Goal: Communication & Community: Participate in discussion

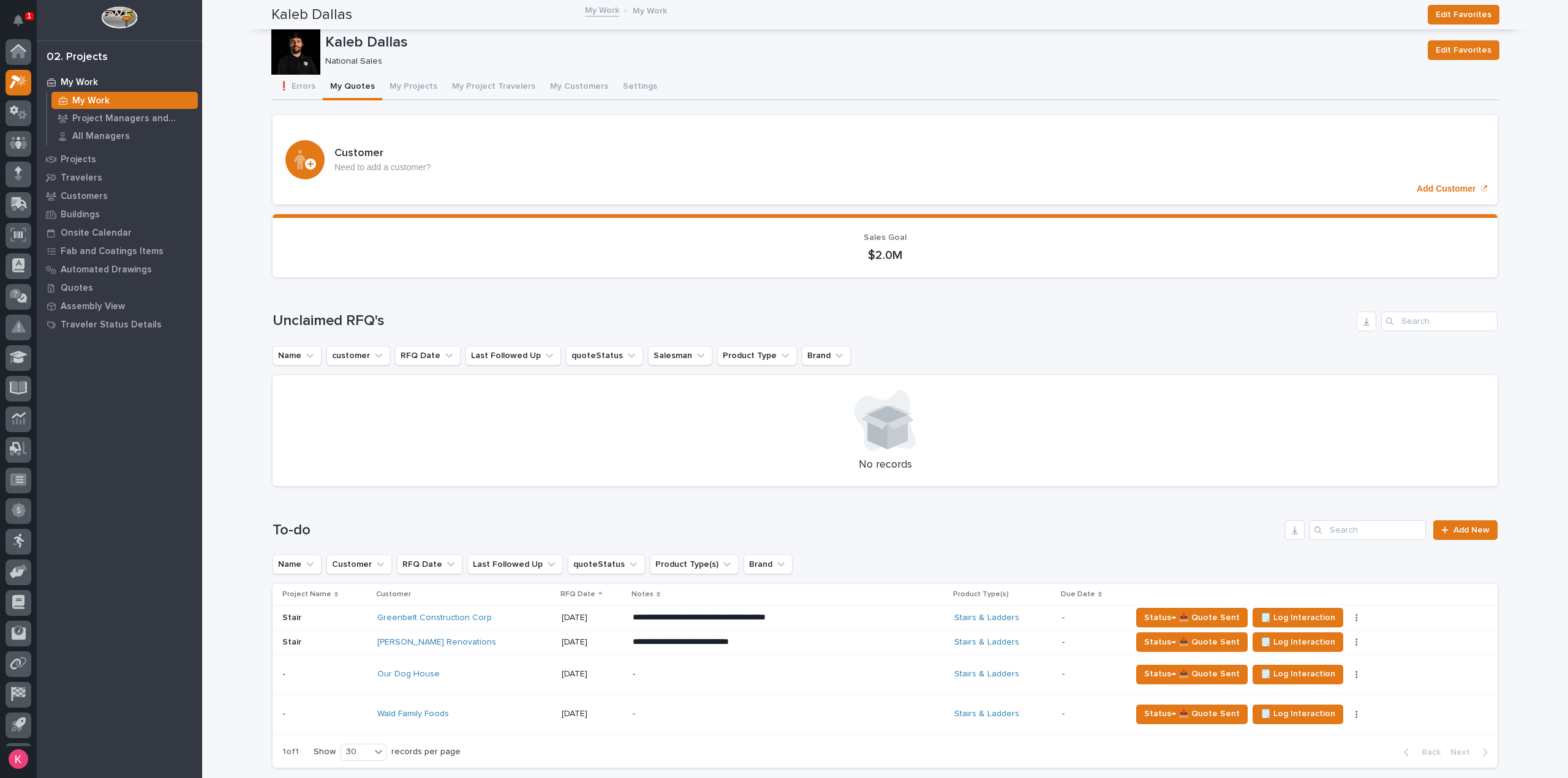
scroll to position [27, 0]
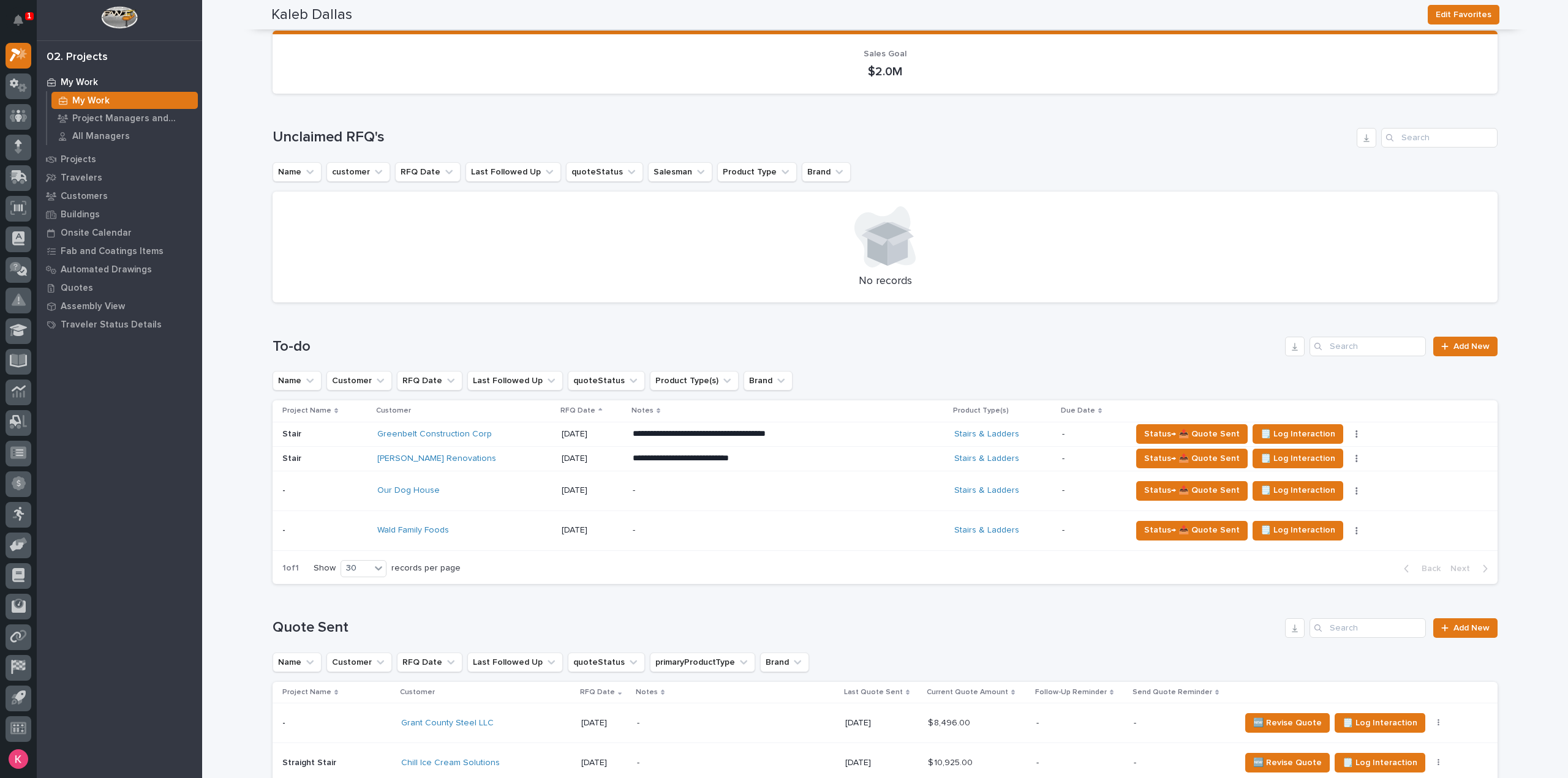
click at [106, 96] on p "My Work" at bounding box center [91, 100] width 37 height 11
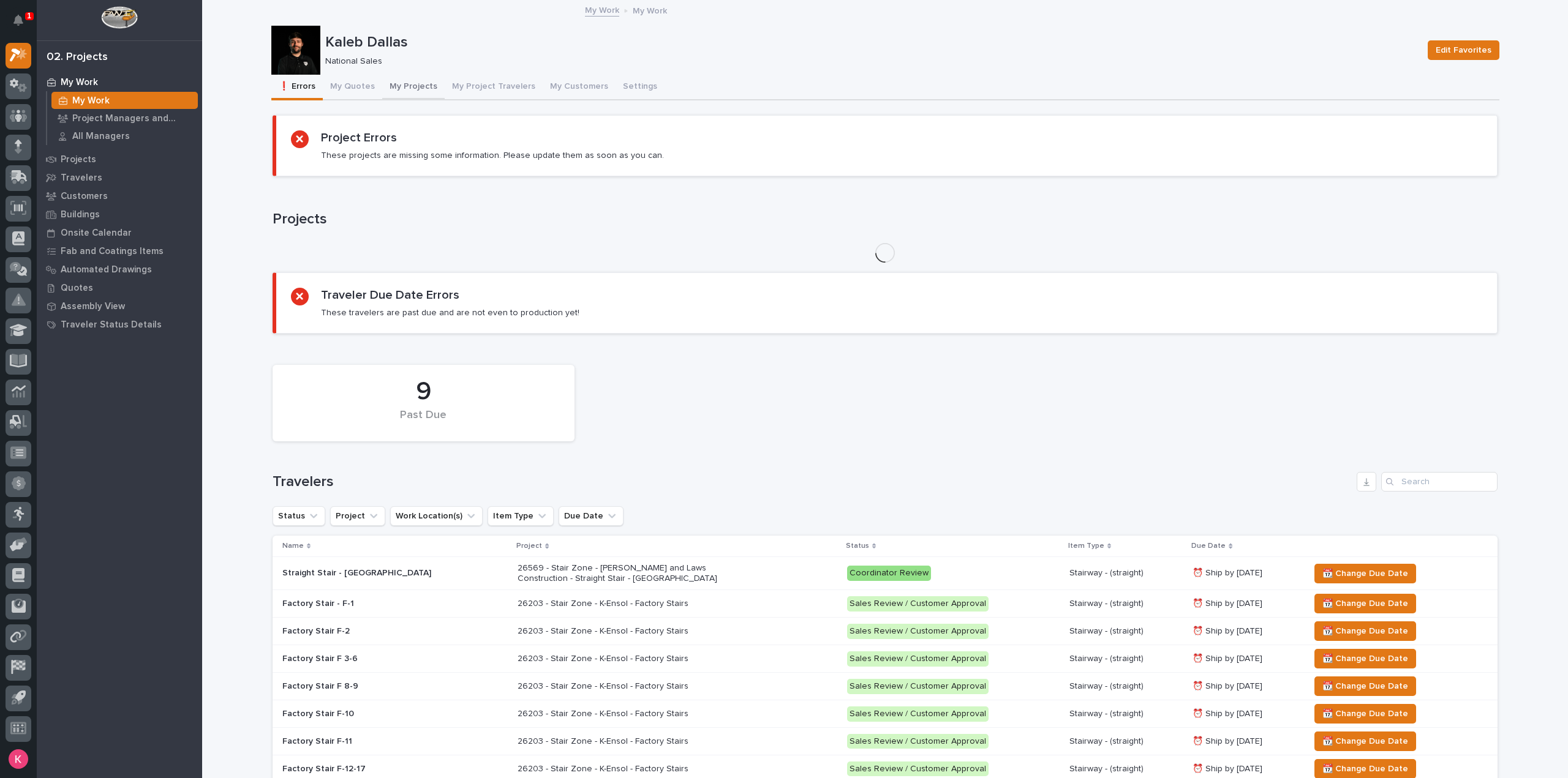
click at [401, 91] on button "My Projects" at bounding box center [414, 87] width 62 height 26
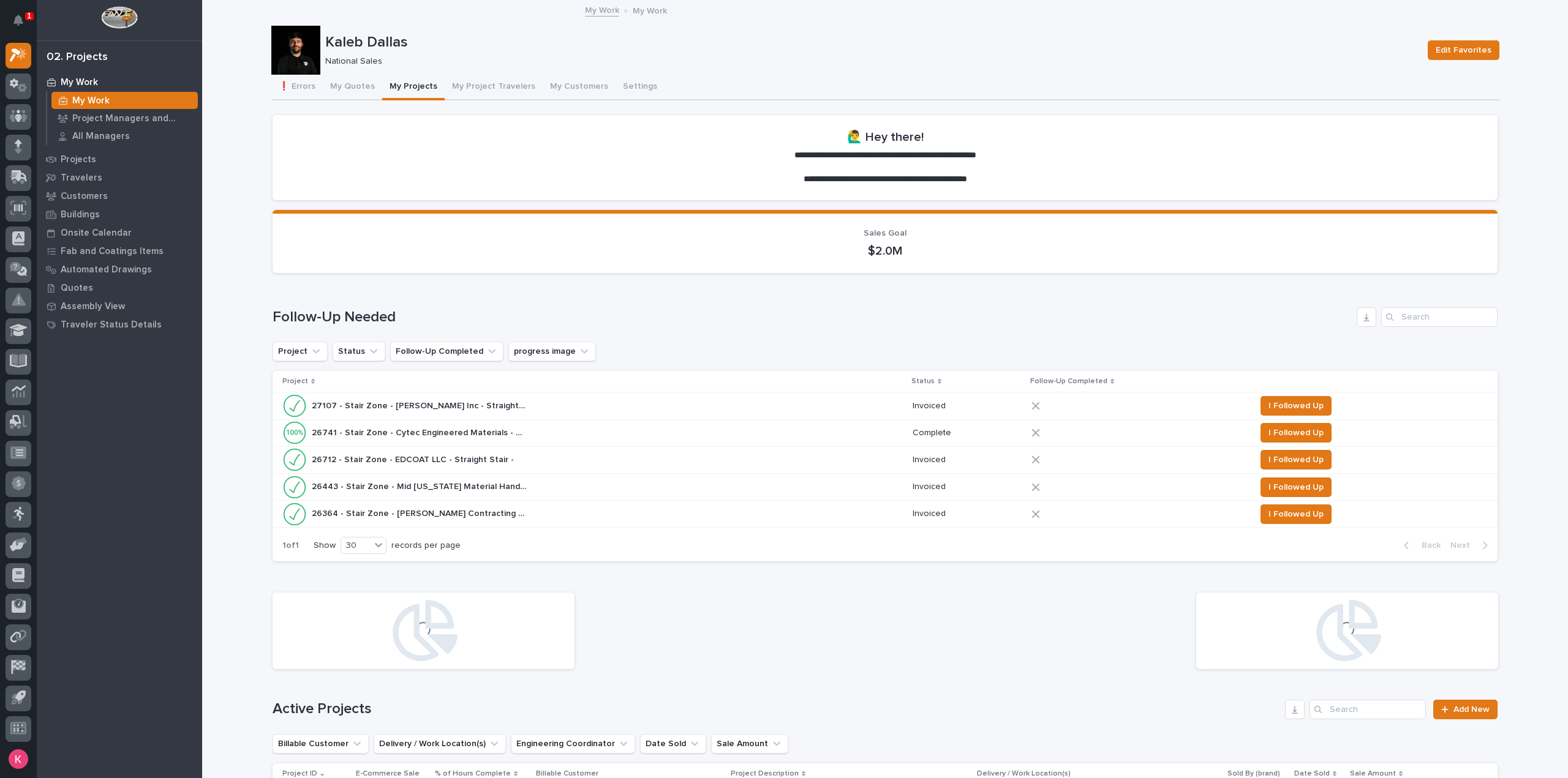
scroll to position [490, 0]
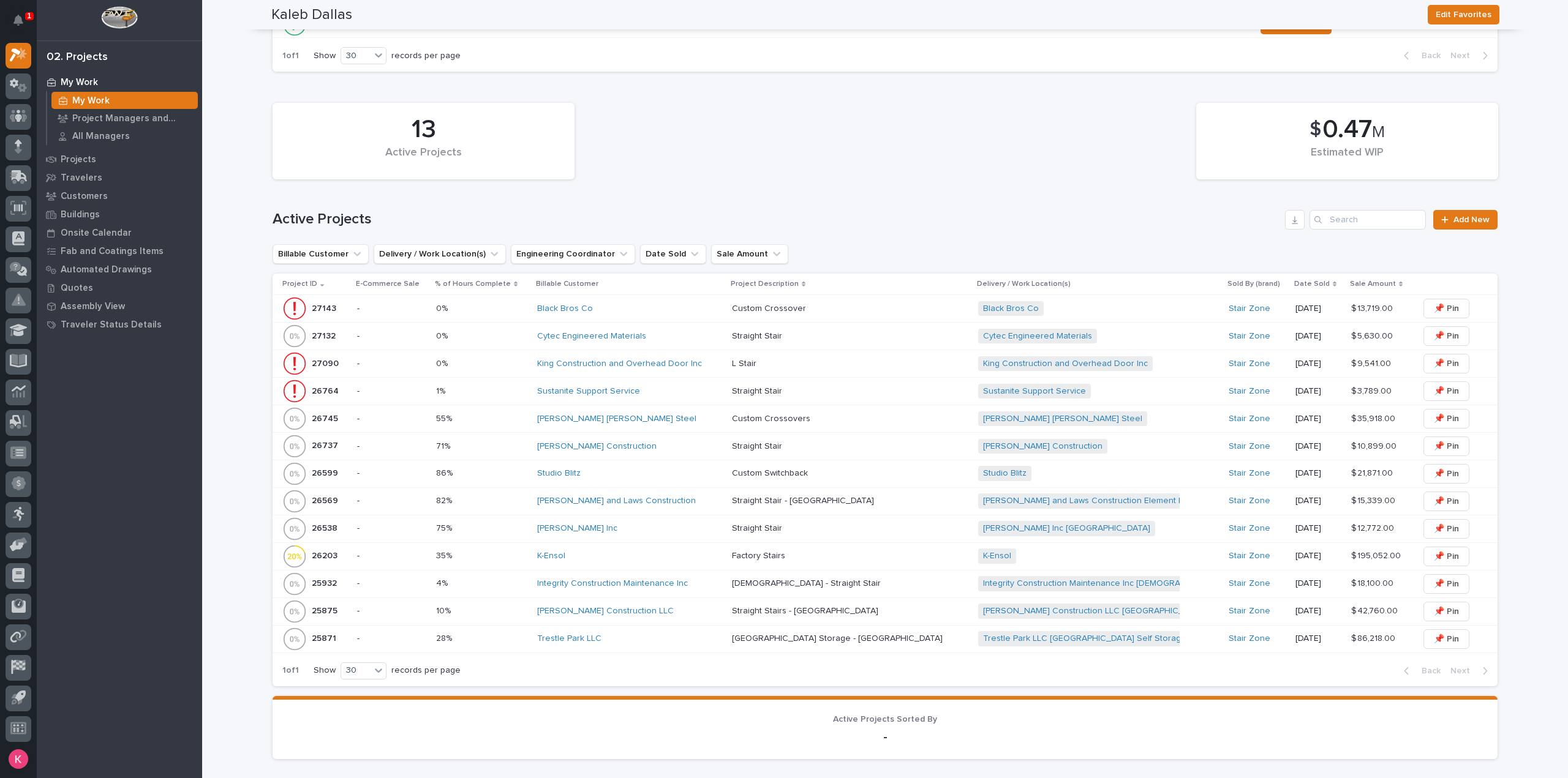
click at [599, 551] on div "K-Ensol" at bounding box center [630, 556] width 185 height 10
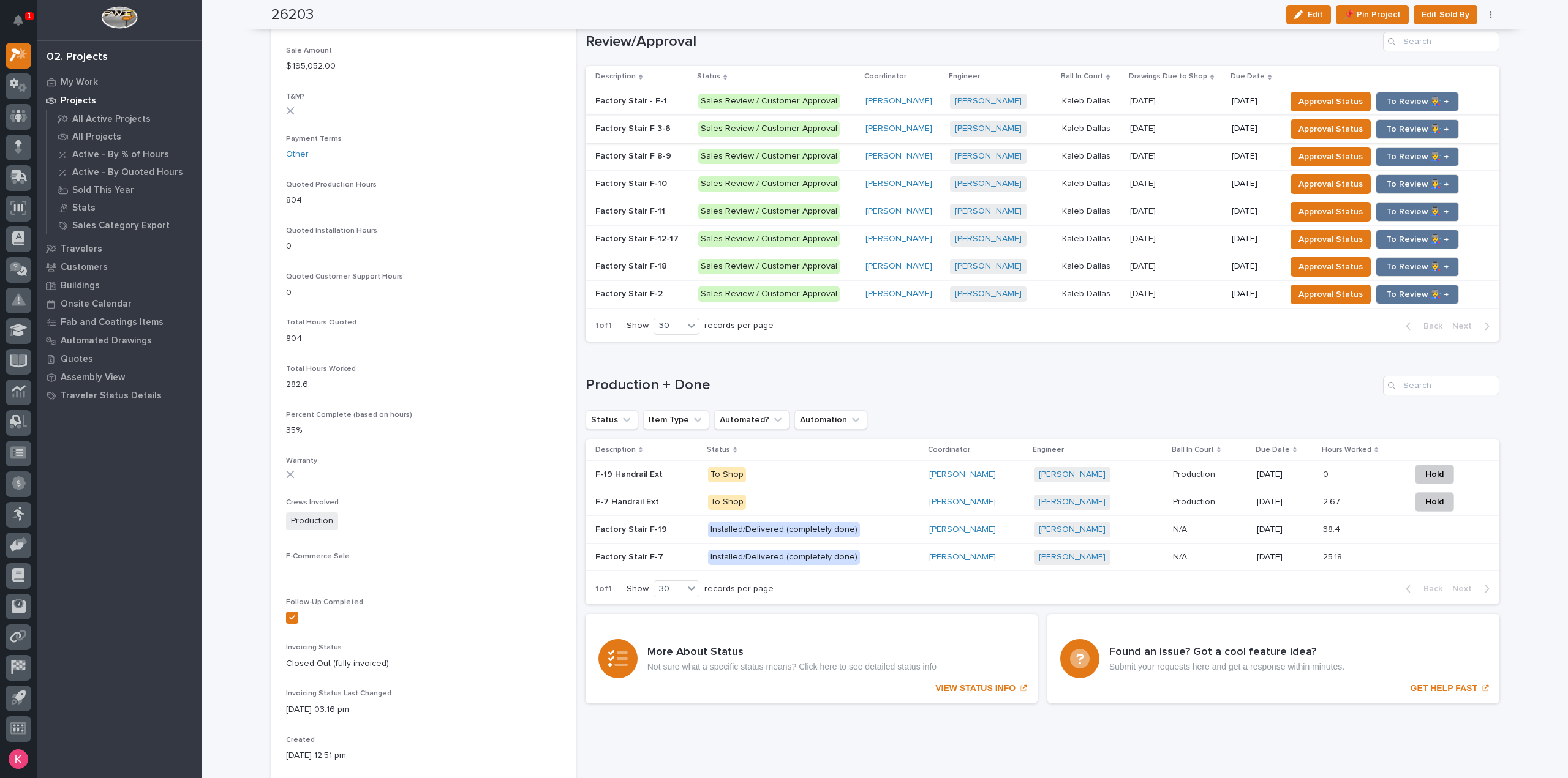
scroll to position [445, 0]
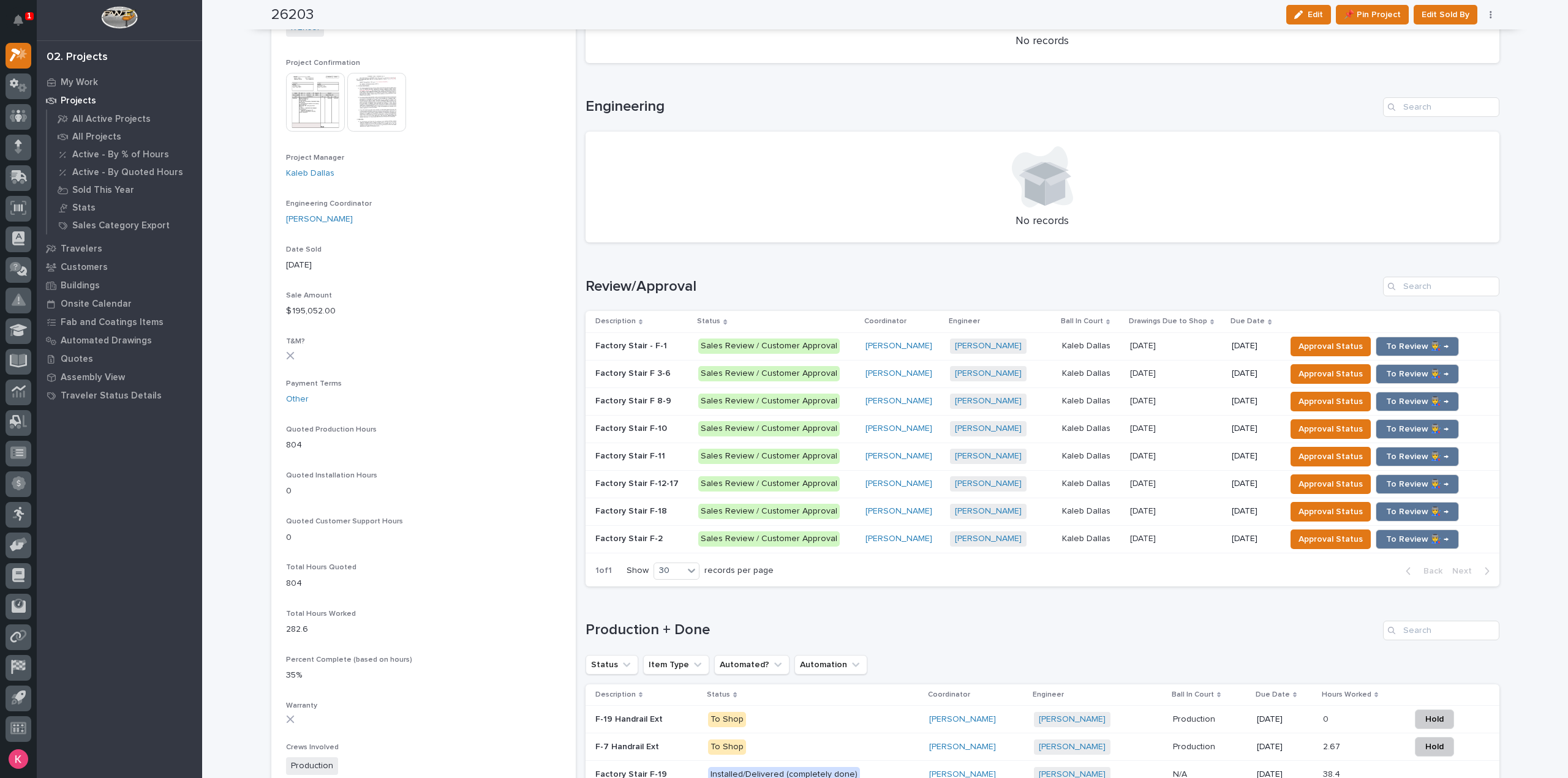
click at [1032, 349] on div "[PERSON_NAME] + 0" at bounding box center [1001, 346] width 102 height 16
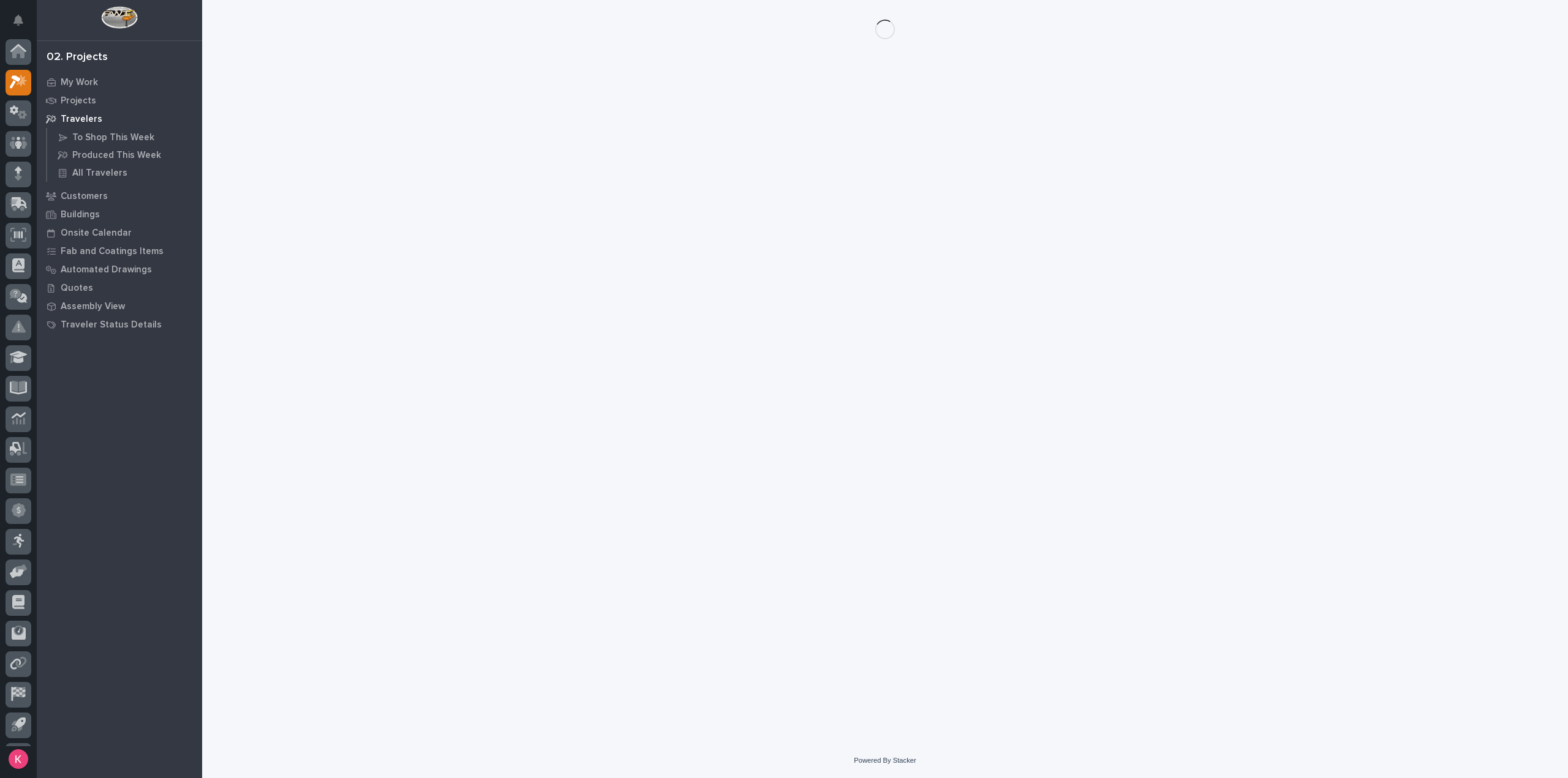
scroll to position [27, 0]
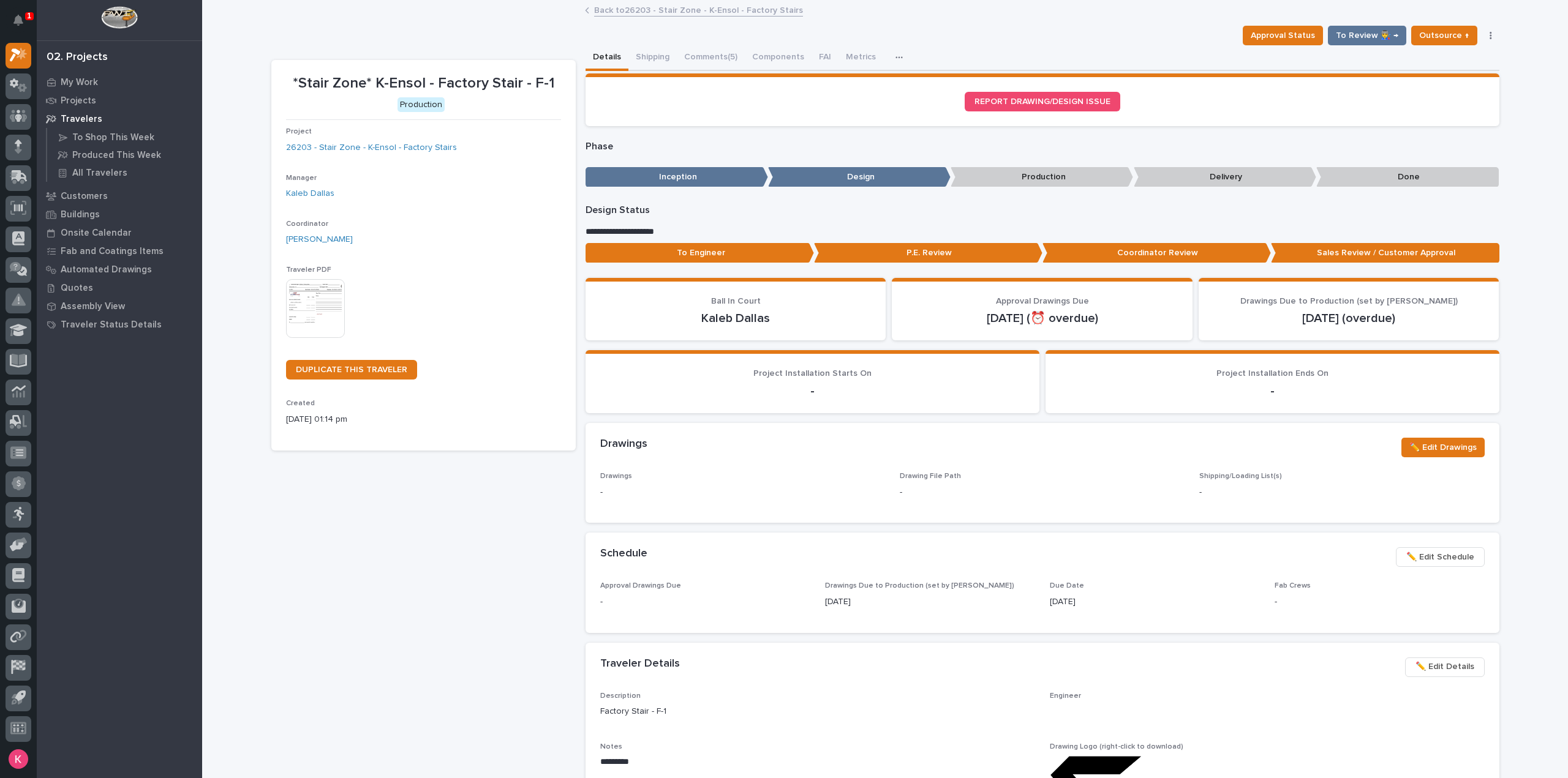
click at [705, 60] on button "Comments (5)" at bounding box center [710, 58] width 68 height 26
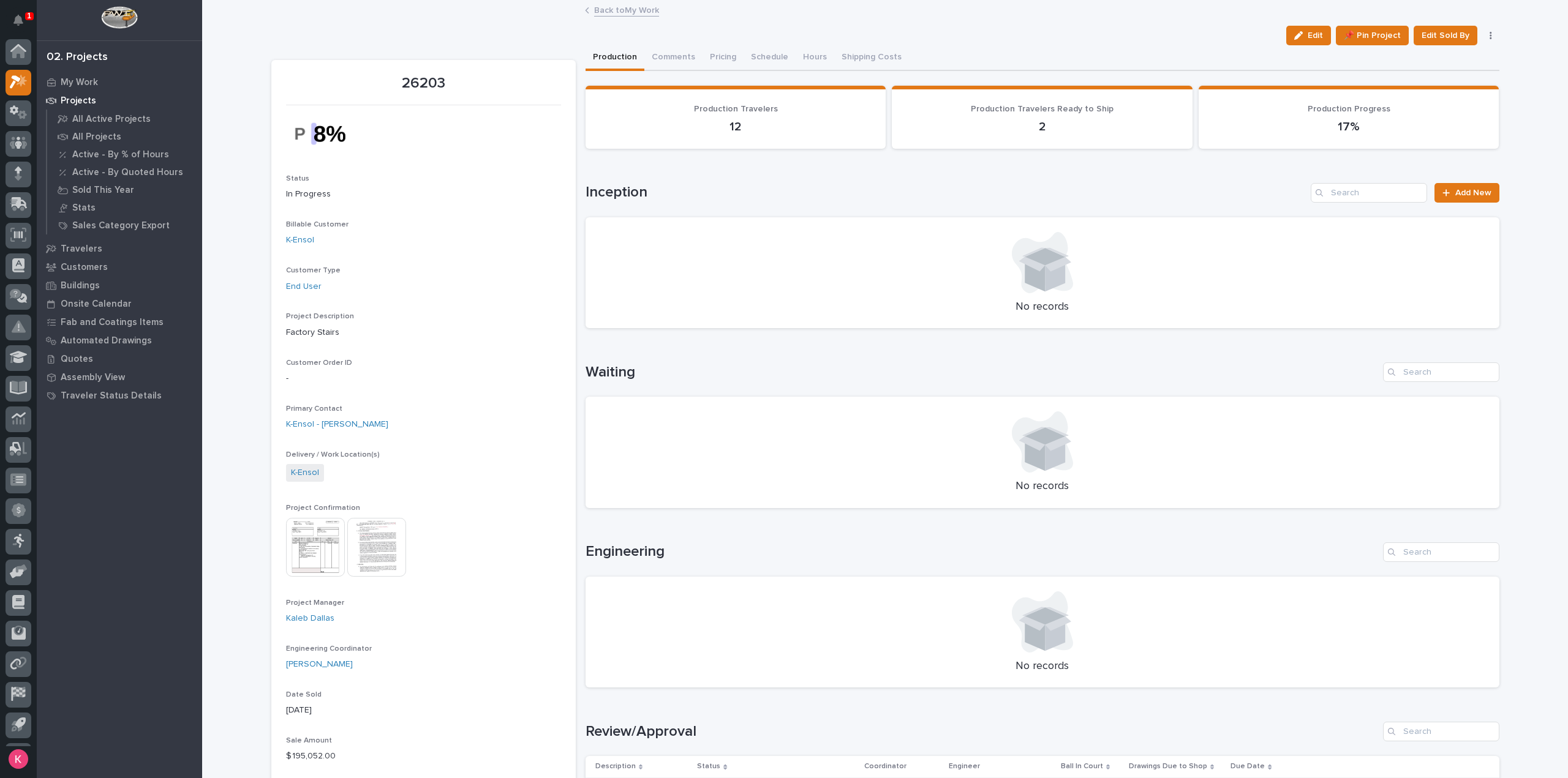
scroll to position [27, 0]
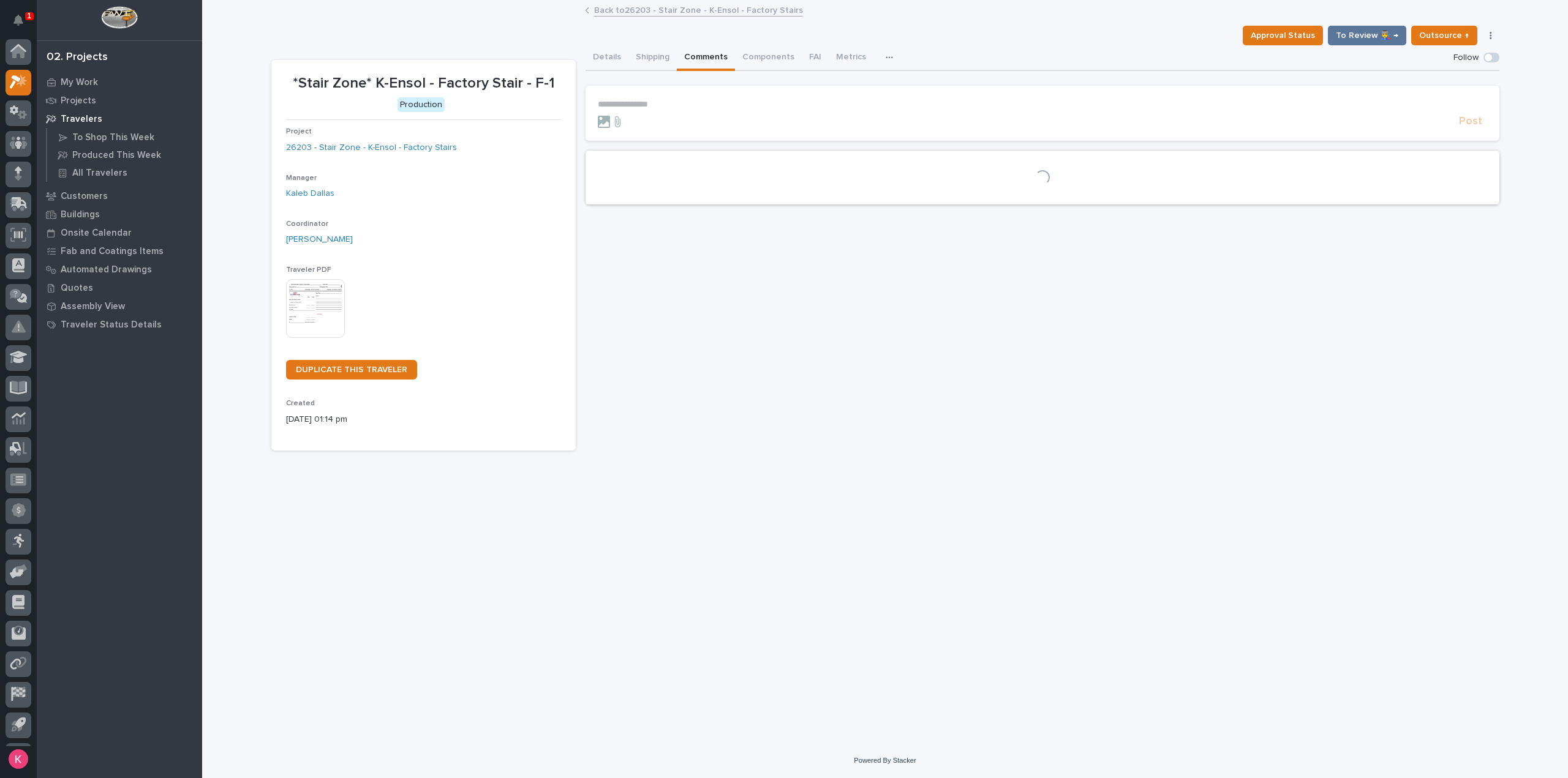
scroll to position [27, 0]
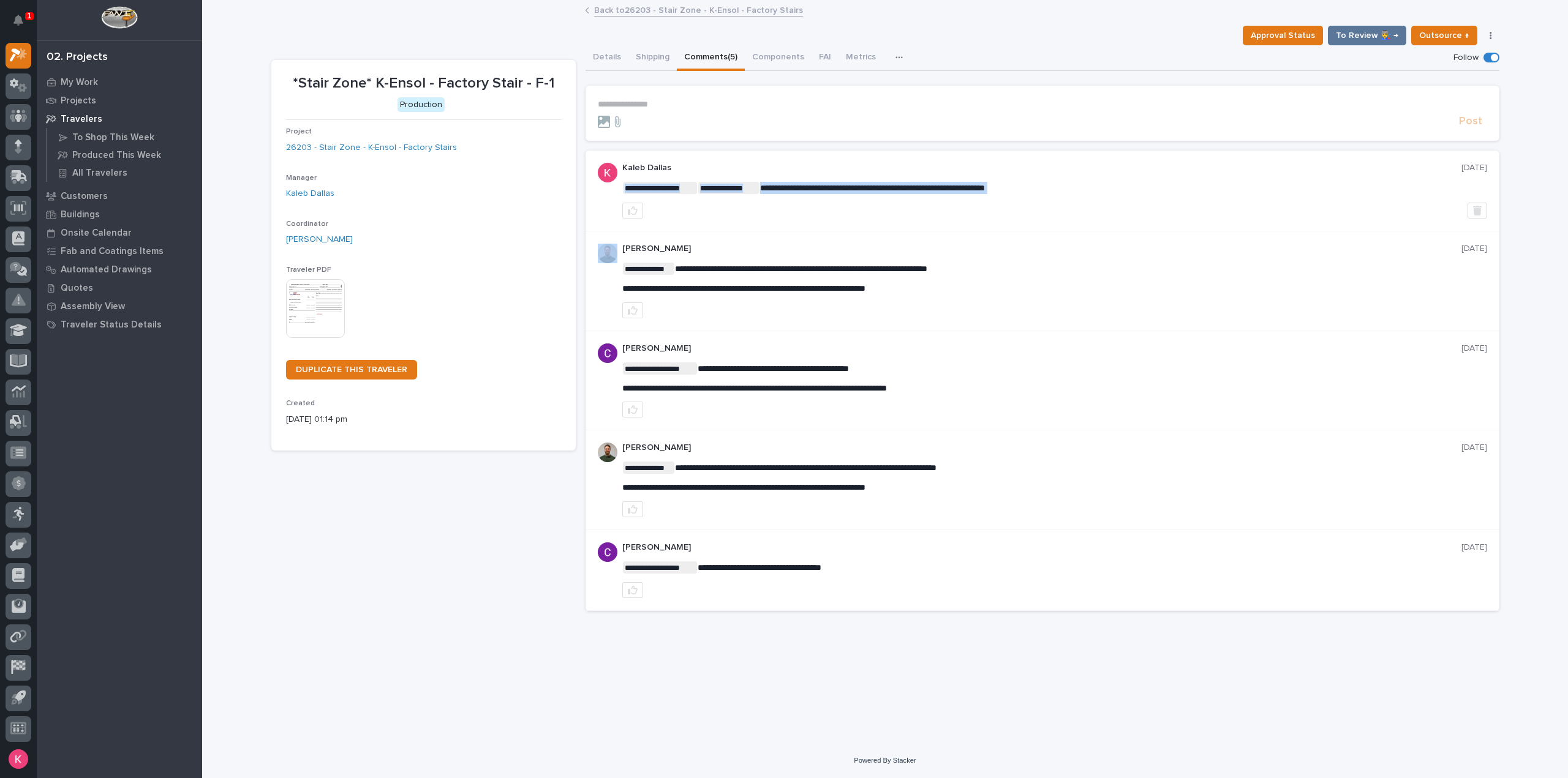
drag, startPoint x: 1059, startPoint y: 196, endPoint x: 621, endPoint y: 190, distance: 438.0
click at [622, 190] on div "**********" at bounding box center [1054, 190] width 864 height 55
copy div "**********"
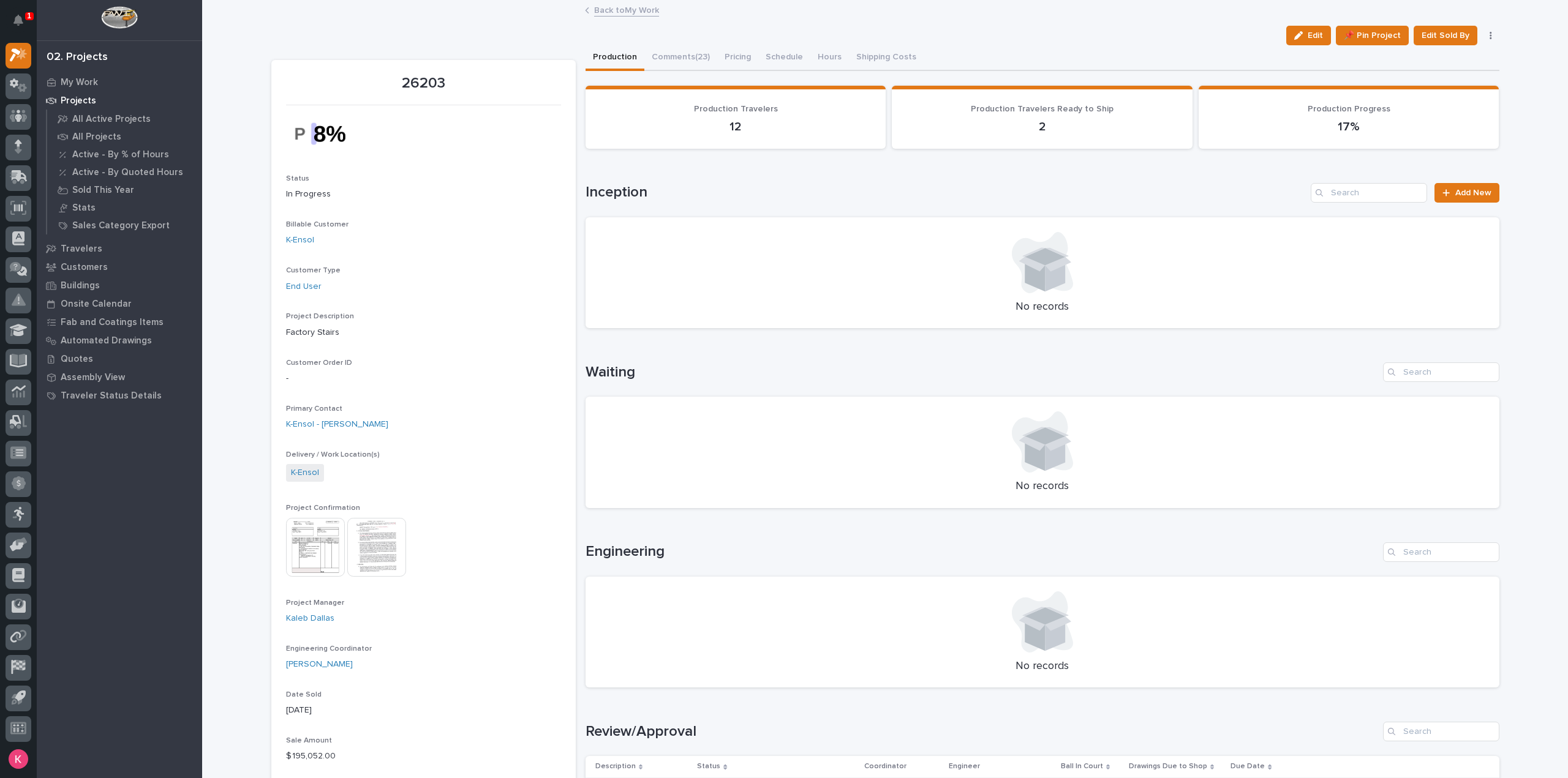
scroll to position [428, 0]
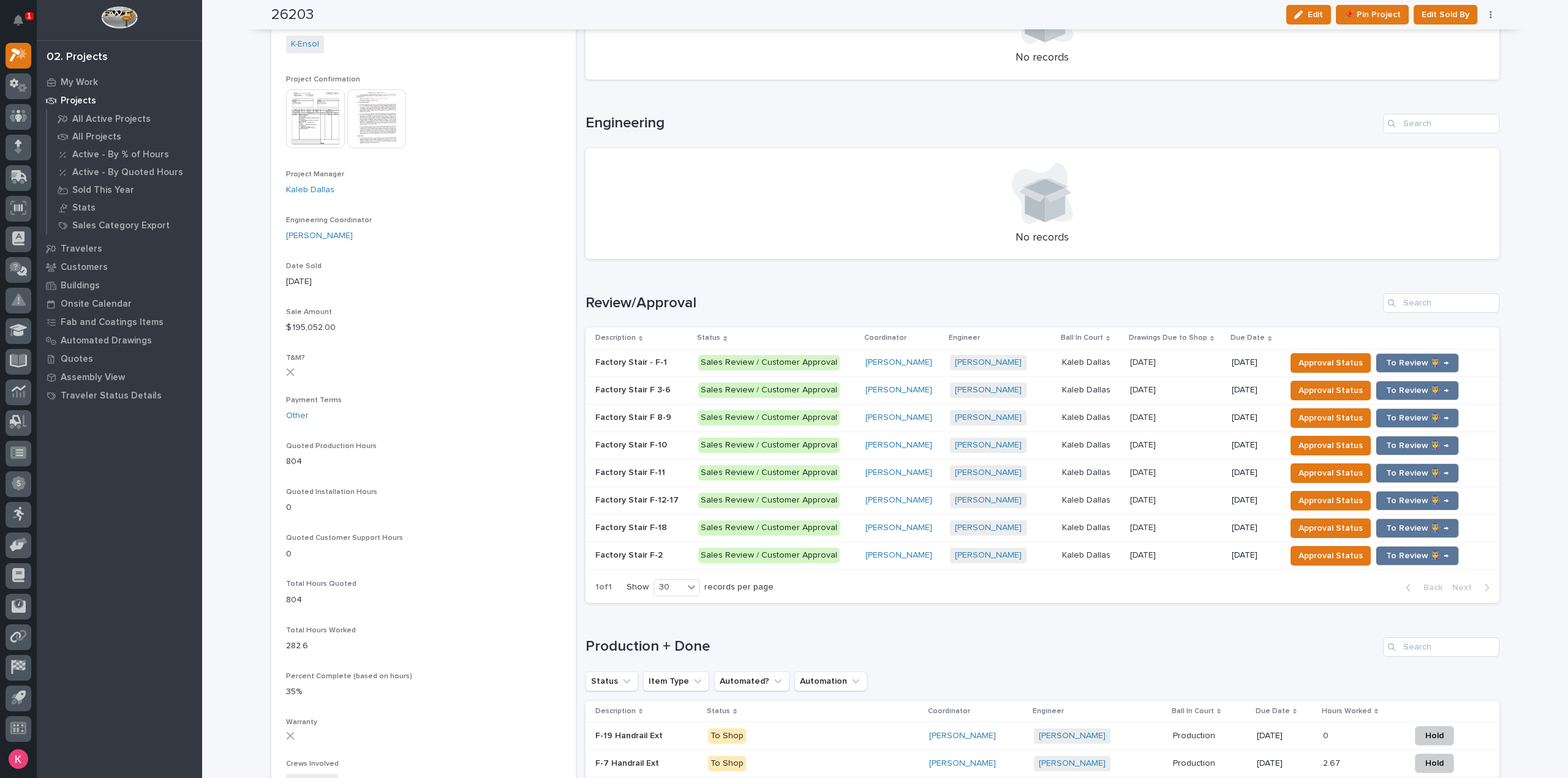
click at [935, 395] on div "[PERSON_NAME]" at bounding box center [903, 390] width 74 height 10
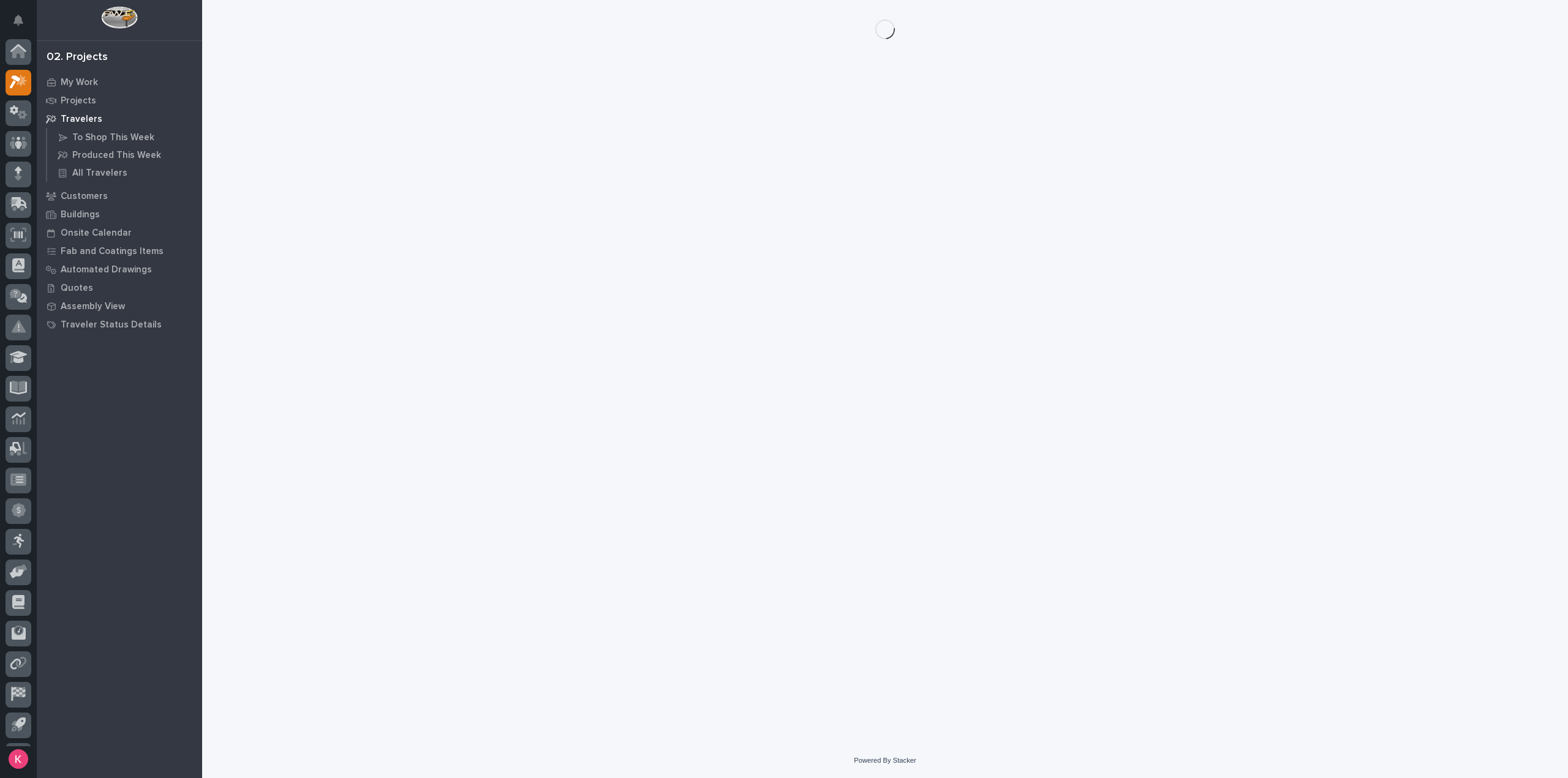
scroll to position [27, 0]
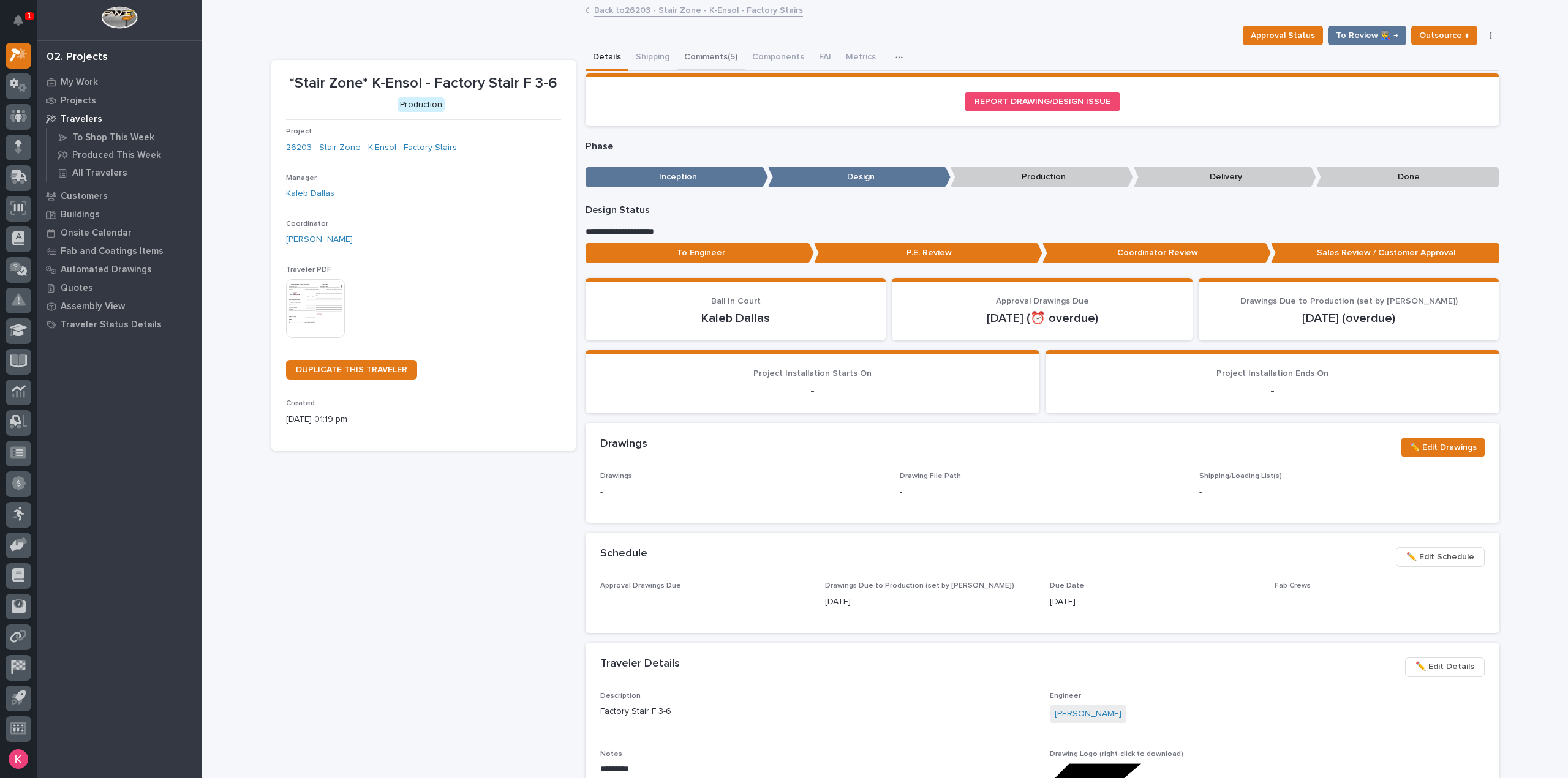
click at [700, 55] on button "Comments (5)" at bounding box center [710, 58] width 68 height 26
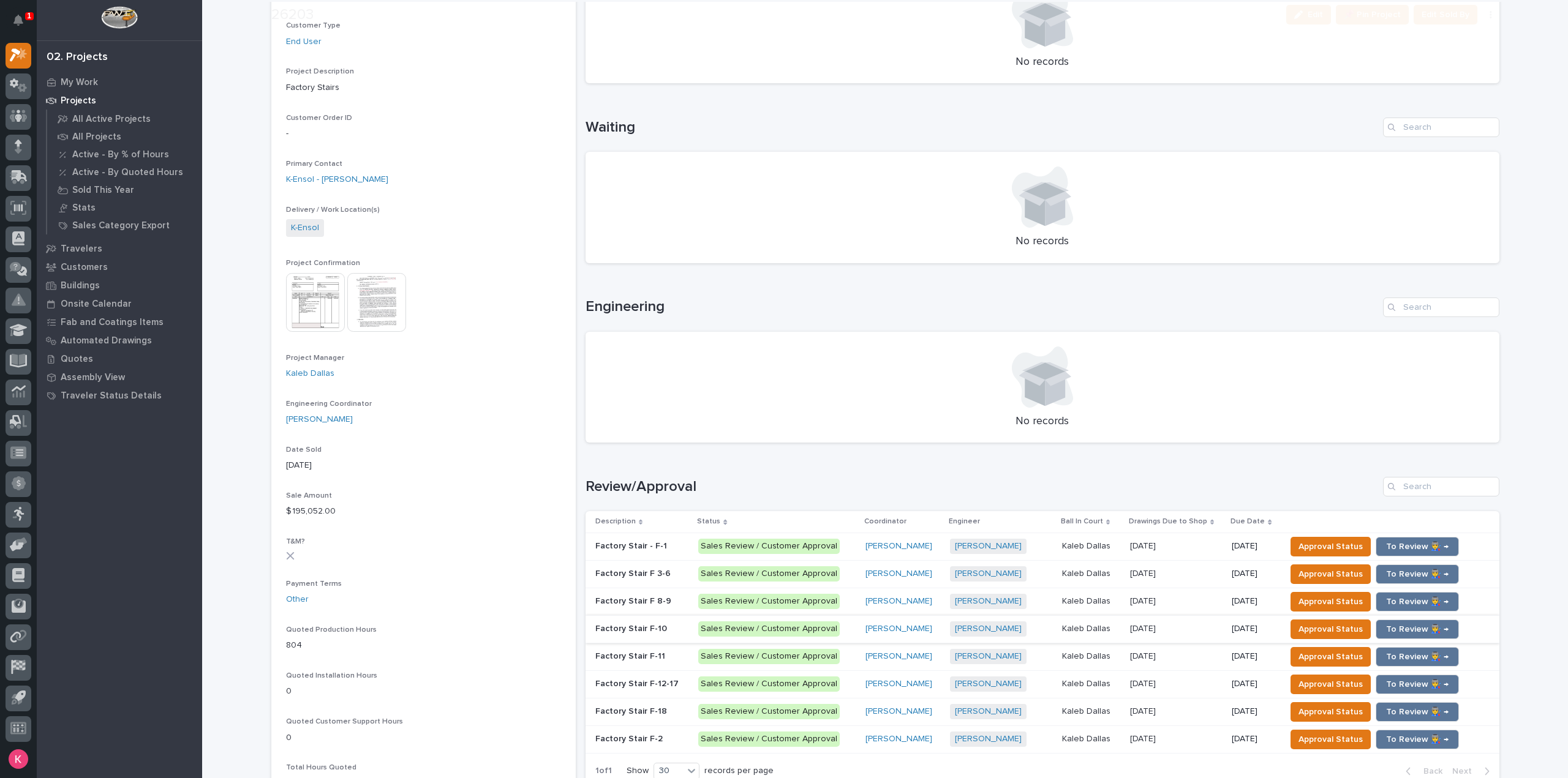
scroll to position [428, 0]
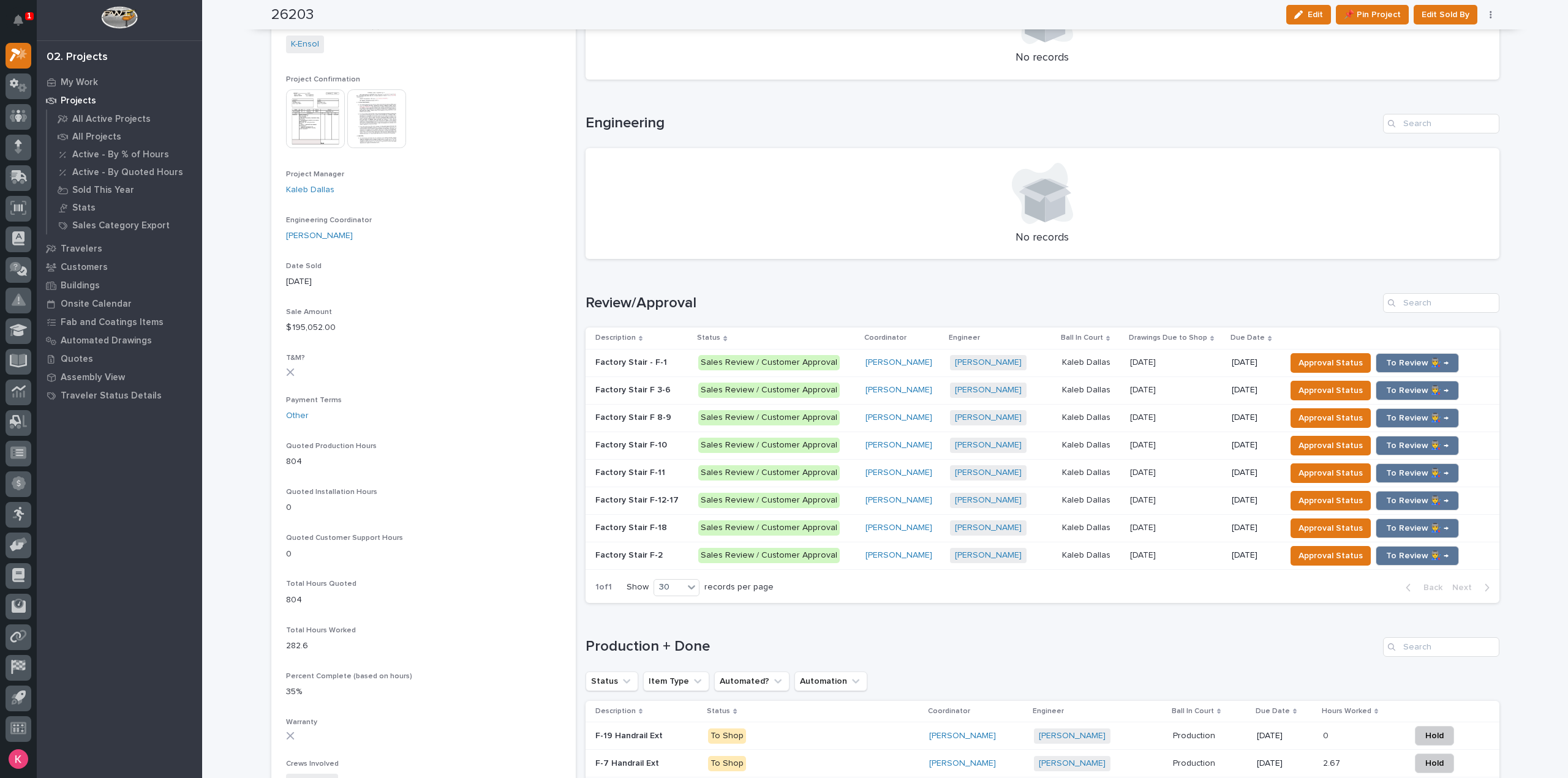
click at [927, 421] on div "[PERSON_NAME]" at bounding box center [903, 418] width 74 height 10
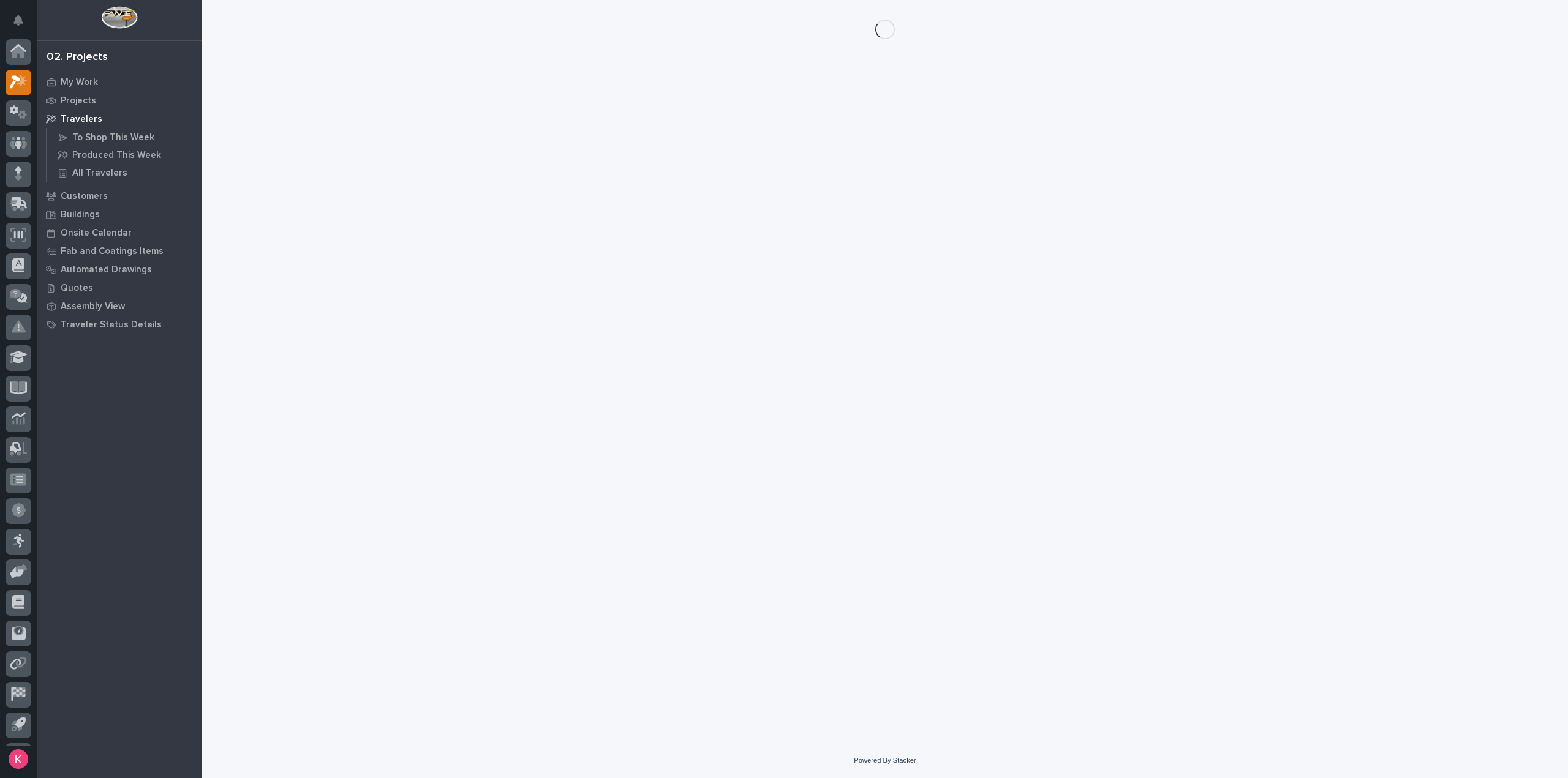
scroll to position [27, 0]
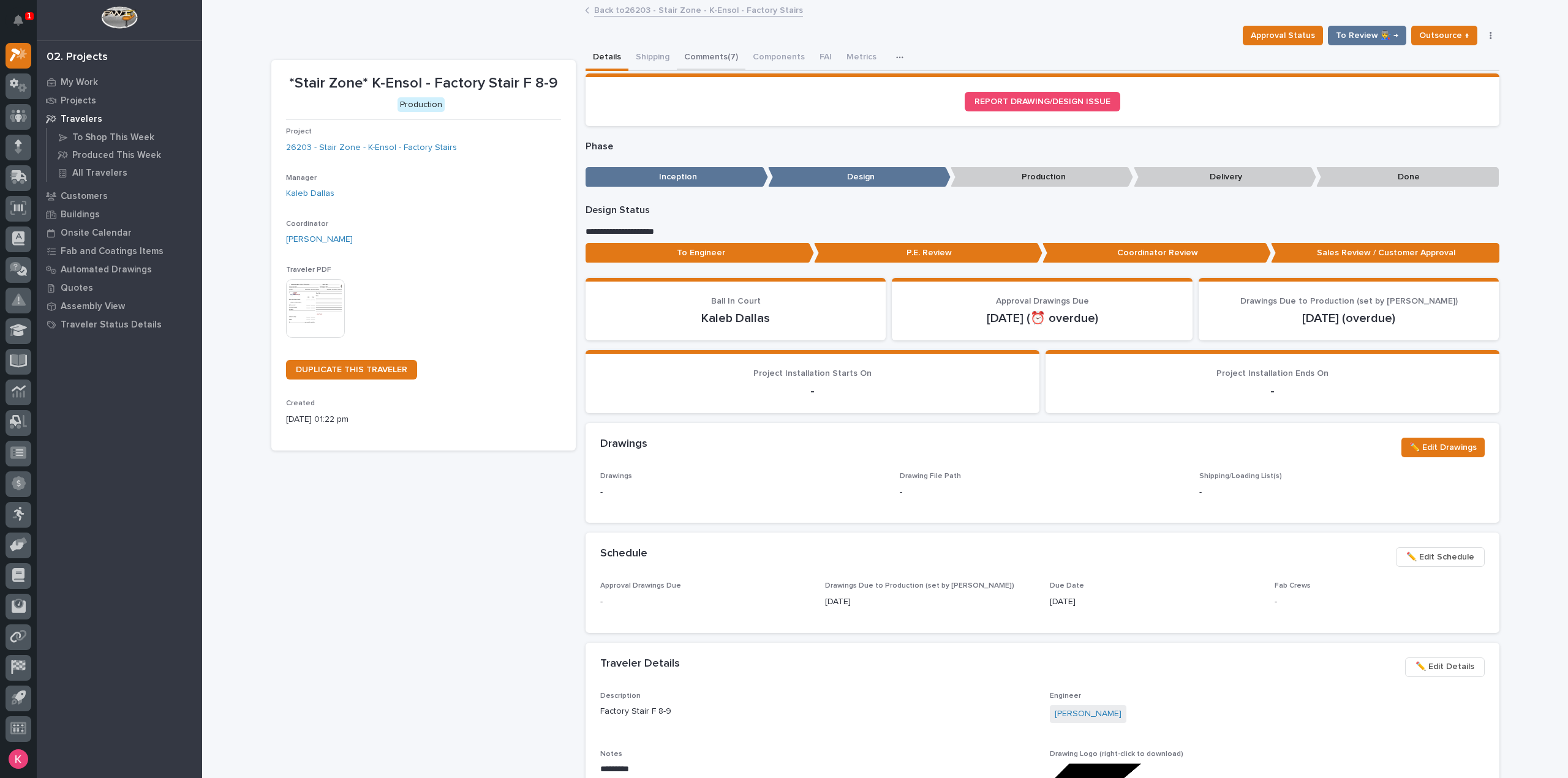
click at [695, 60] on button "Comments (7)" at bounding box center [710, 58] width 68 height 26
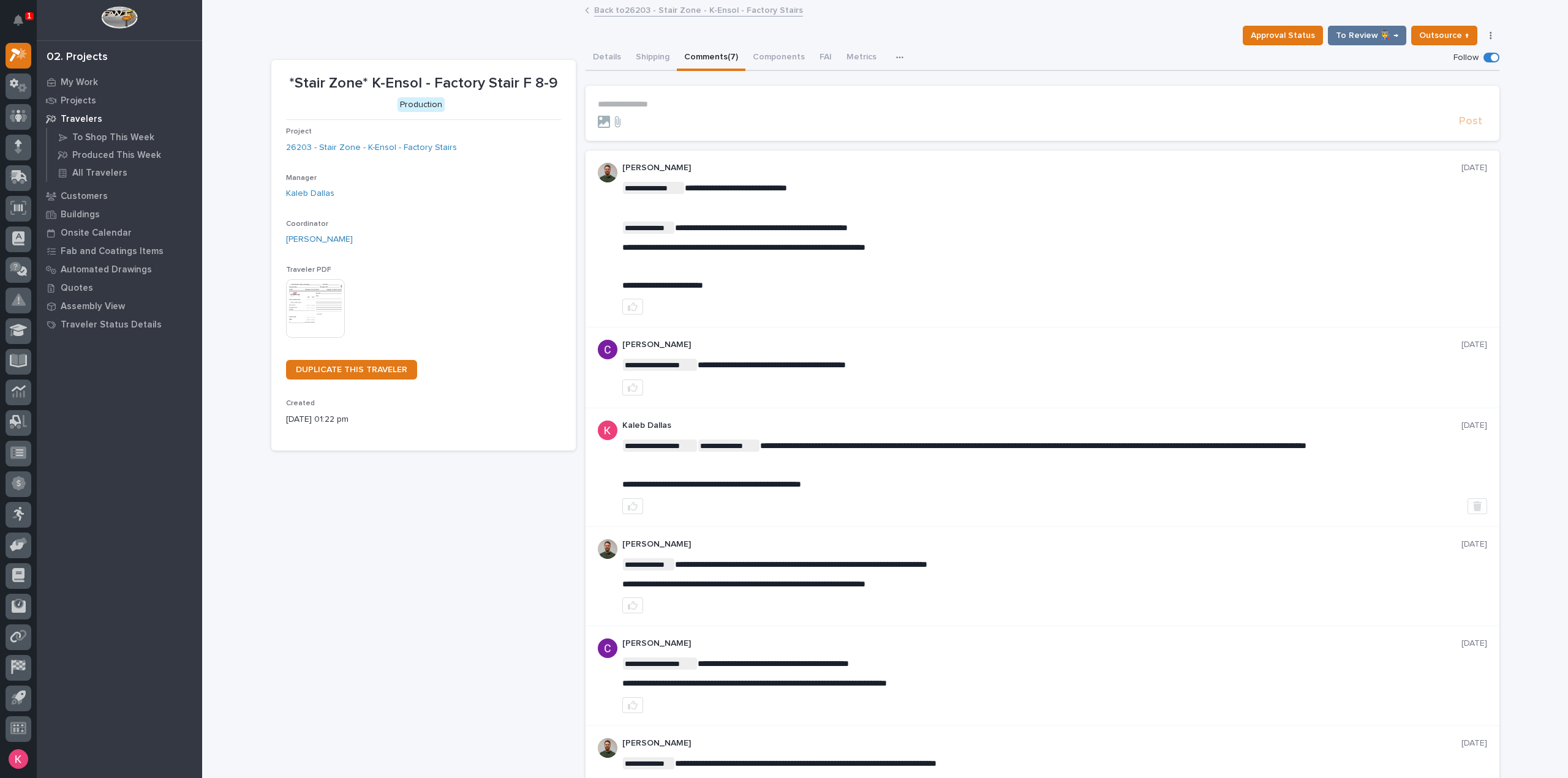
click at [703, 96] on section "**********" at bounding box center [1043, 113] width 914 height 55
click at [705, 100] on p "**********" at bounding box center [1042, 105] width 889 height 10
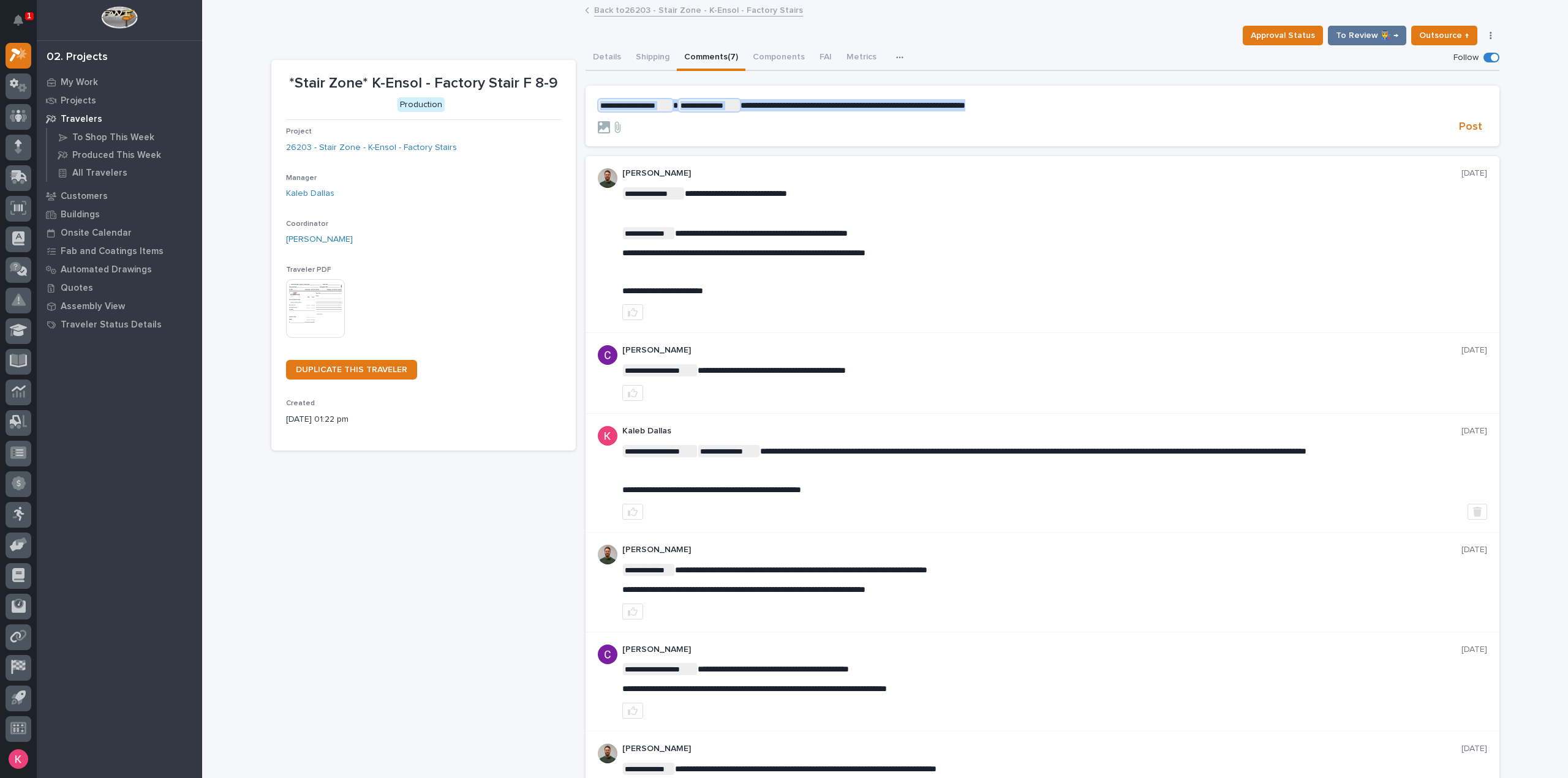
drag, startPoint x: 1039, startPoint y: 106, endPoint x: 532, endPoint y: 107, distance: 507.0
click at [532, 107] on div "**********" at bounding box center [884, 483] width 1228 height 877
drag, startPoint x: 1180, startPoint y: 98, endPoint x: 1180, endPoint y: 106, distance: 8.0
click at [1179, 98] on section "**********" at bounding box center [1043, 116] width 914 height 61
click at [1186, 100] on p "**********" at bounding box center [1042, 106] width 889 height 12
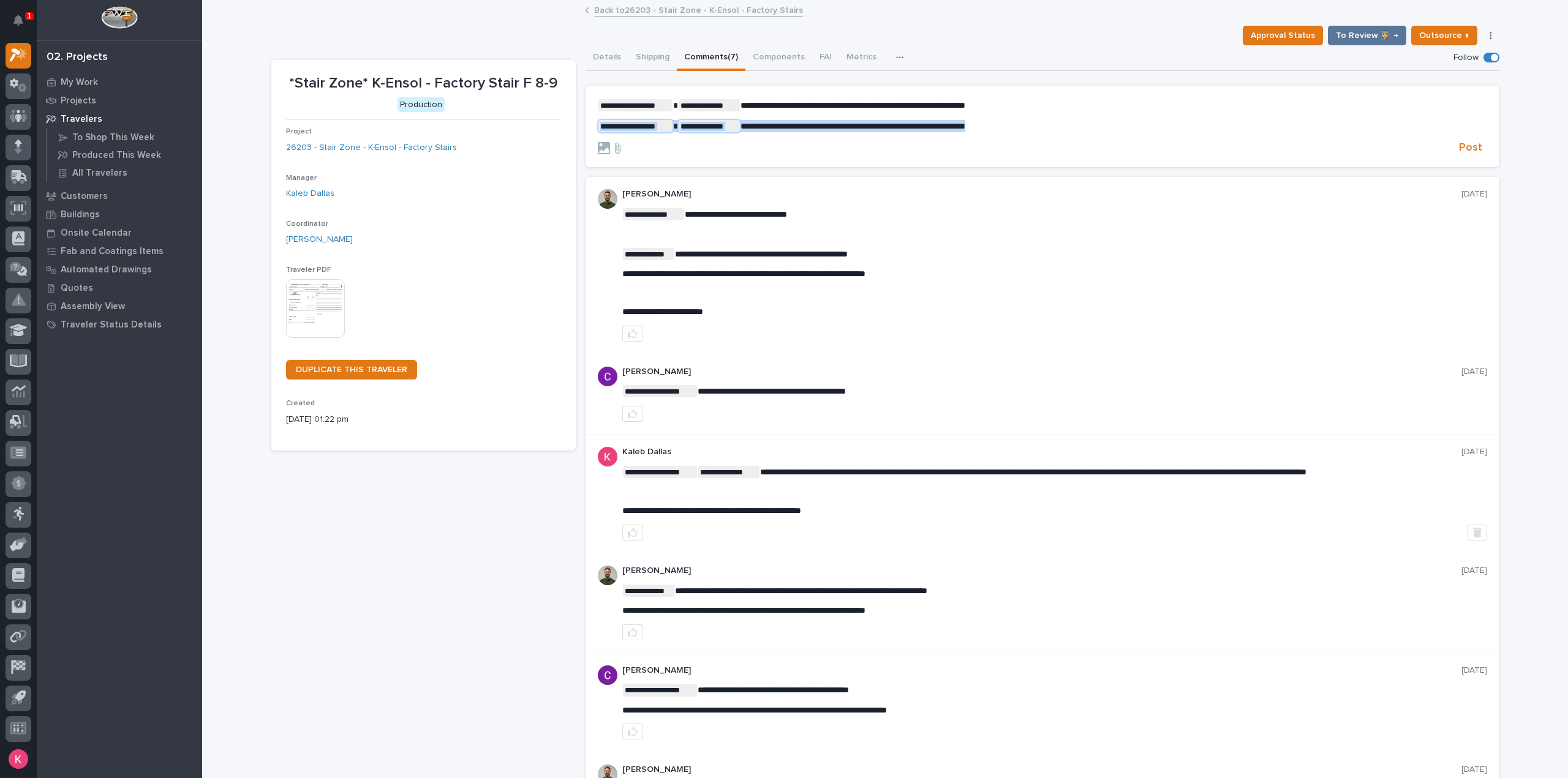
drag, startPoint x: 1042, startPoint y: 120, endPoint x: 543, endPoint y: 139, distance: 499.4
click at [540, 139] on div "**********" at bounding box center [884, 493] width 1228 height 897
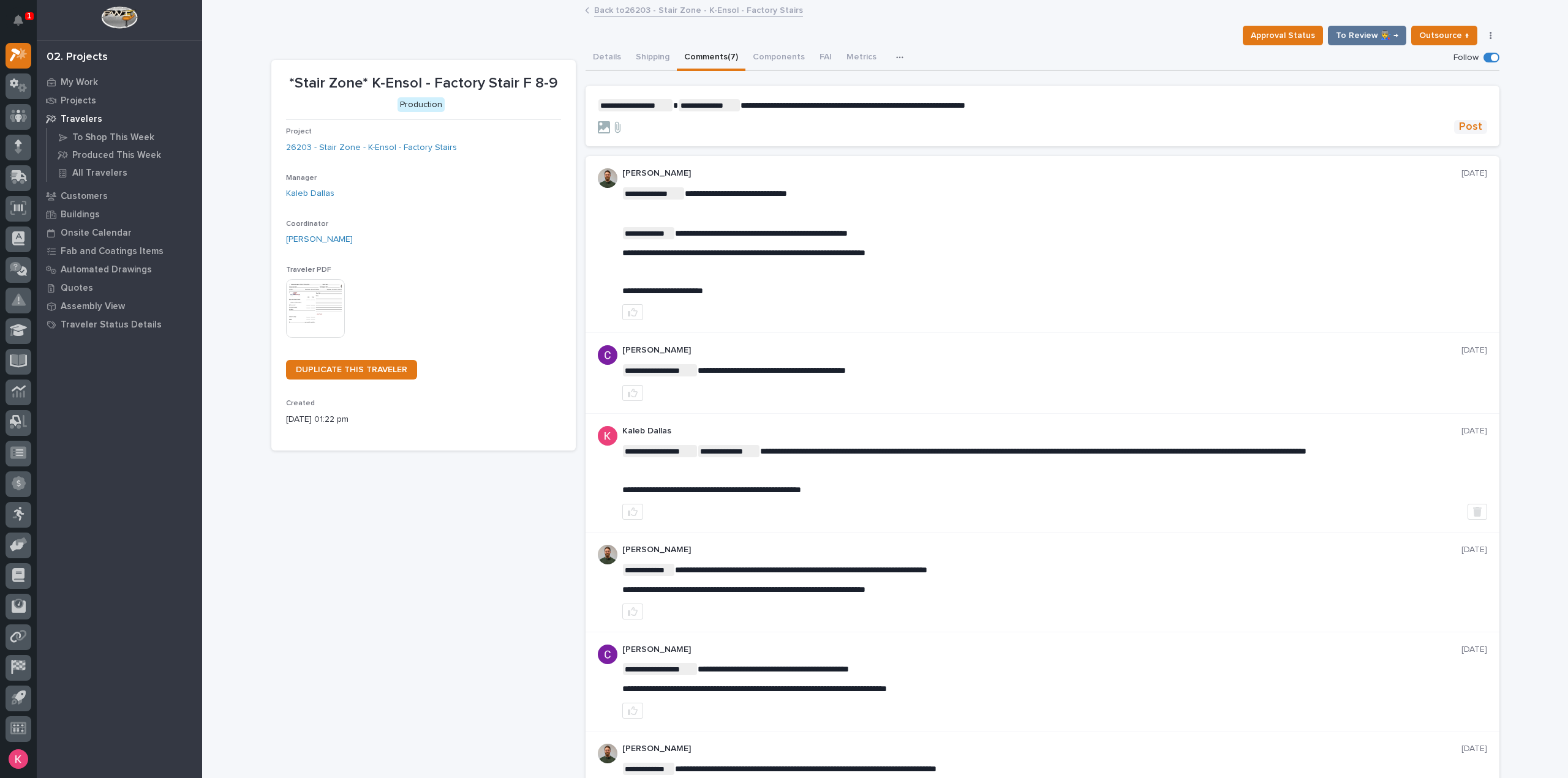
click at [1474, 125] on span "Post" at bounding box center [1470, 127] width 23 height 14
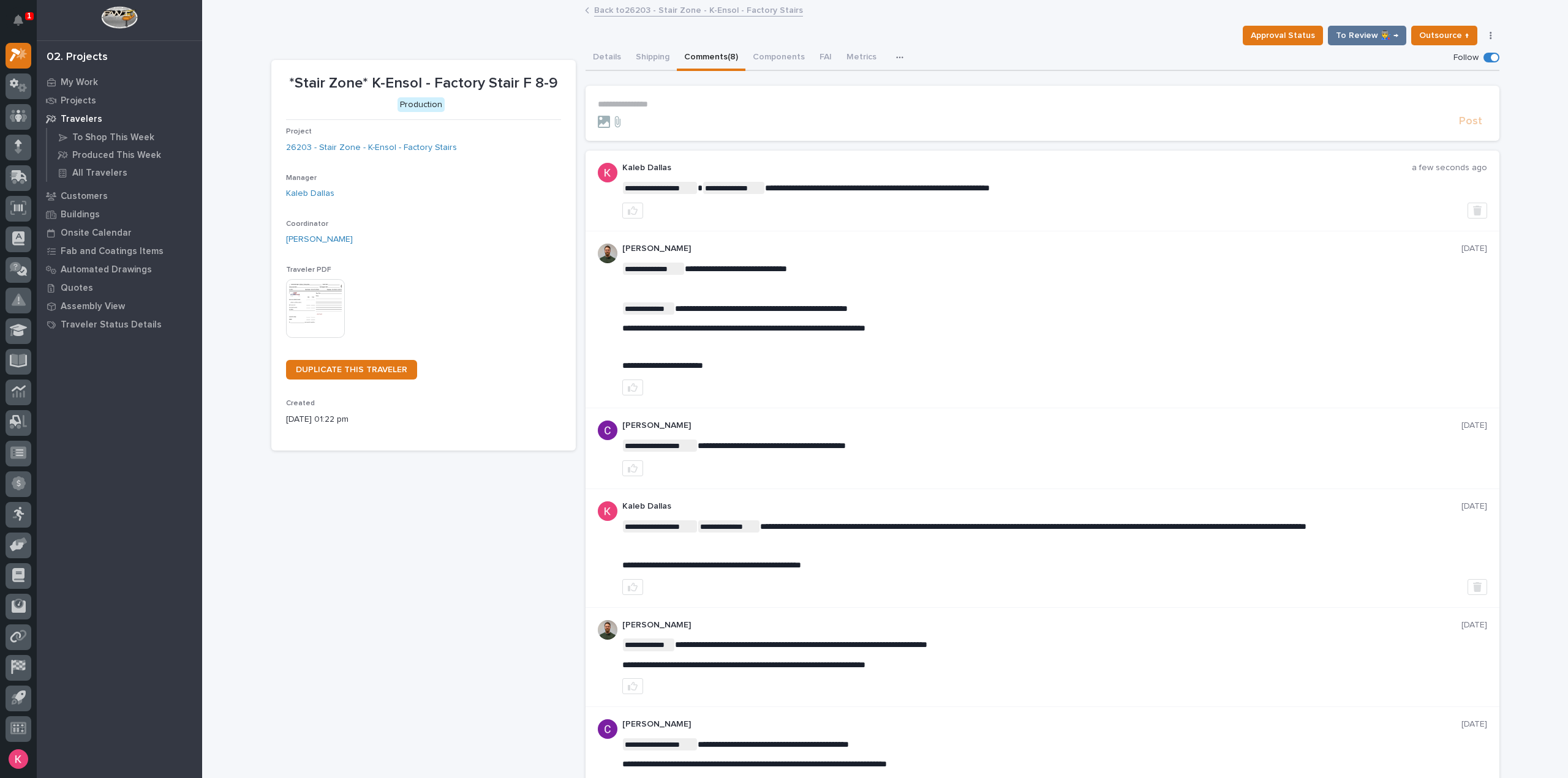
click at [648, 11] on link "Back to 26203 - Stair Zone - K-Ensol - Factory Stairs" at bounding box center [697, 10] width 209 height 14
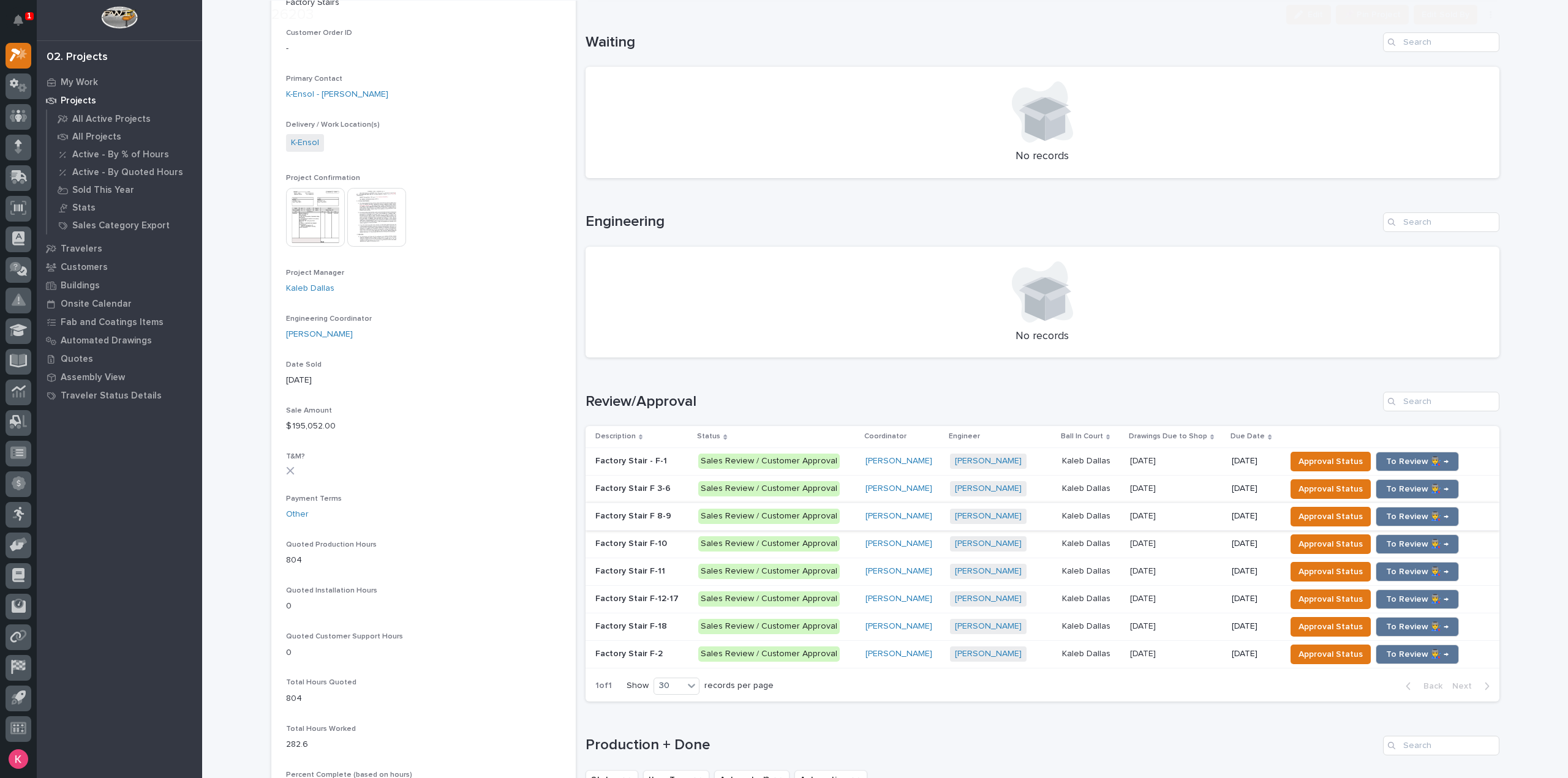
scroll to position [428, 0]
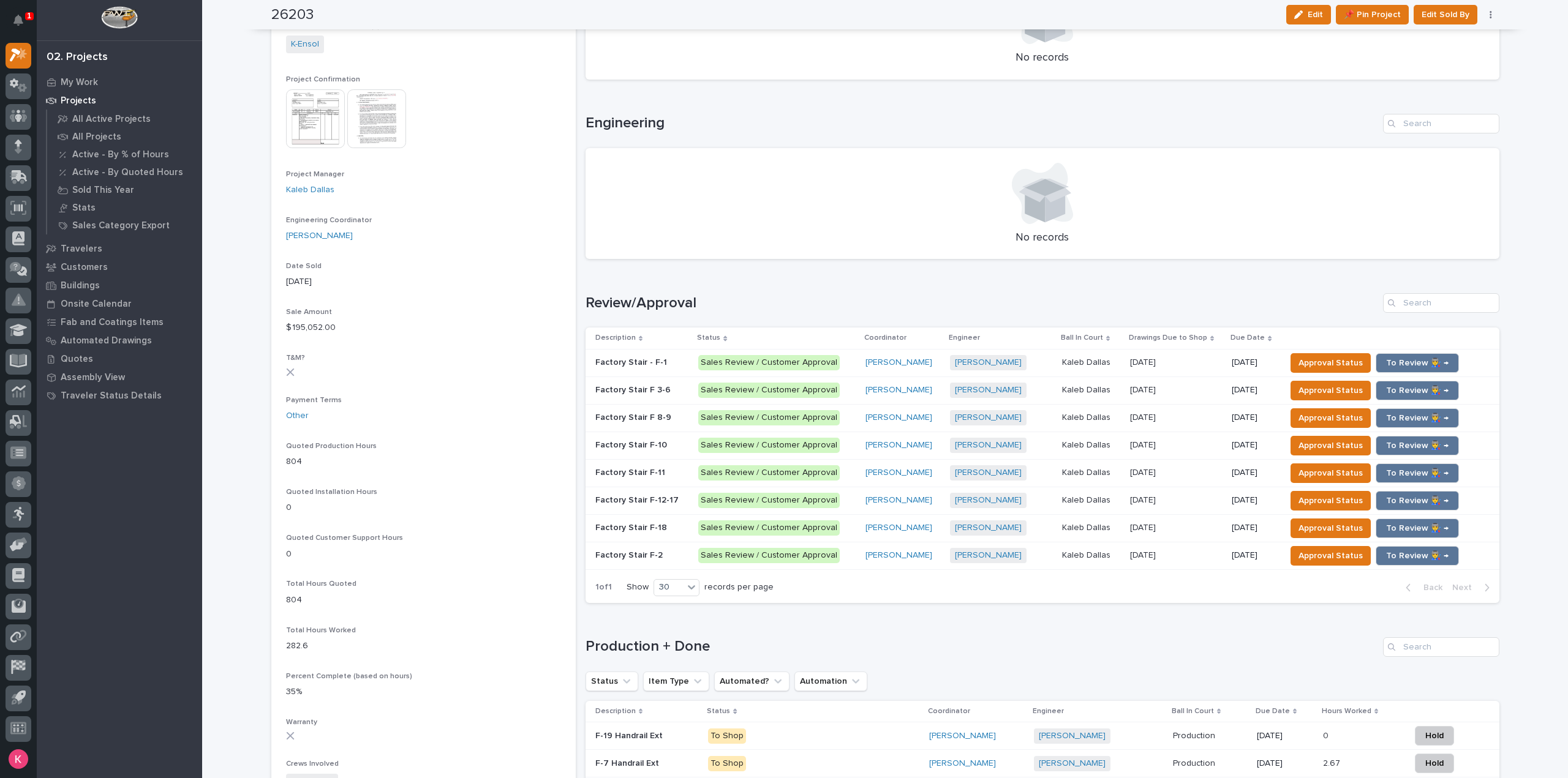
click at [839, 450] on p "Sales Review / Customer Approval" at bounding box center [777, 446] width 157 height 16
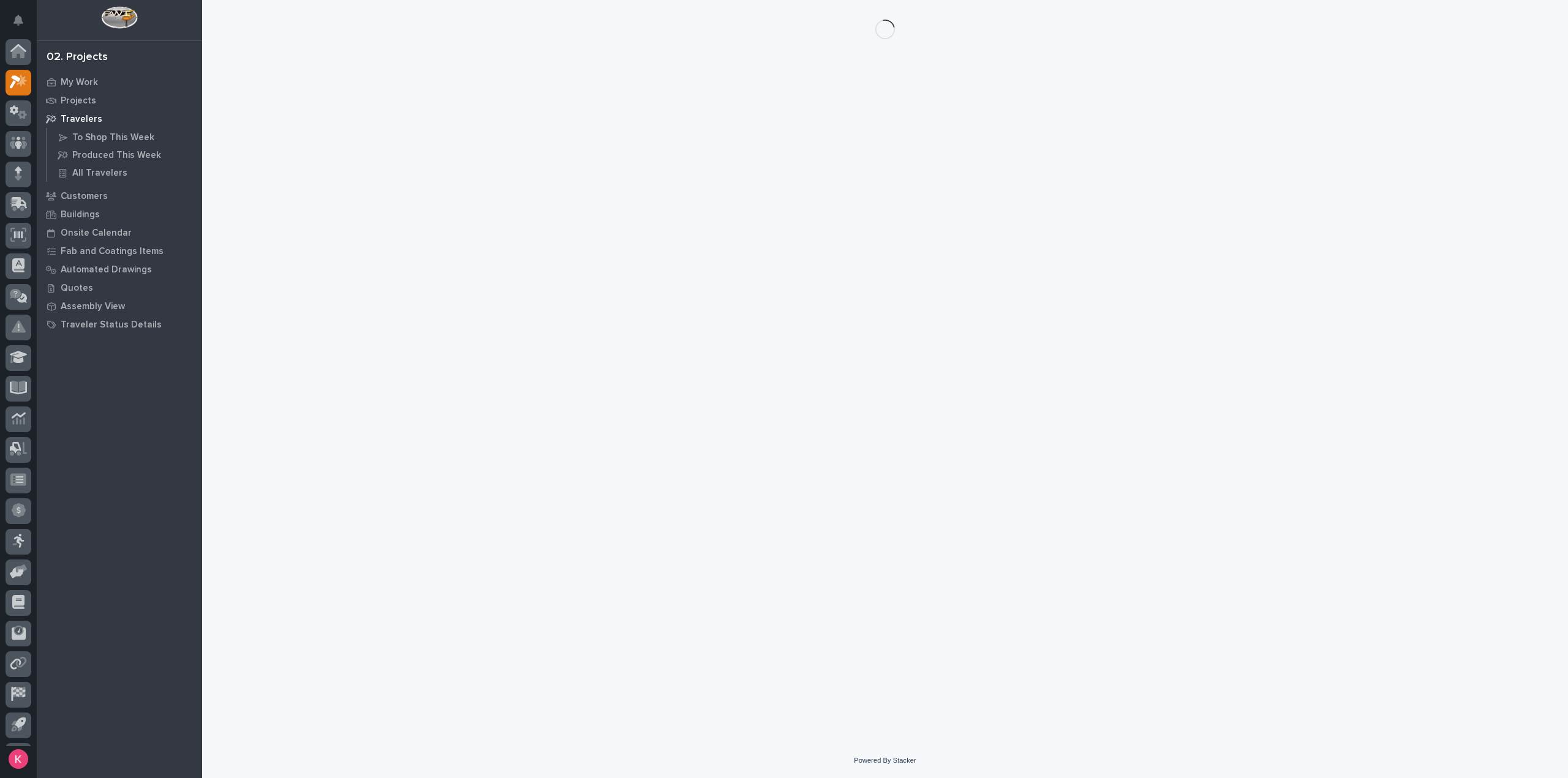
scroll to position [27, 0]
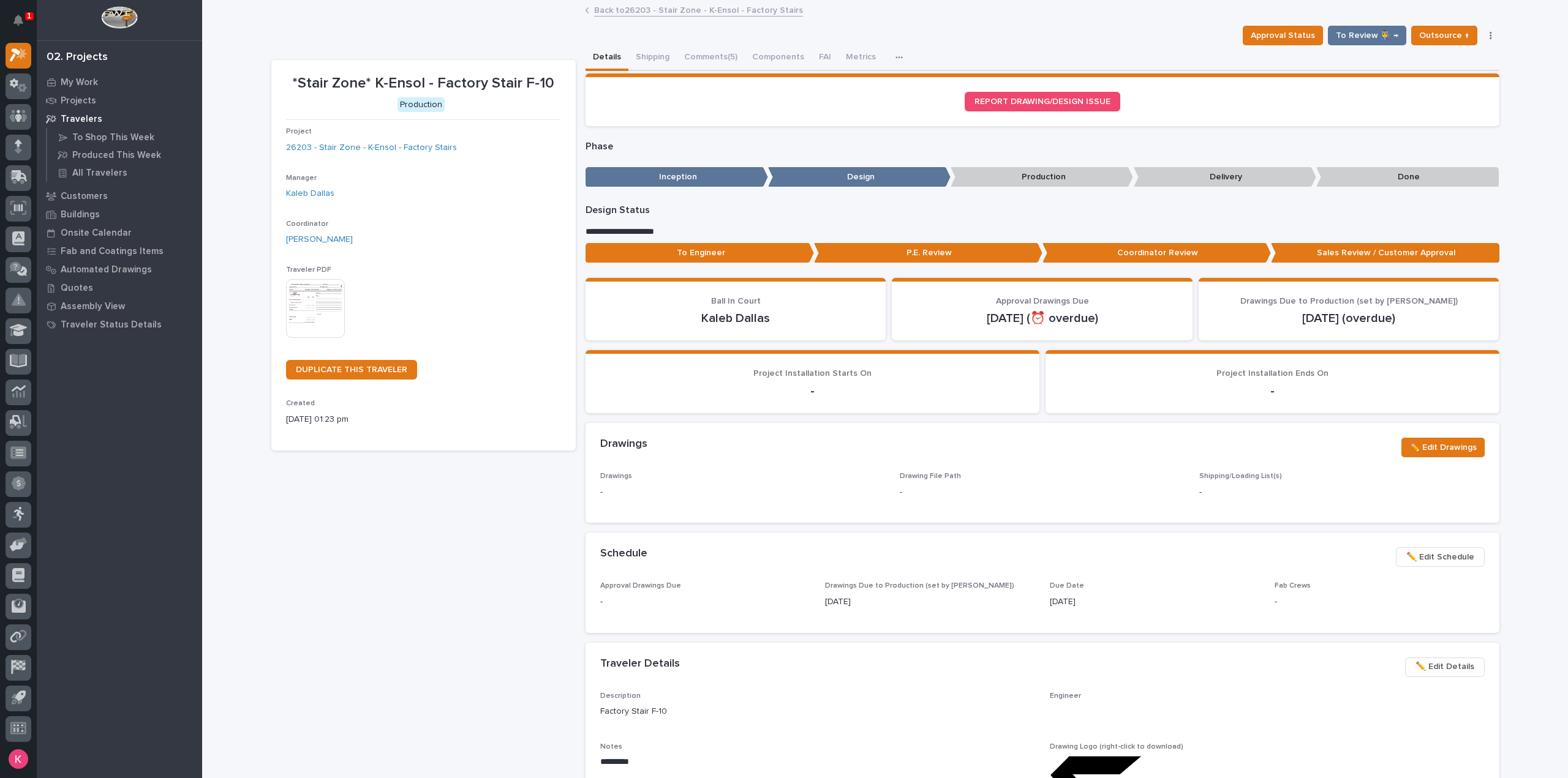
click at [704, 55] on button "Comments (5)" at bounding box center [710, 58] width 68 height 26
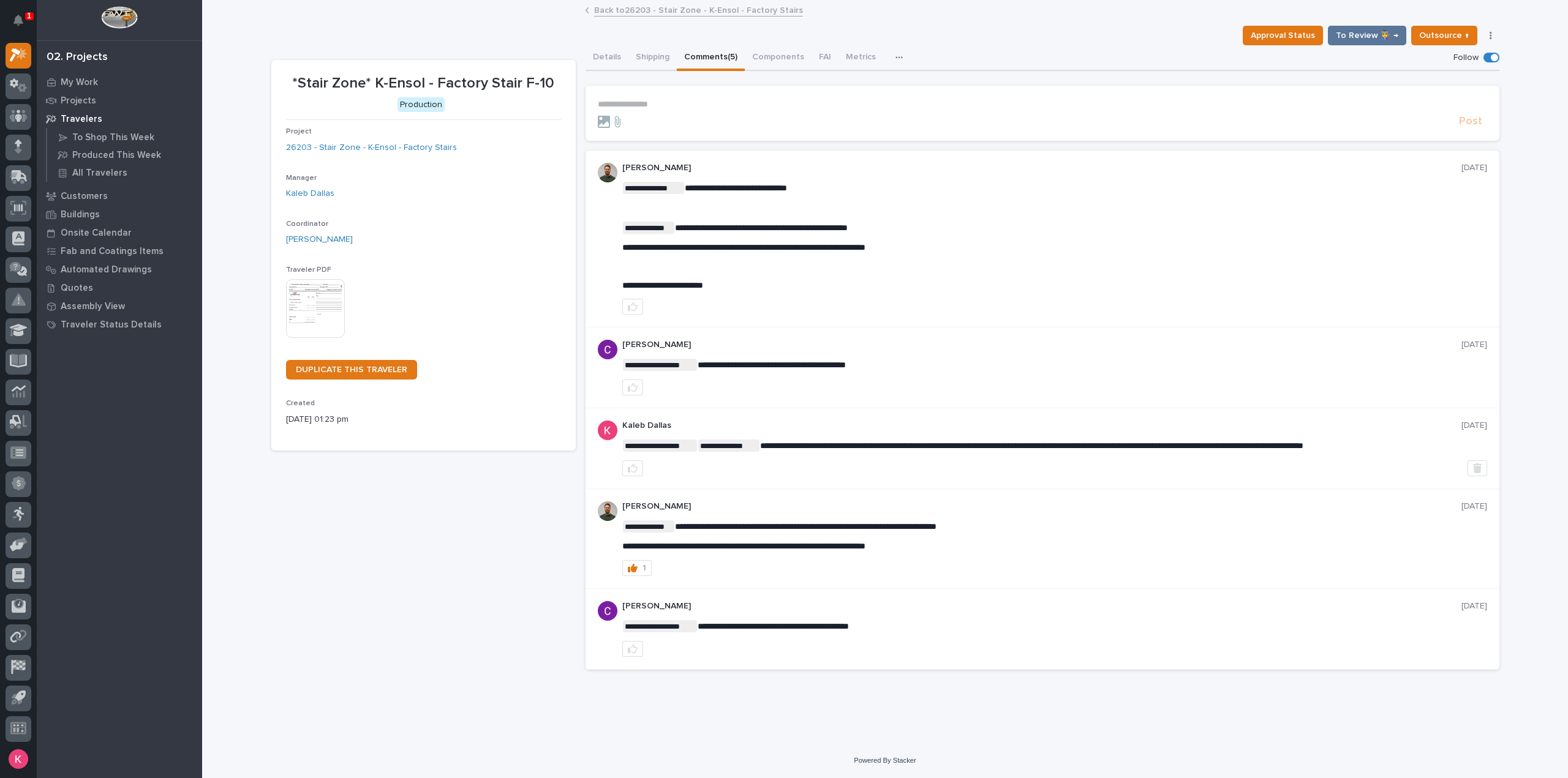
click at [697, 107] on p "**********" at bounding box center [1042, 105] width 889 height 10
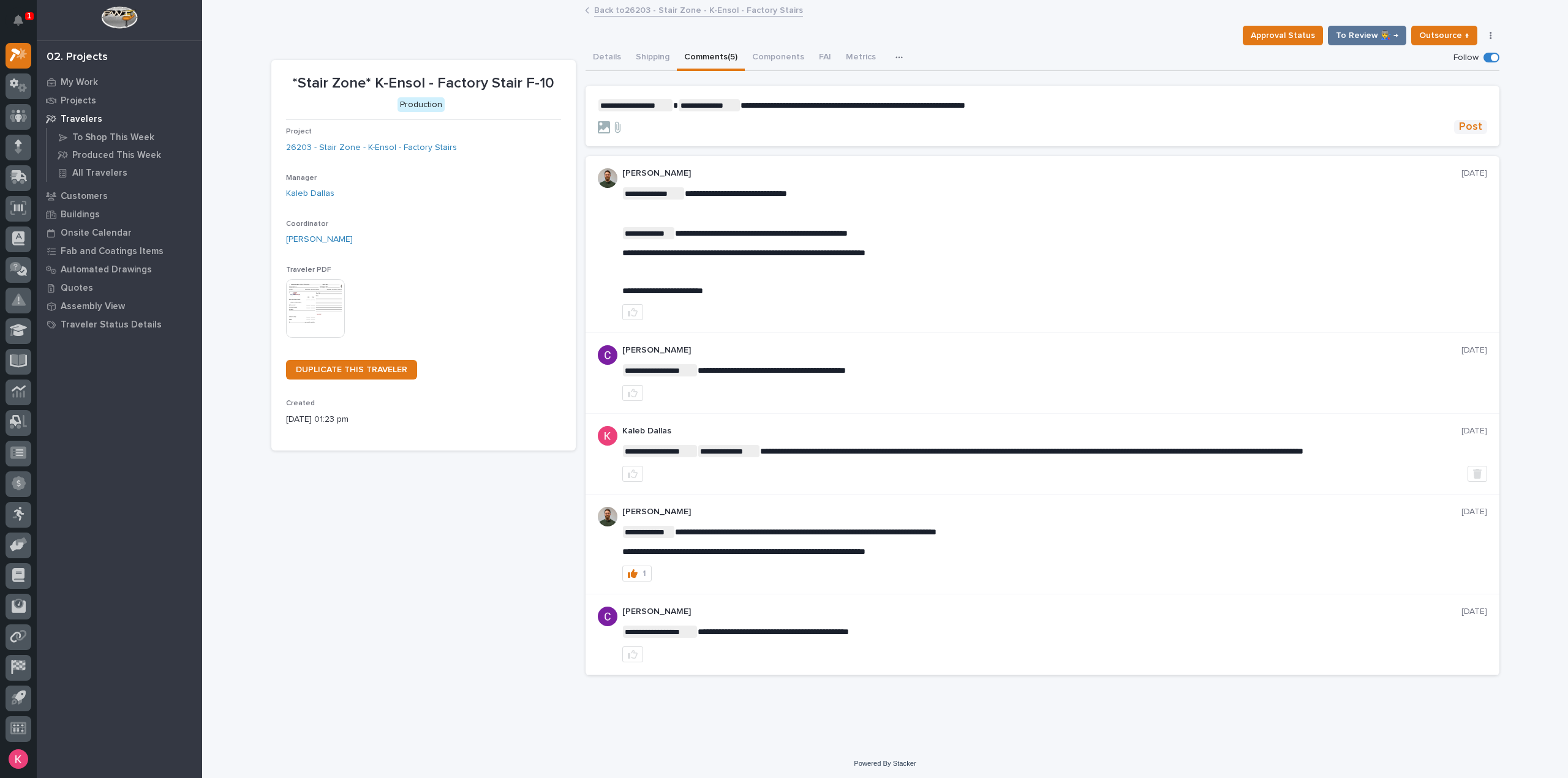
click at [1470, 120] on form "**********" at bounding box center [1042, 117] width 889 height 35
click at [1478, 133] on span "Post" at bounding box center [1470, 127] width 23 height 14
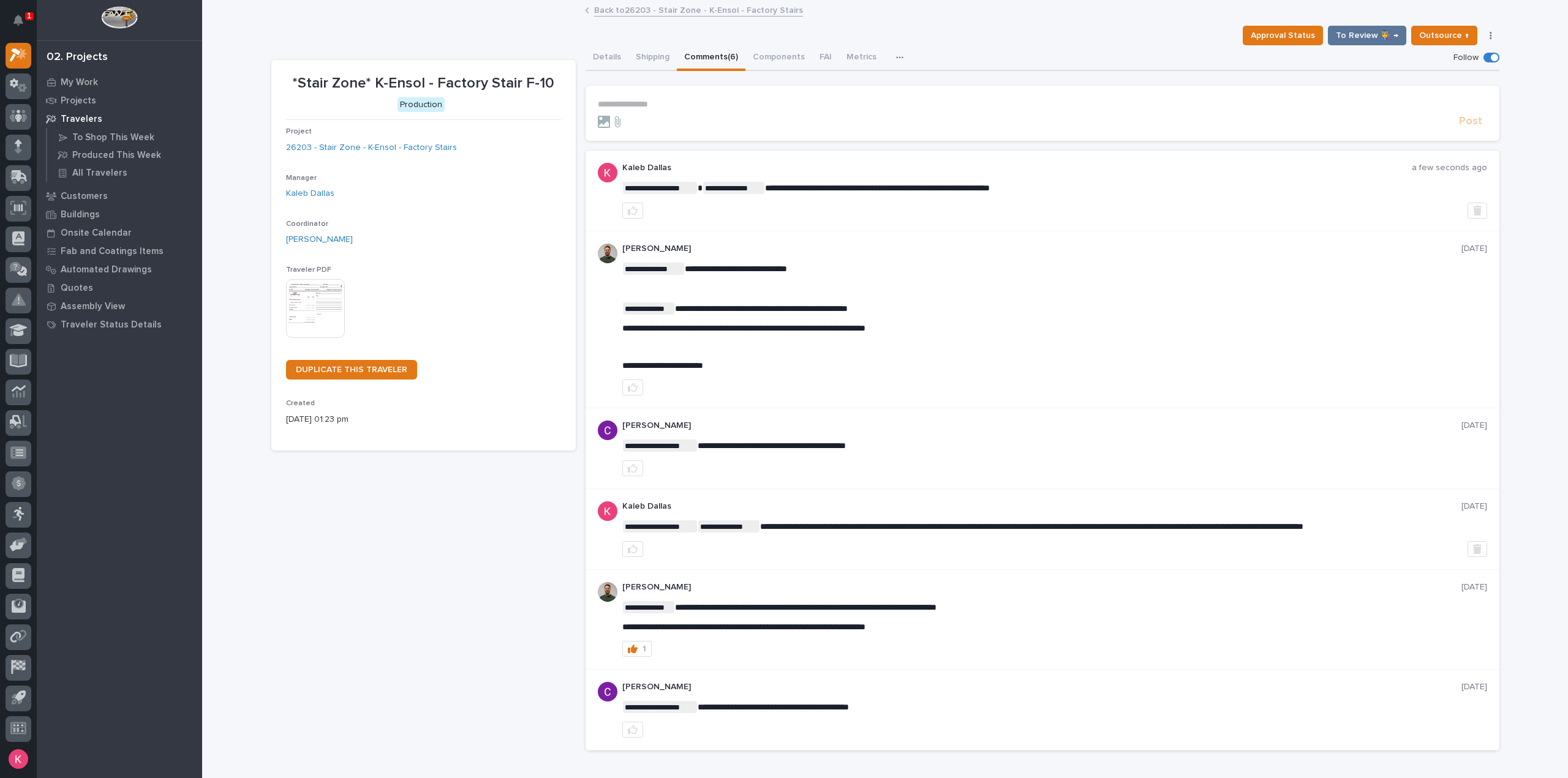
click at [703, 5] on link "Back to 26203 - Stair Zone - K-Ensol - Factory Stairs" at bounding box center [697, 10] width 209 height 14
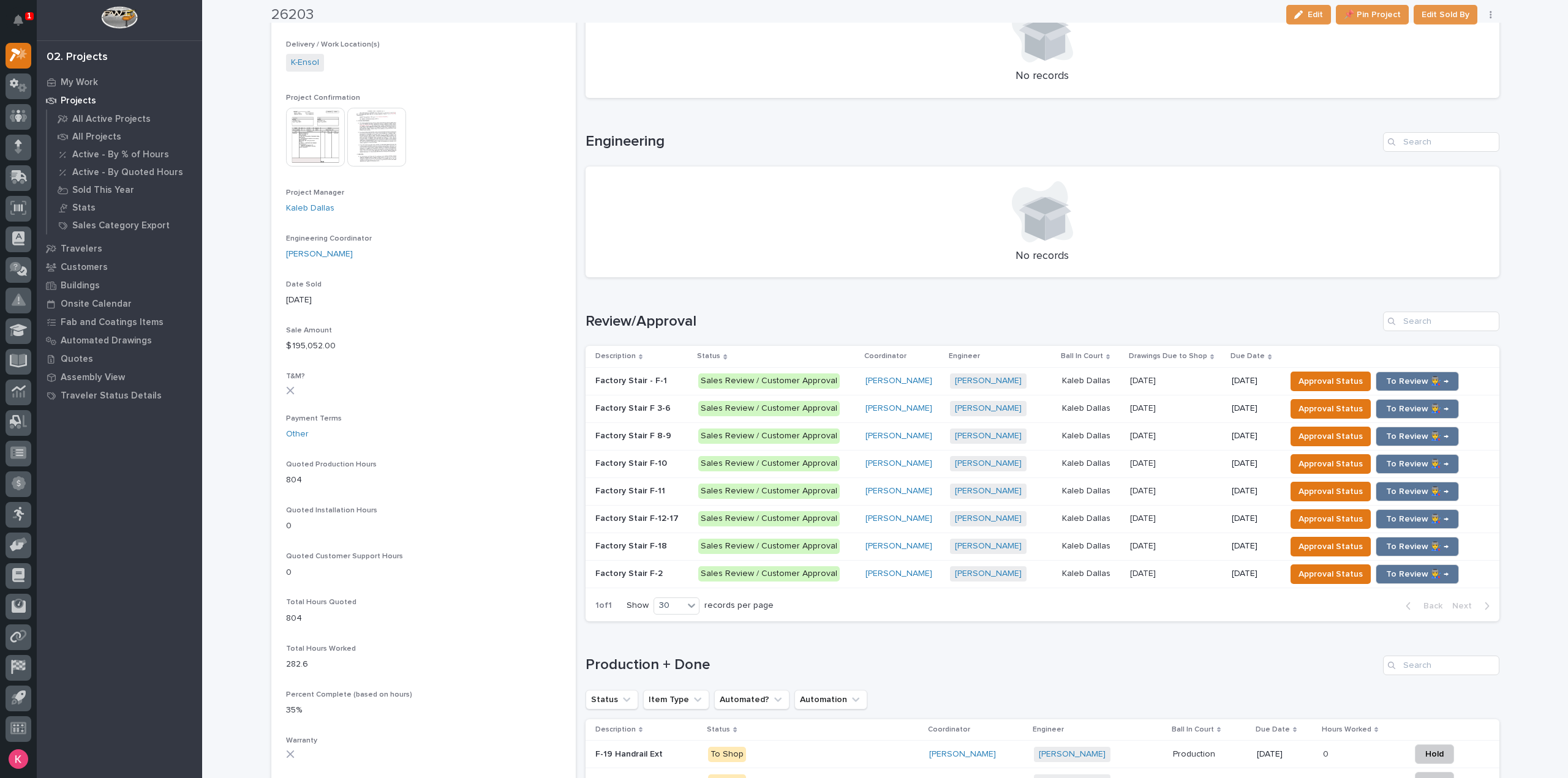
scroll to position [428, 0]
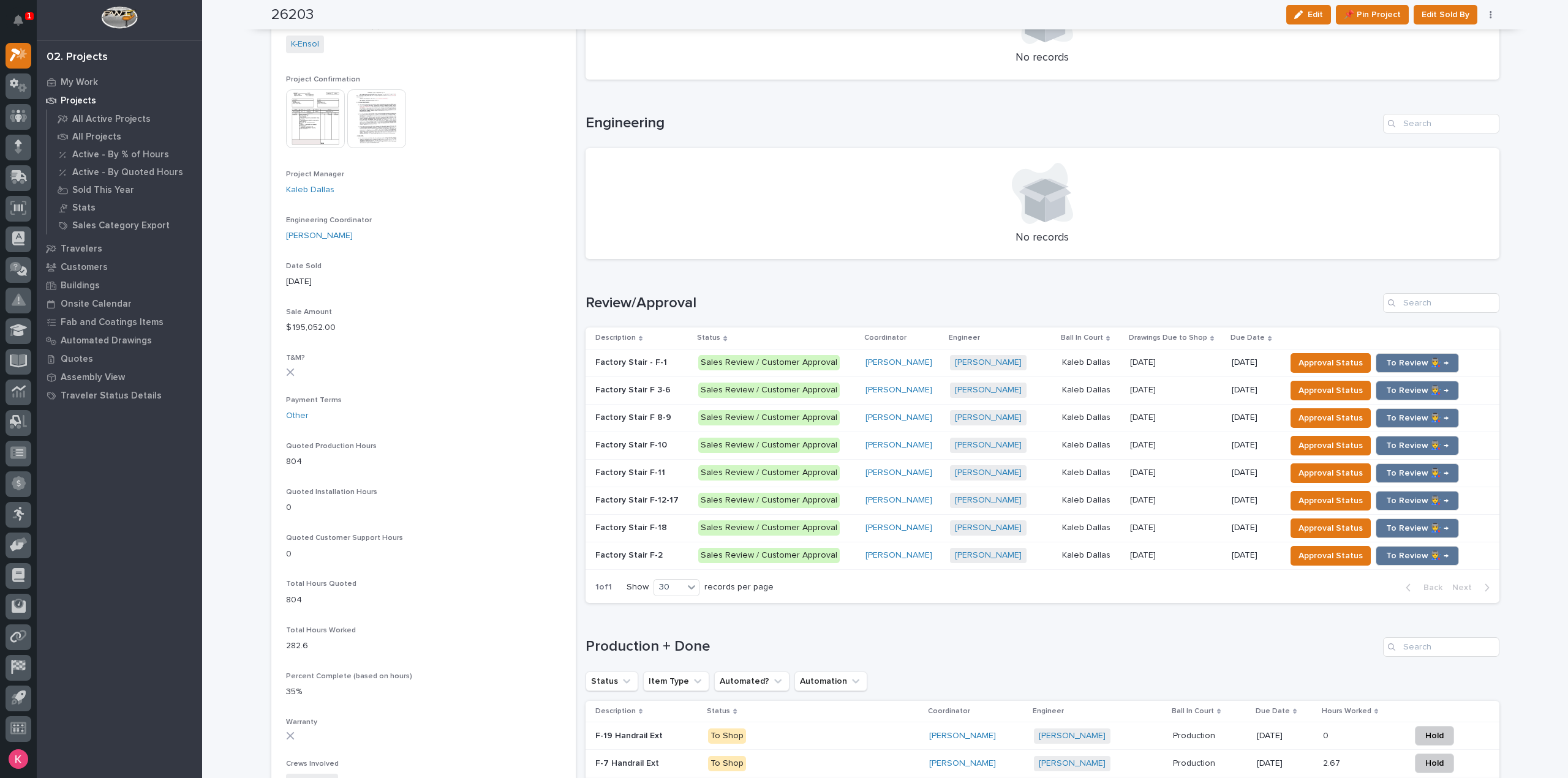
click at [838, 470] on p "Sales Review / Customer Approval" at bounding box center [777, 473] width 157 height 16
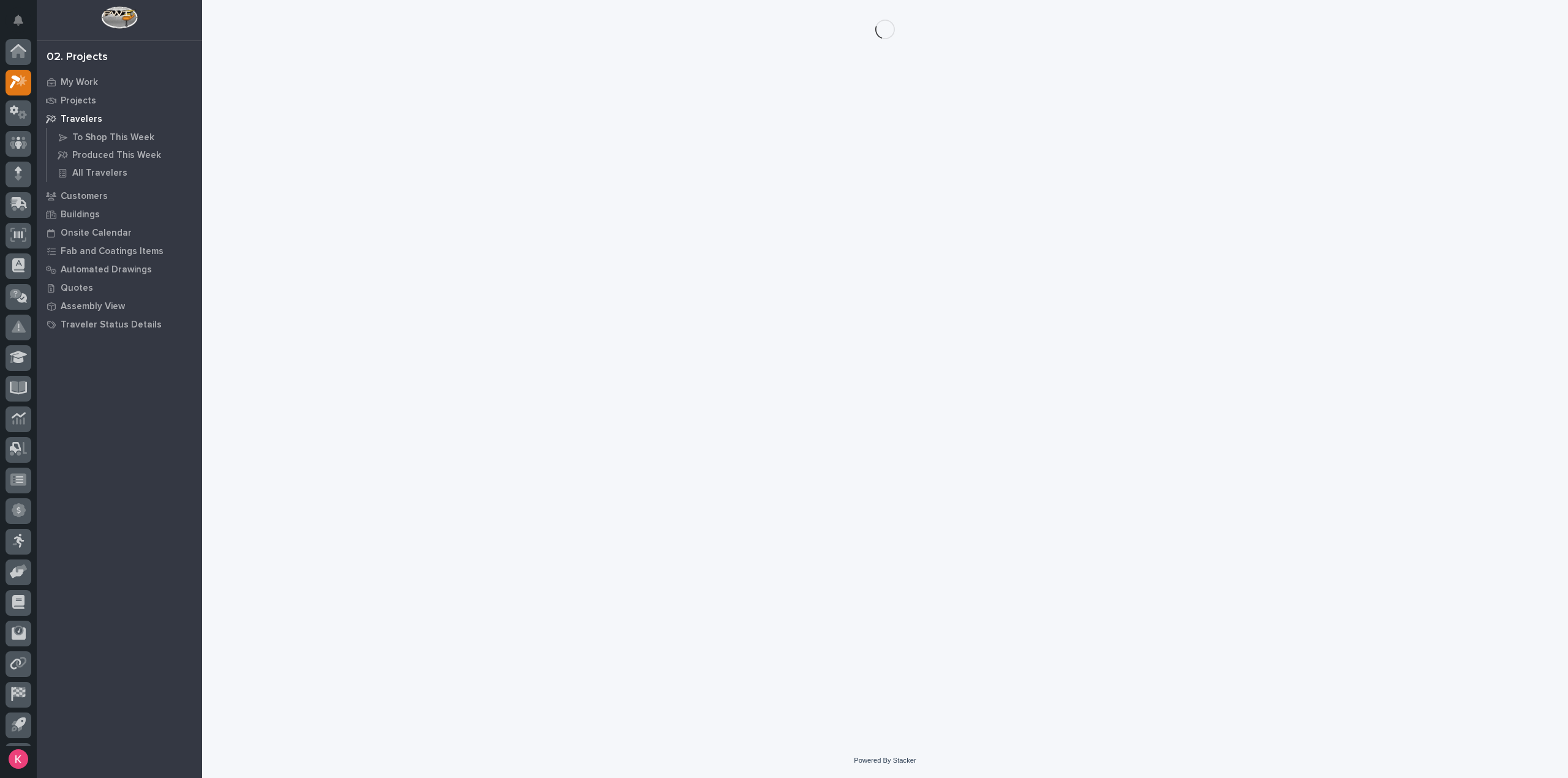
scroll to position [27, 0]
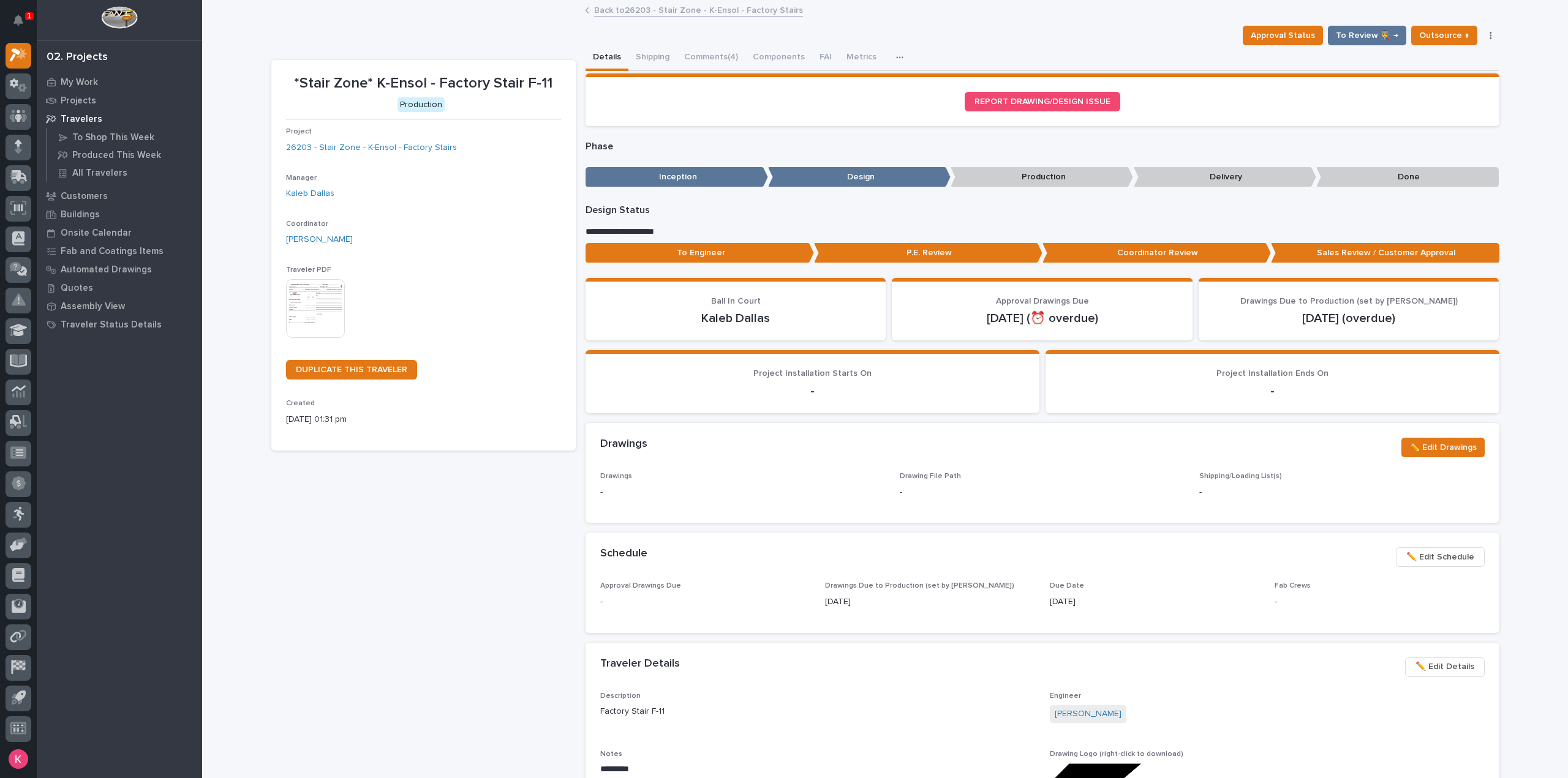
click at [698, 58] on button "Comments (4)" at bounding box center [710, 58] width 68 height 26
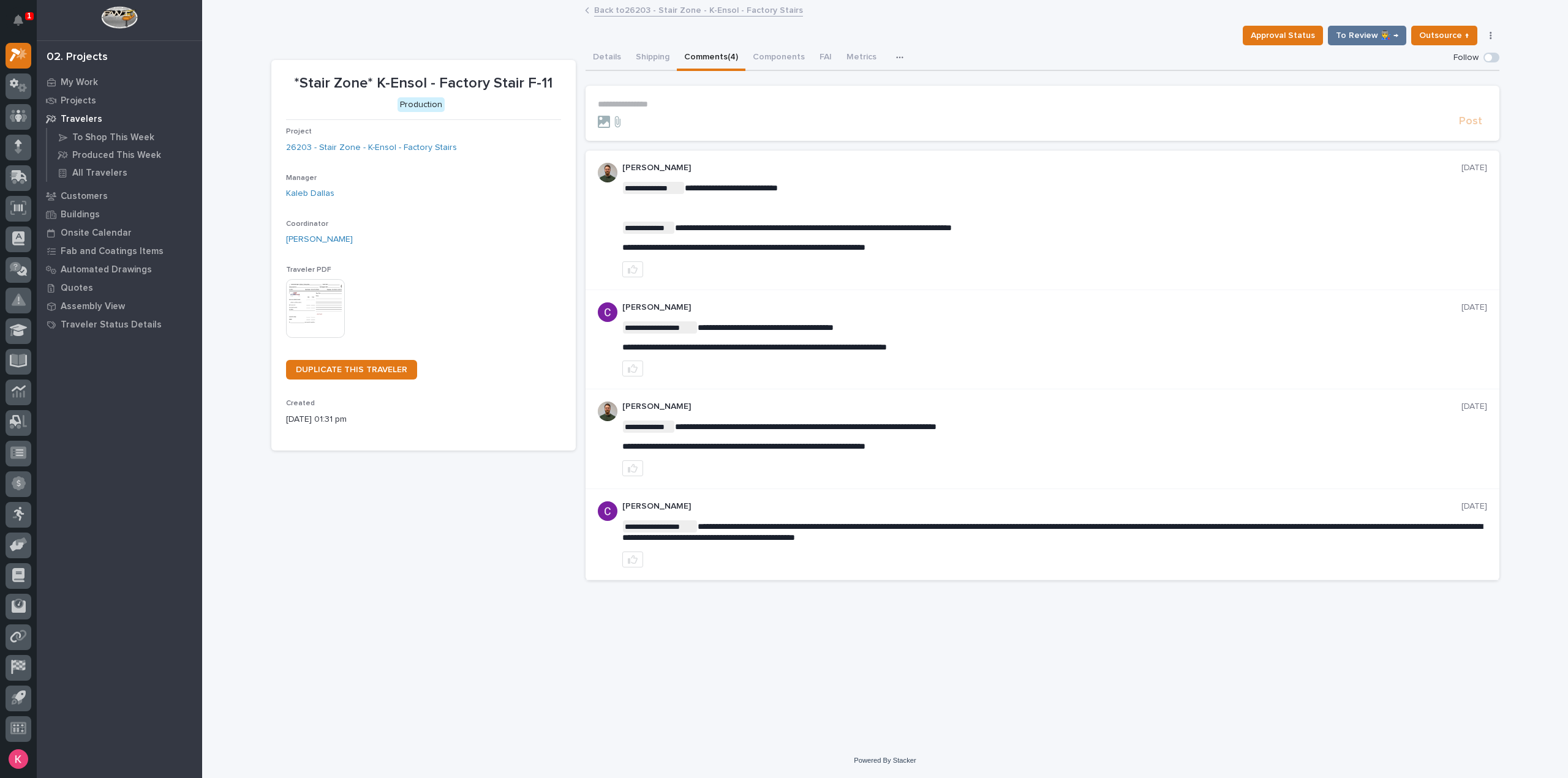
click at [704, 105] on p "**********" at bounding box center [1042, 105] width 889 height 10
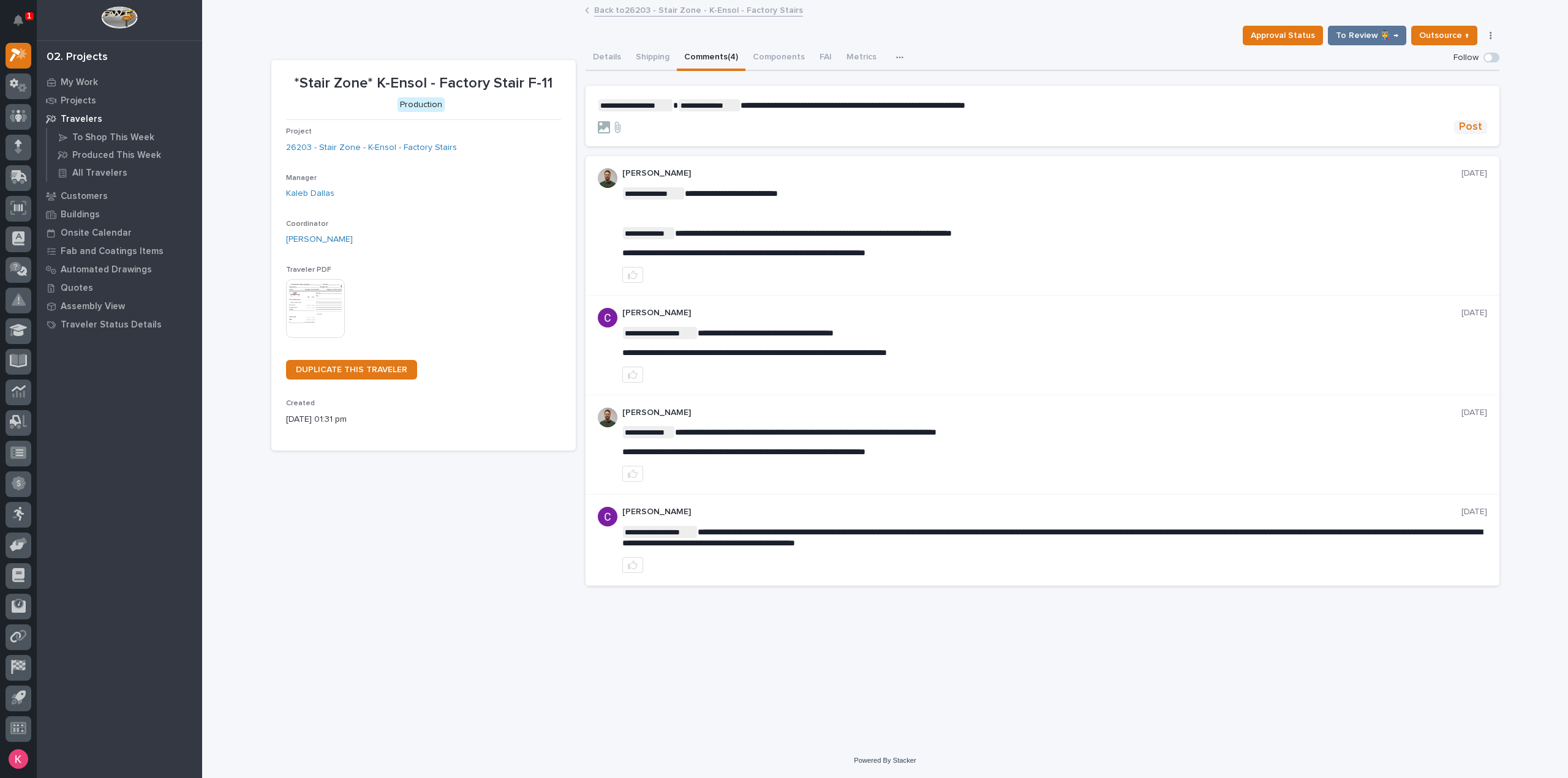
click at [1461, 126] on span "Post" at bounding box center [1470, 127] width 23 height 14
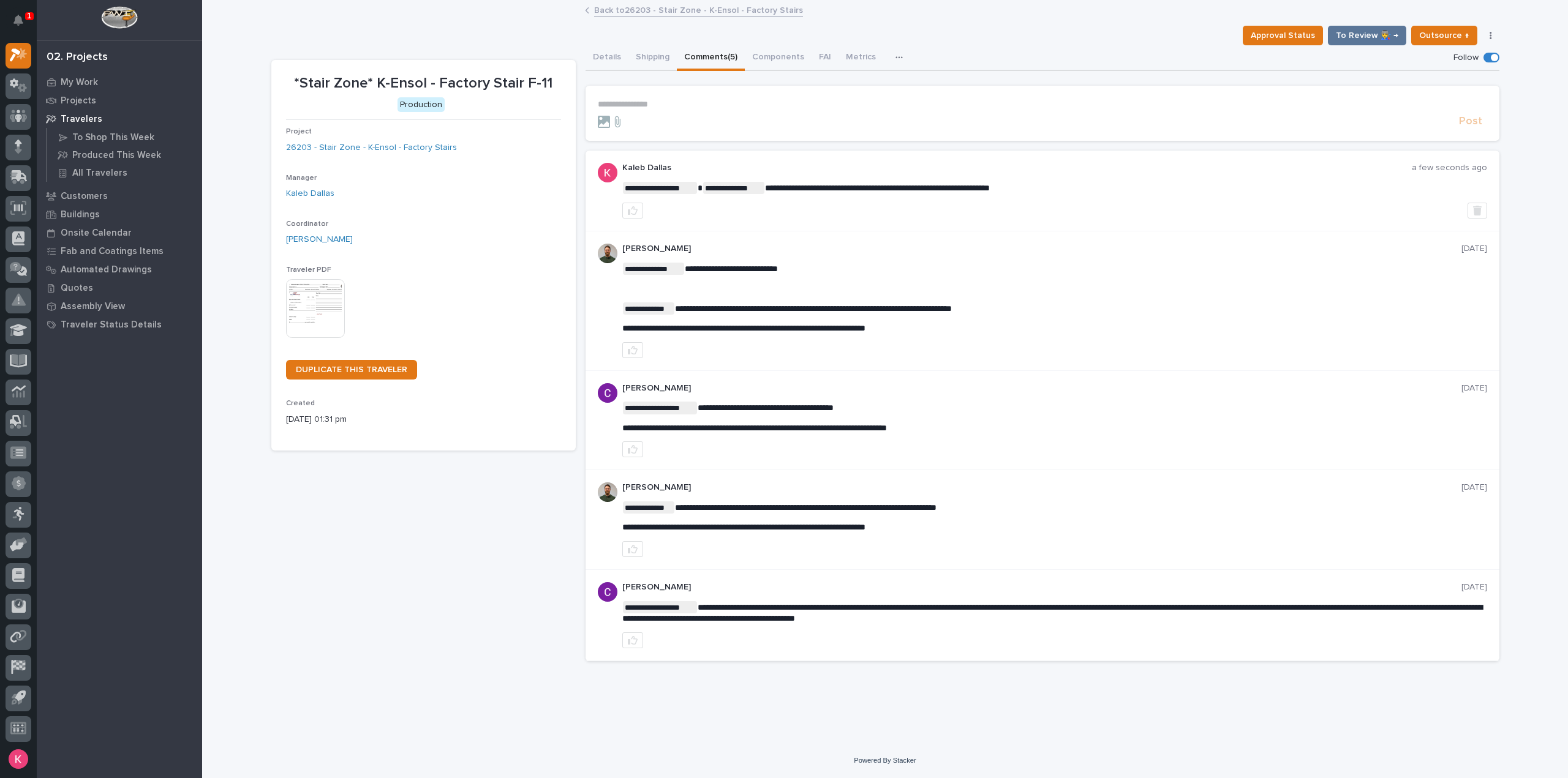
click at [637, 10] on link "Back to 26203 - Stair Zone - K-Ensol - Factory Stairs" at bounding box center [697, 10] width 209 height 14
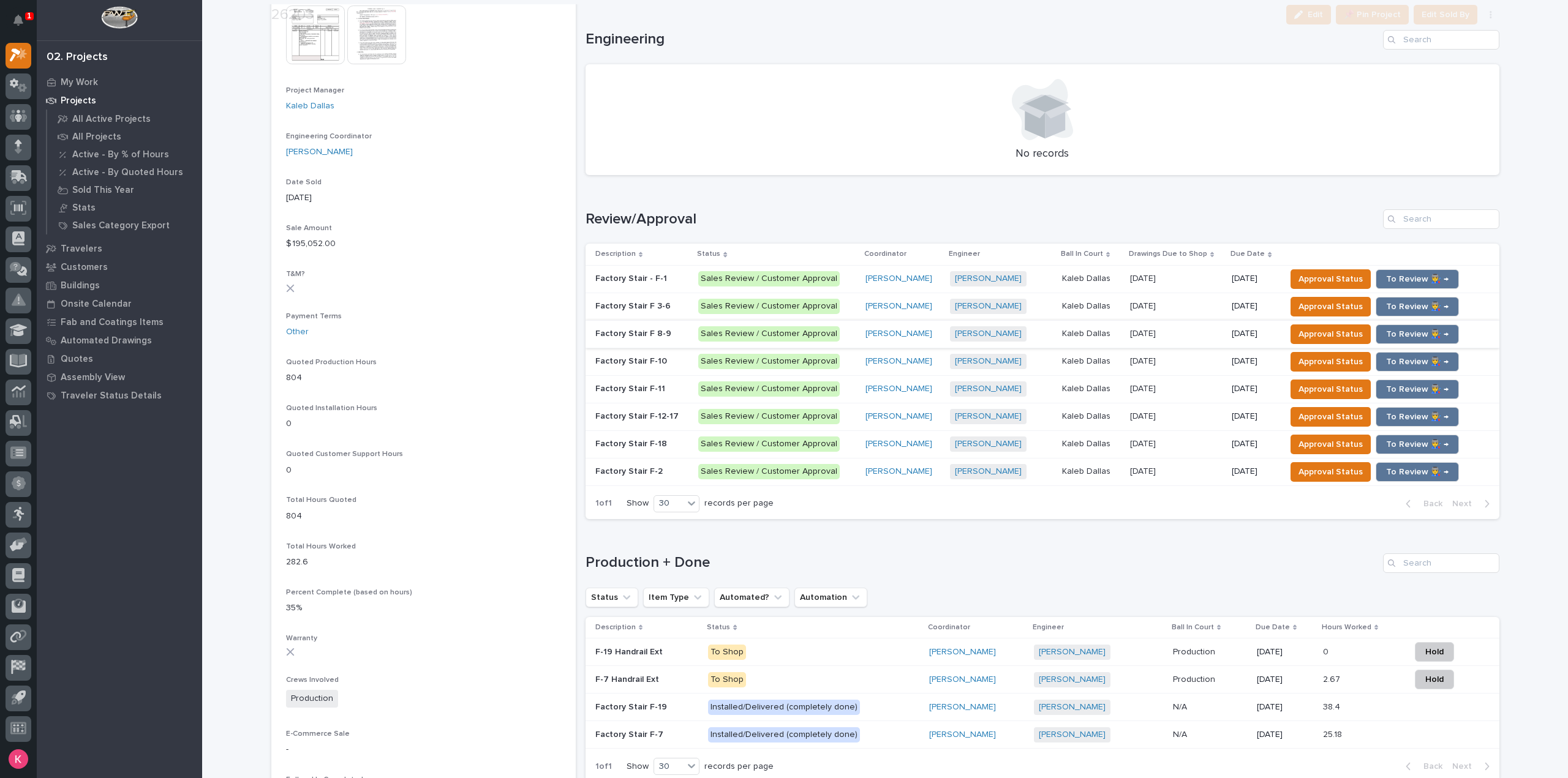
scroll to position [551, 0]
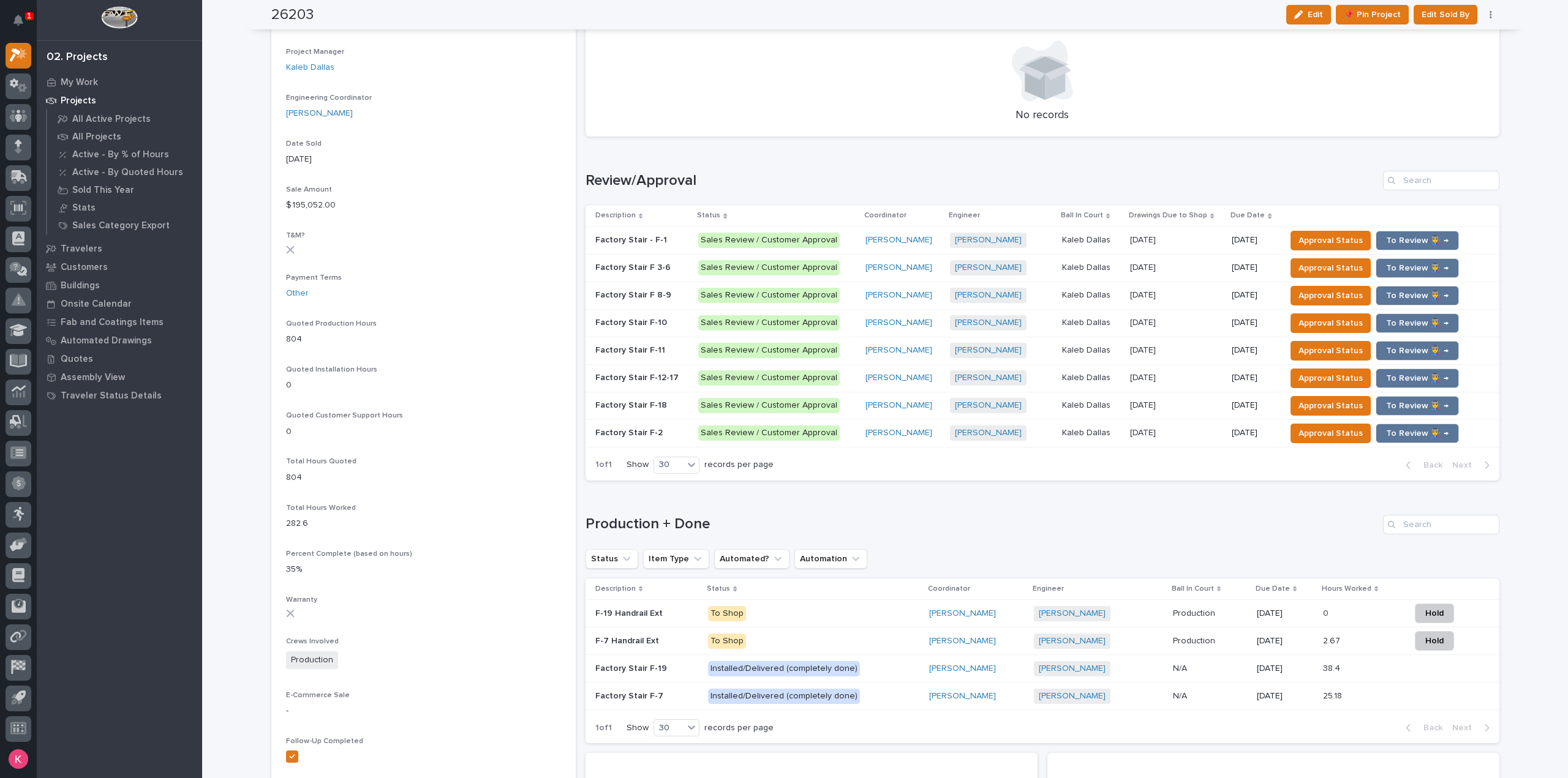
click at [860, 369] on td "[PERSON_NAME]" at bounding box center [903, 378] width 85 height 28
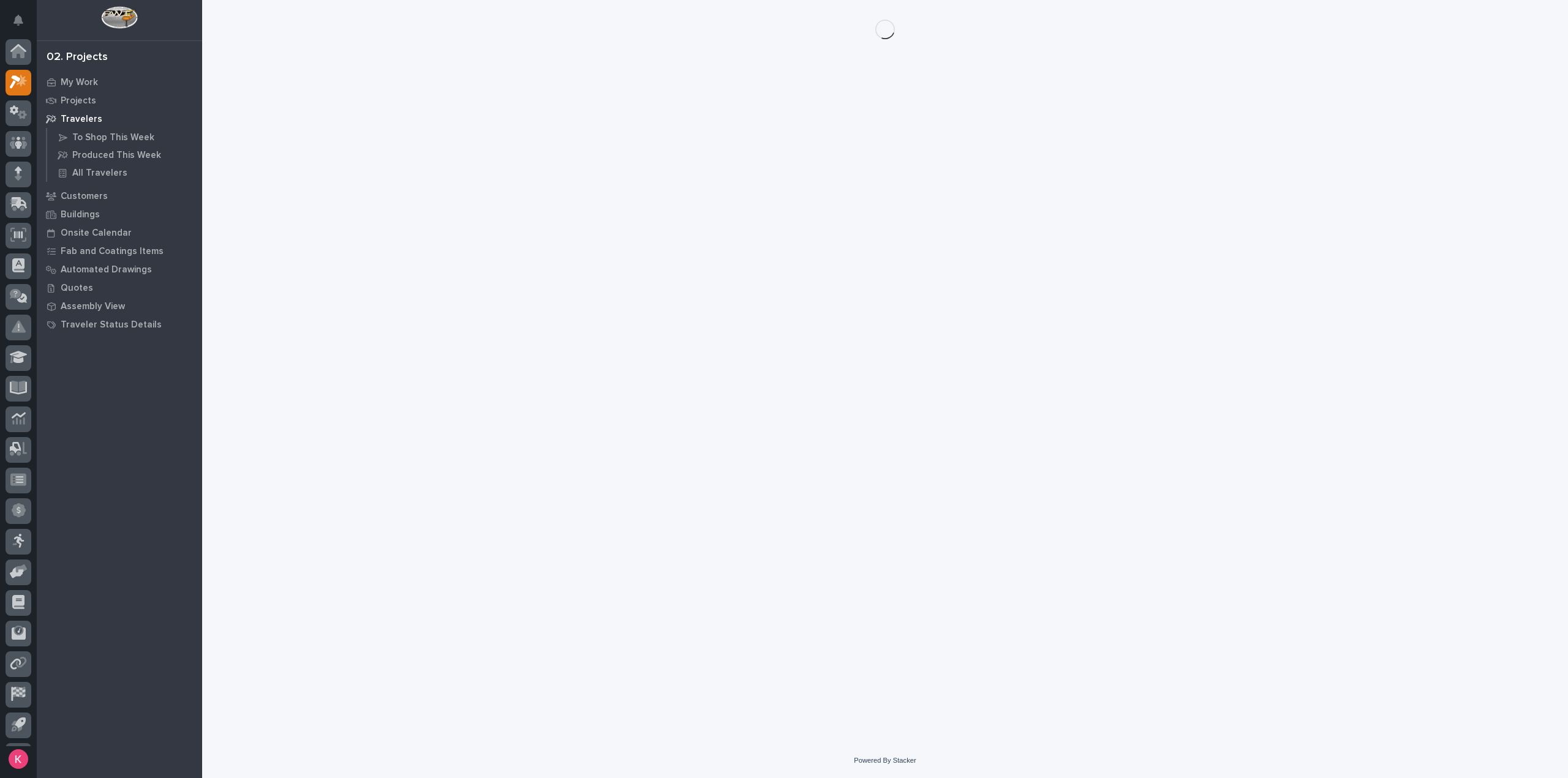
scroll to position [27, 0]
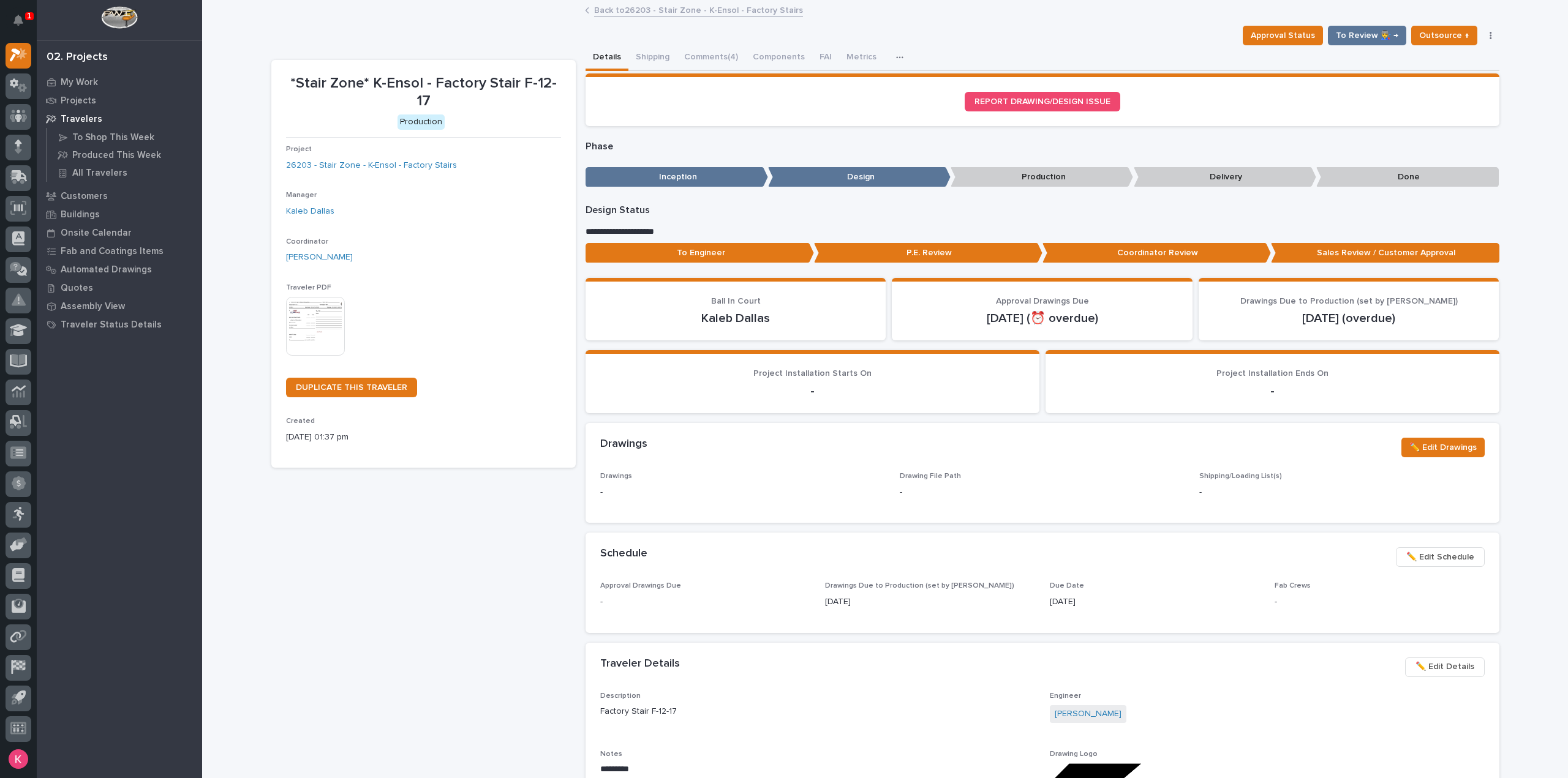
click at [693, 53] on button "Comments (4)" at bounding box center [710, 58] width 68 height 26
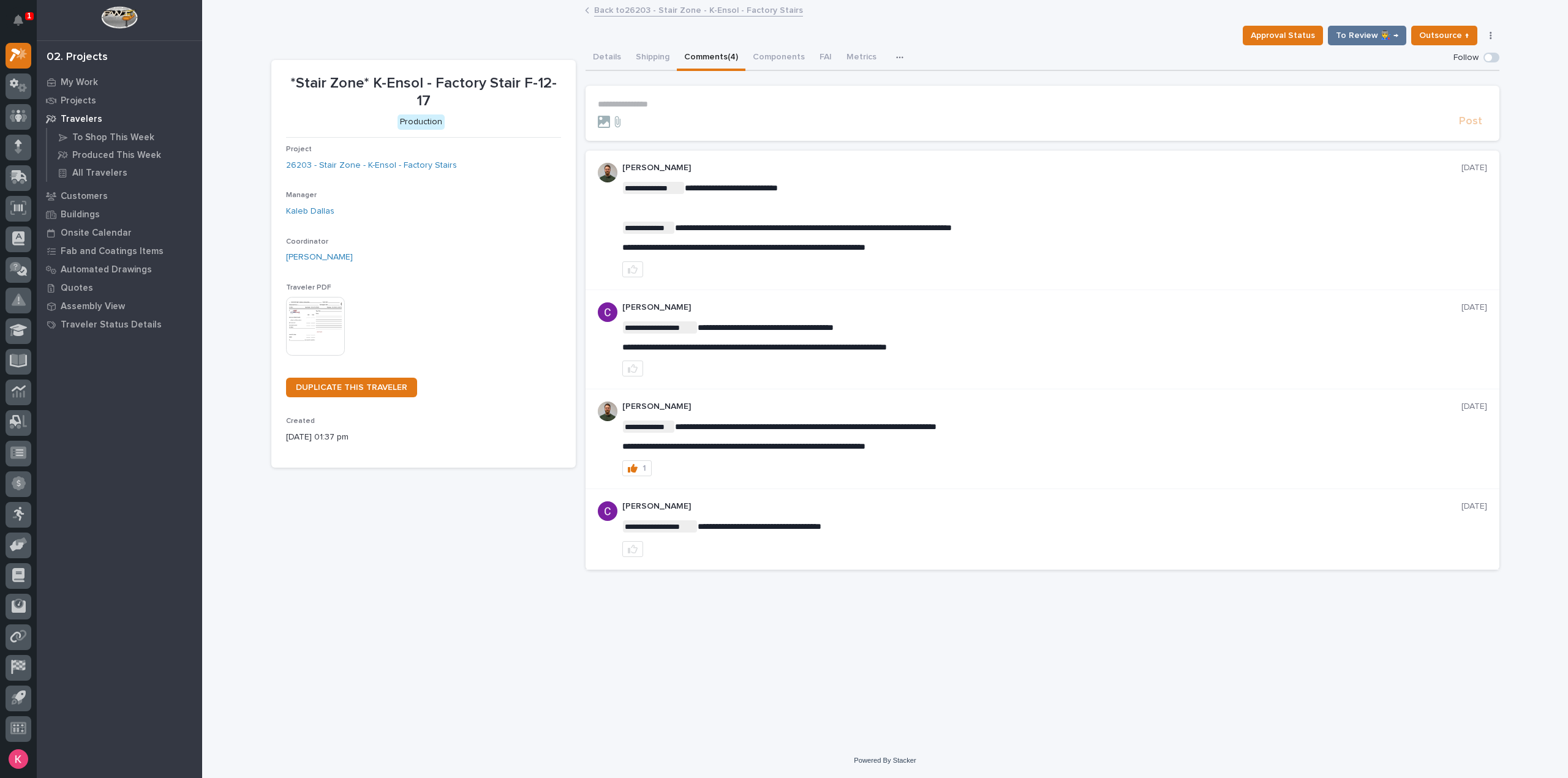
click at [724, 102] on p "**********" at bounding box center [1042, 105] width 889 height 10
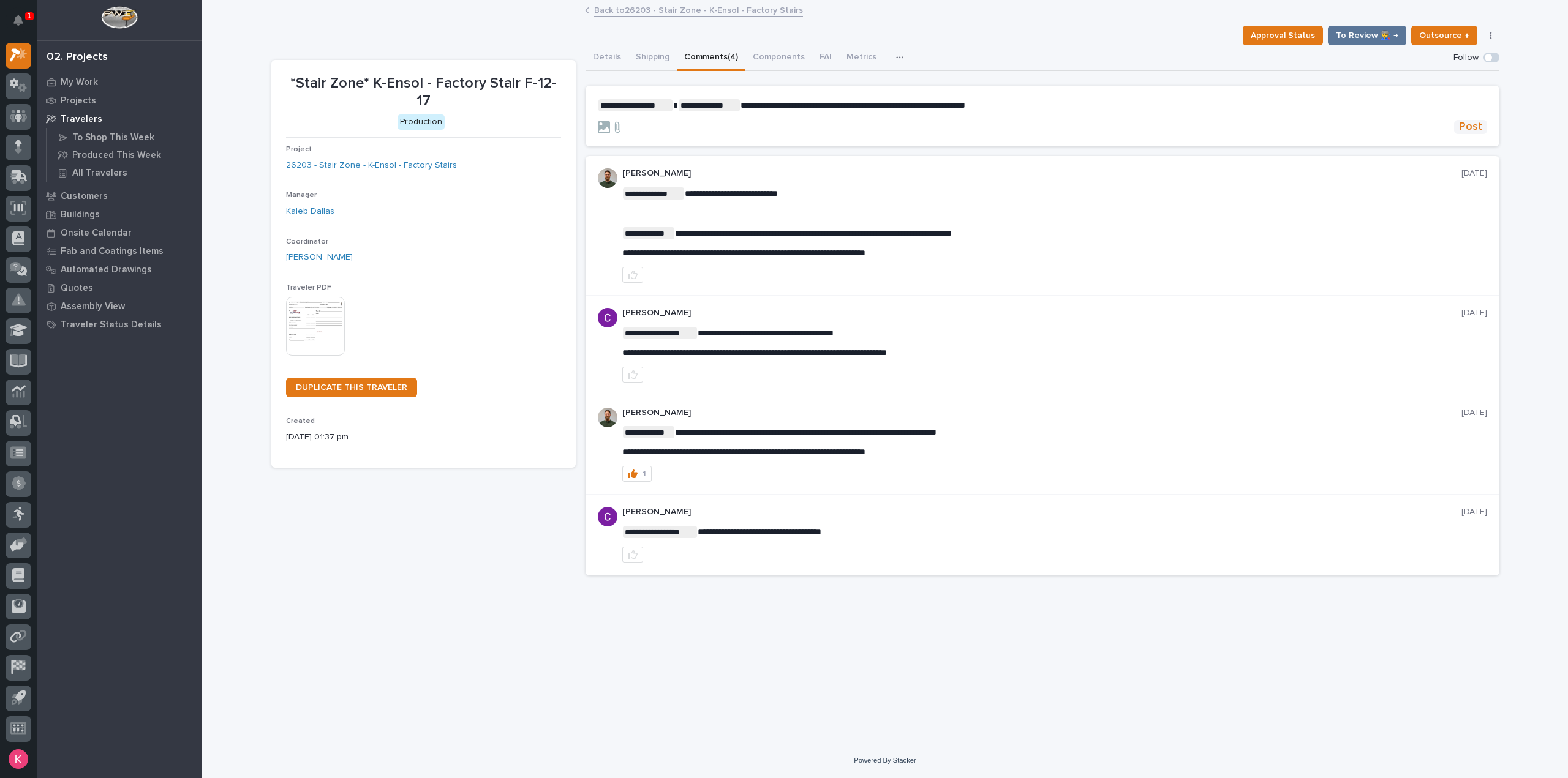
click at [1474, 125] on span "Post" at bounding box center [1470, 127] width 23 height 14
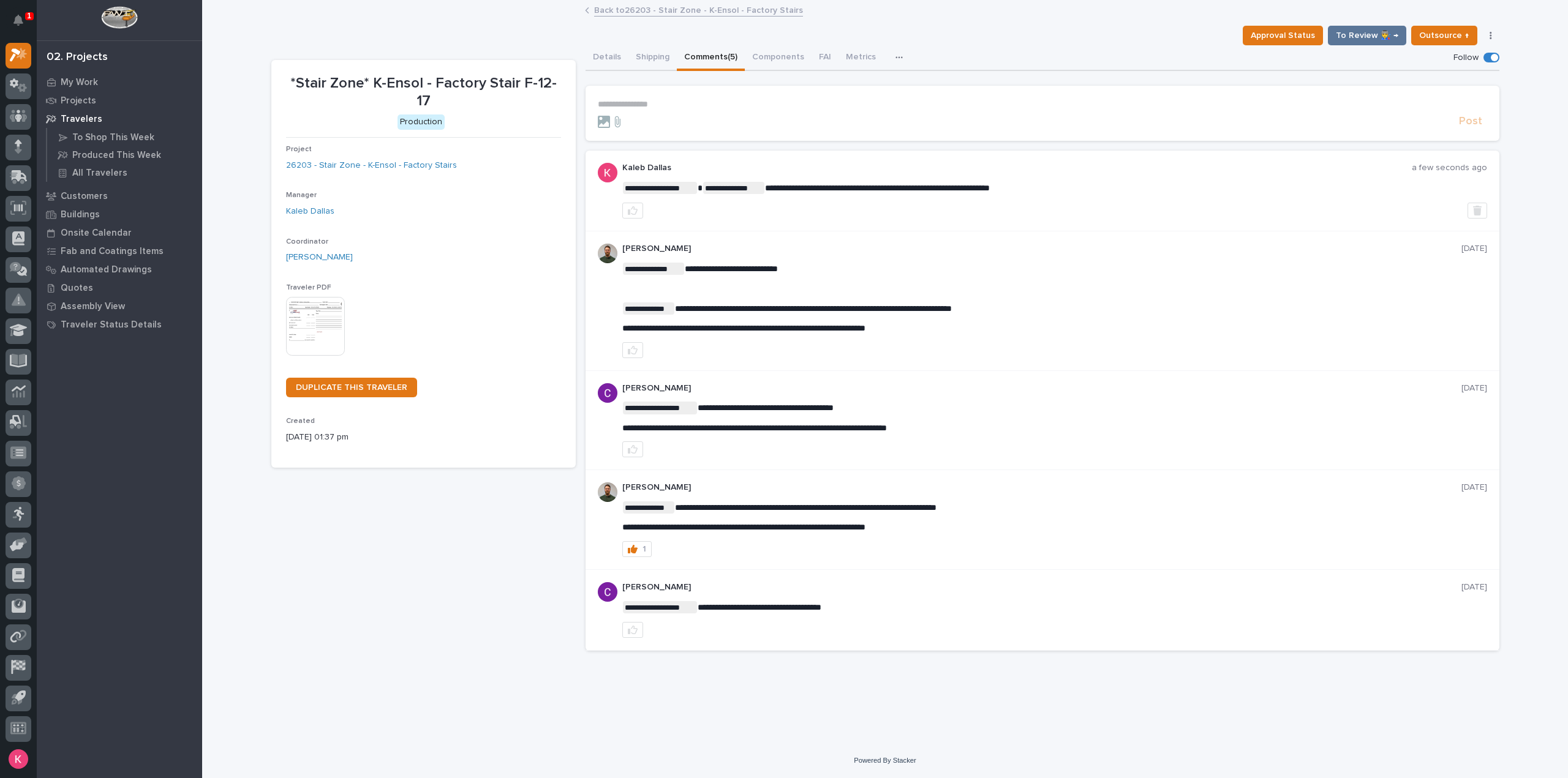
click at [648, 11] on link "Back to 26203 - Stair Zone - K-Ensol - Factory Stairs" at bounding box center [697, 10] width 209 height 14
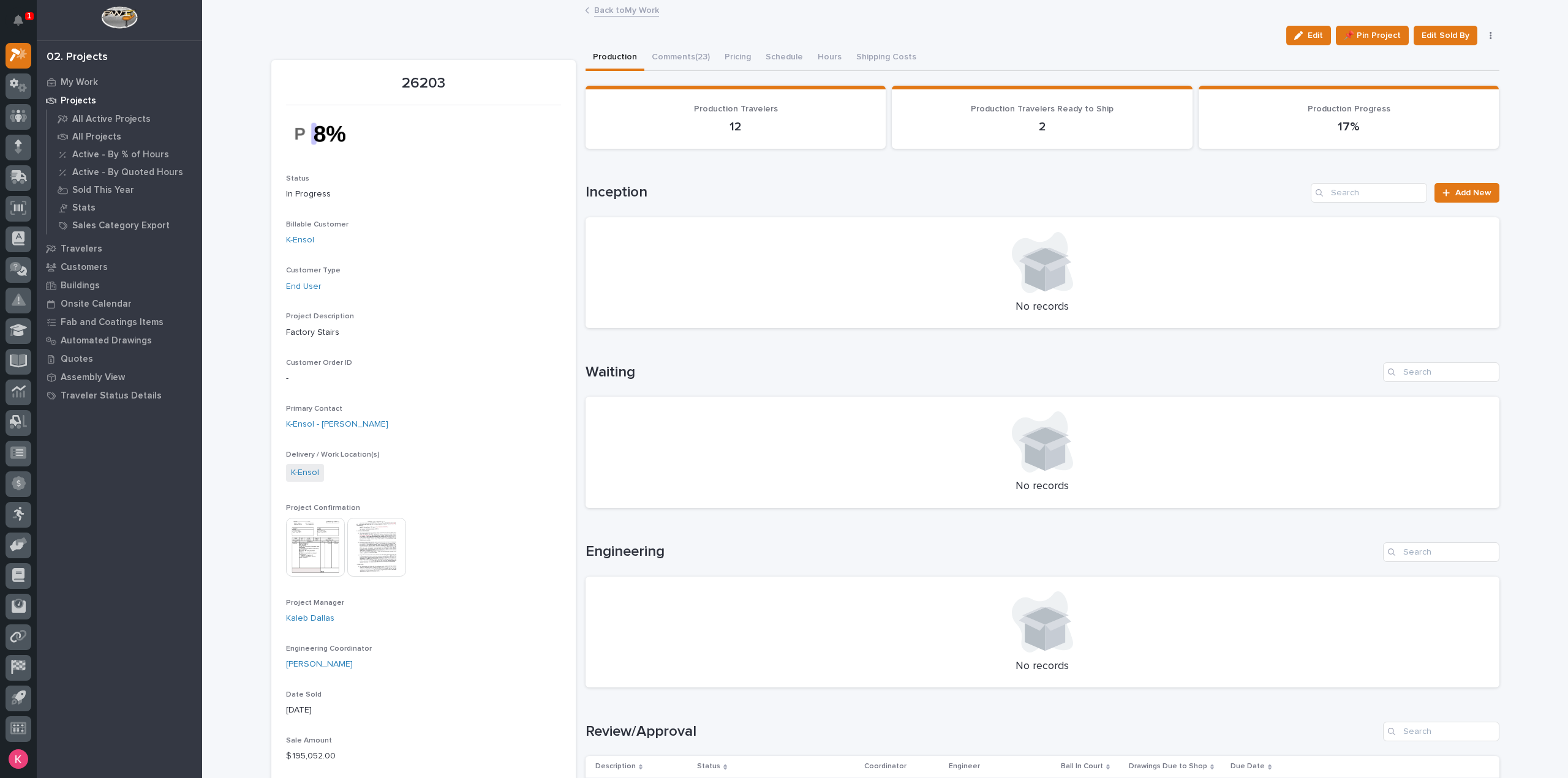
scroll to position [428, 0]
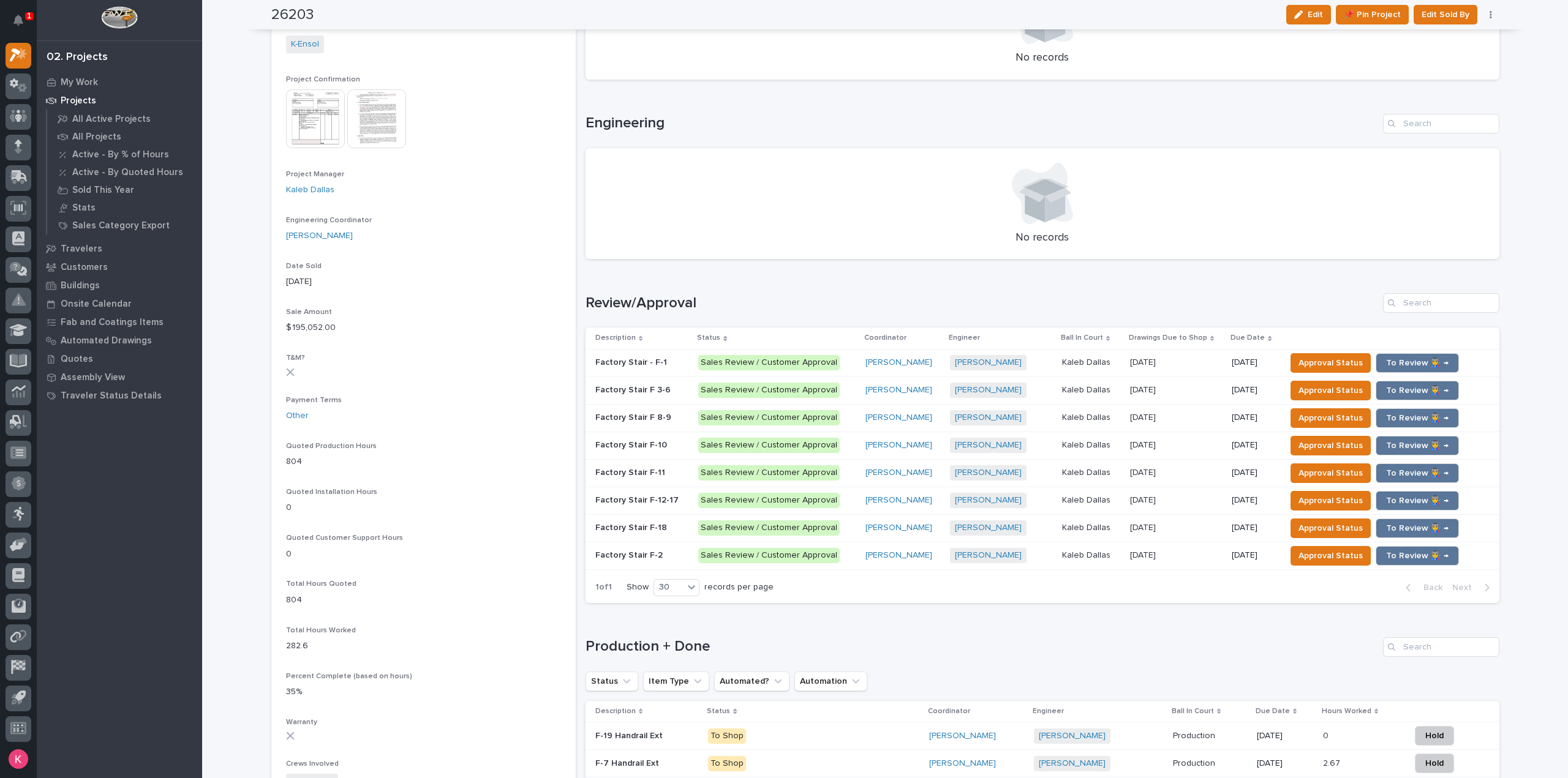
click at [841, 527] on p "Sales Review / Customer Approval" at bounding box center [777, 528] width 157 height 16
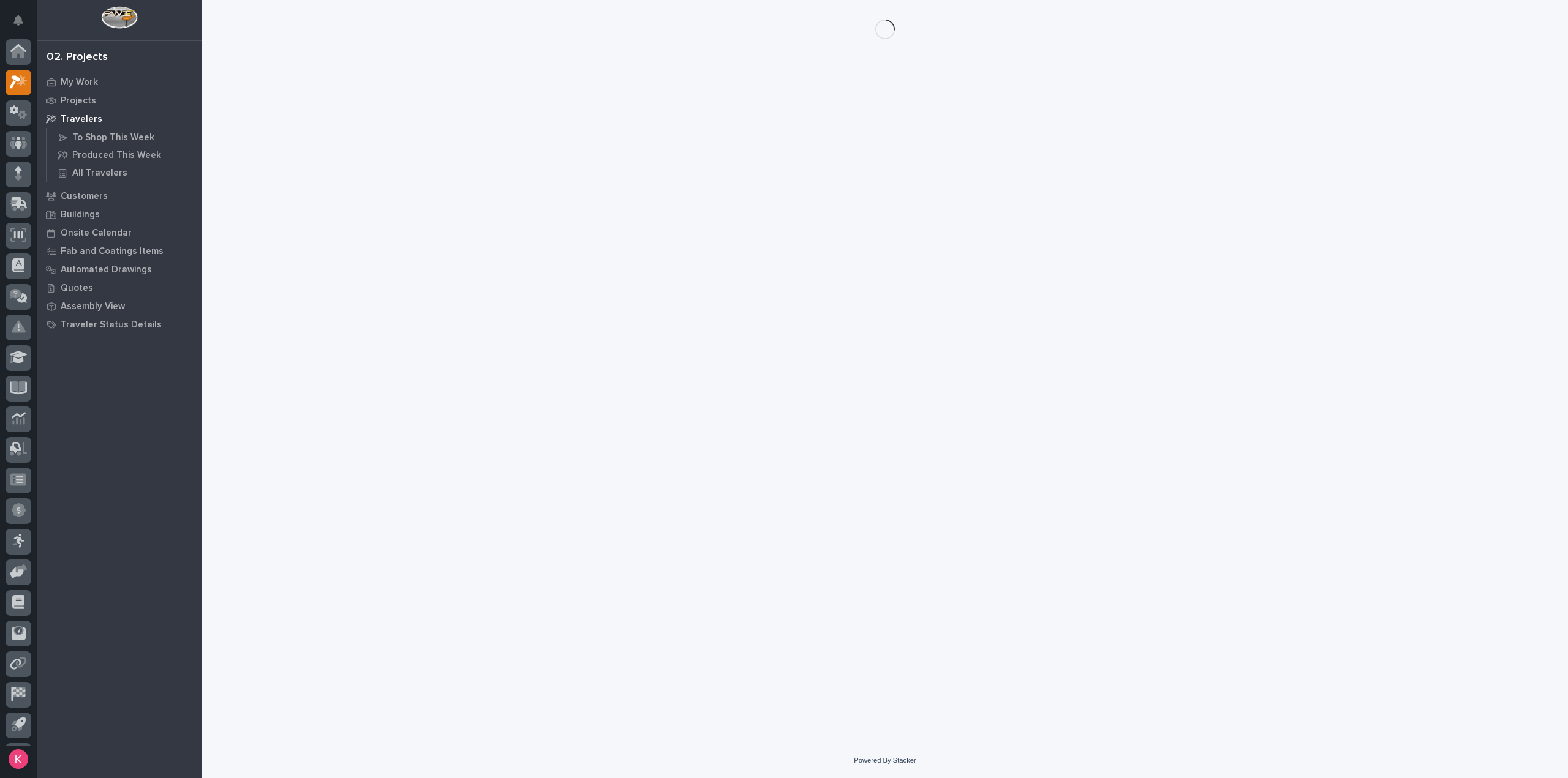
scroll to position [27, 0]
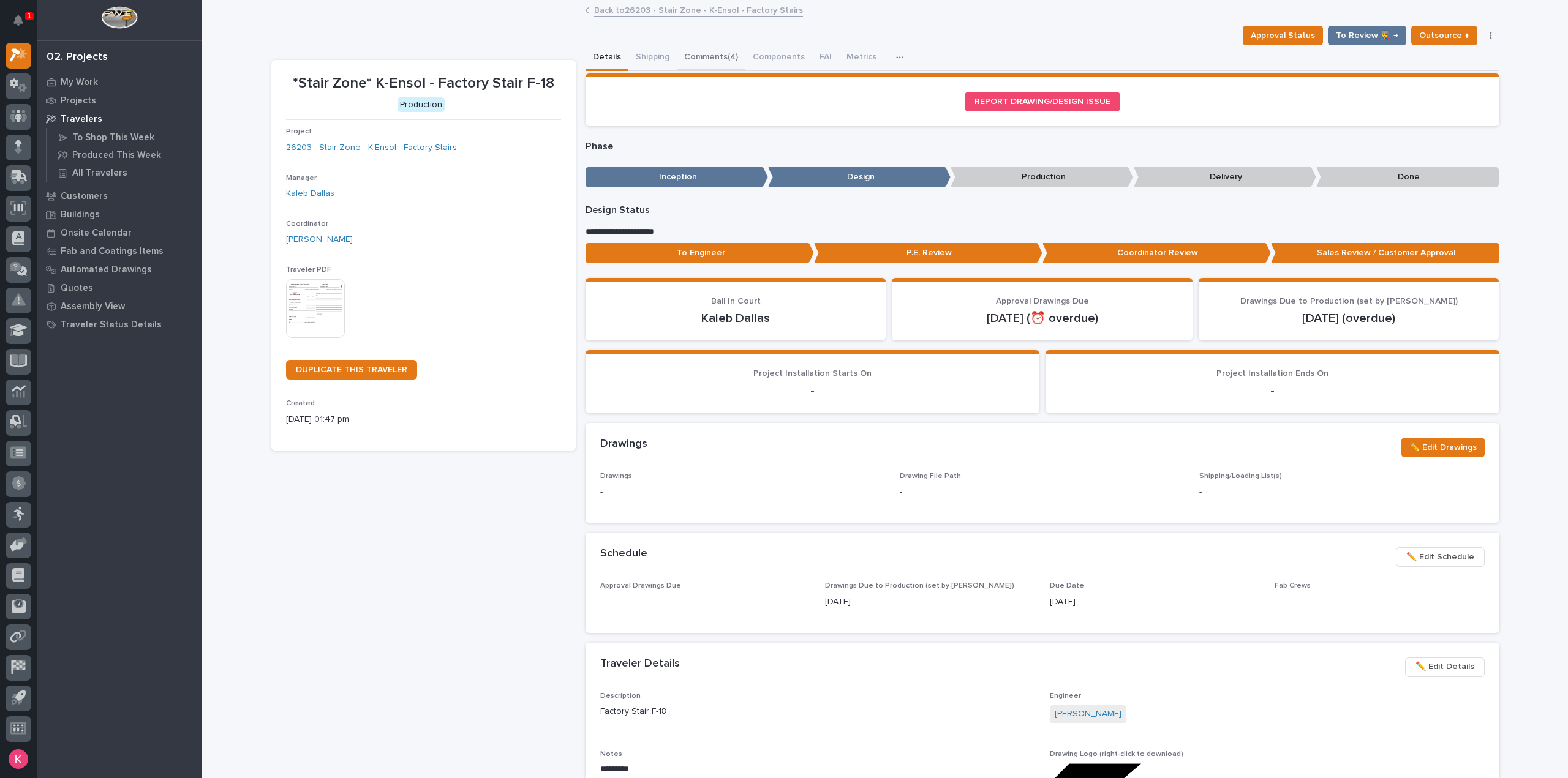
click at [704, 59] on button "Comments (4)" at bounding box center [710, 58] width 68 height 26
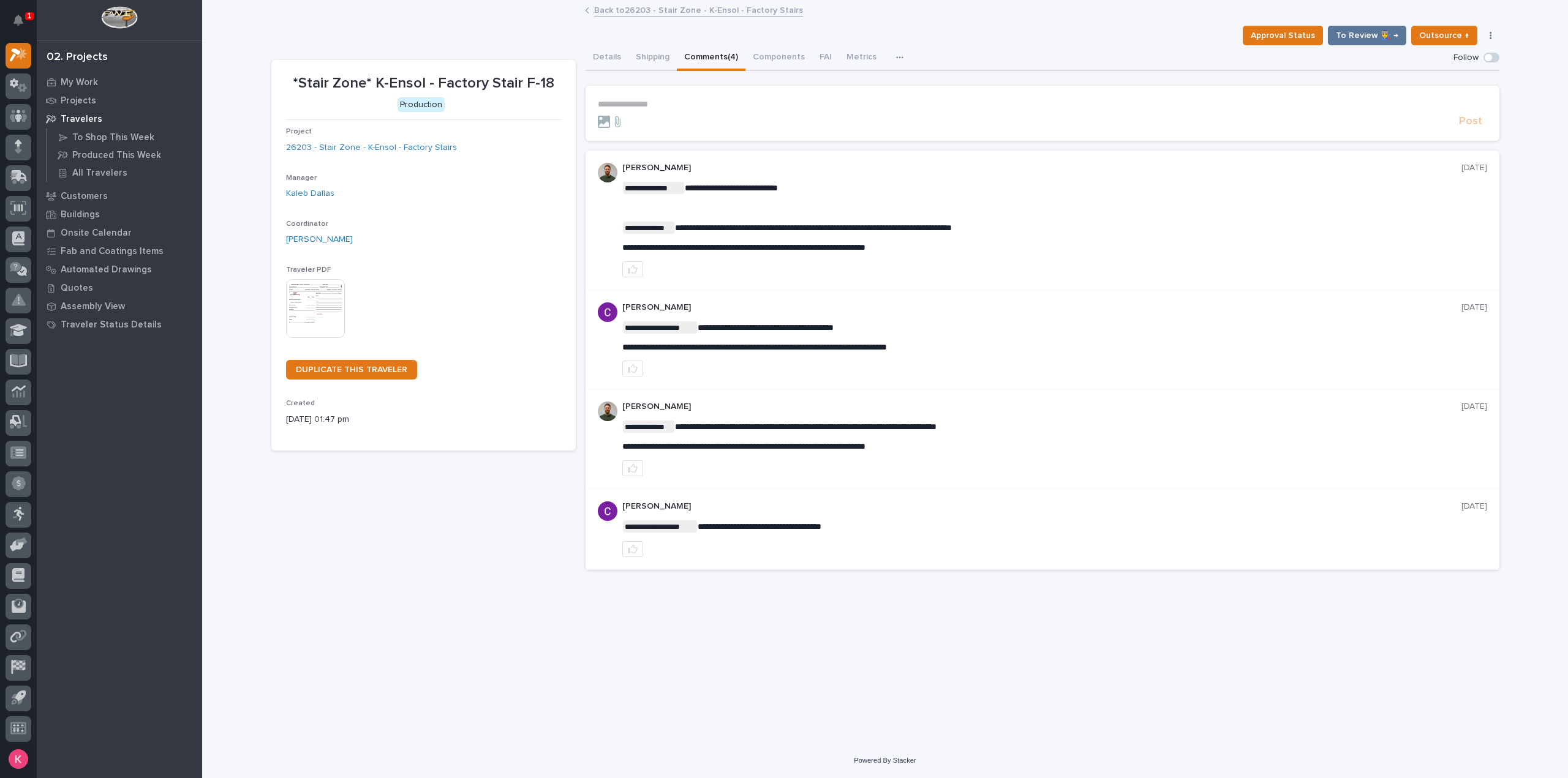
click at [705, 95] on section "**********" at bounding box center [1043, 113] width 914 height 55
click at [709, 105] on p "**********" at bounding box center [1042, 105] width 889 height 10
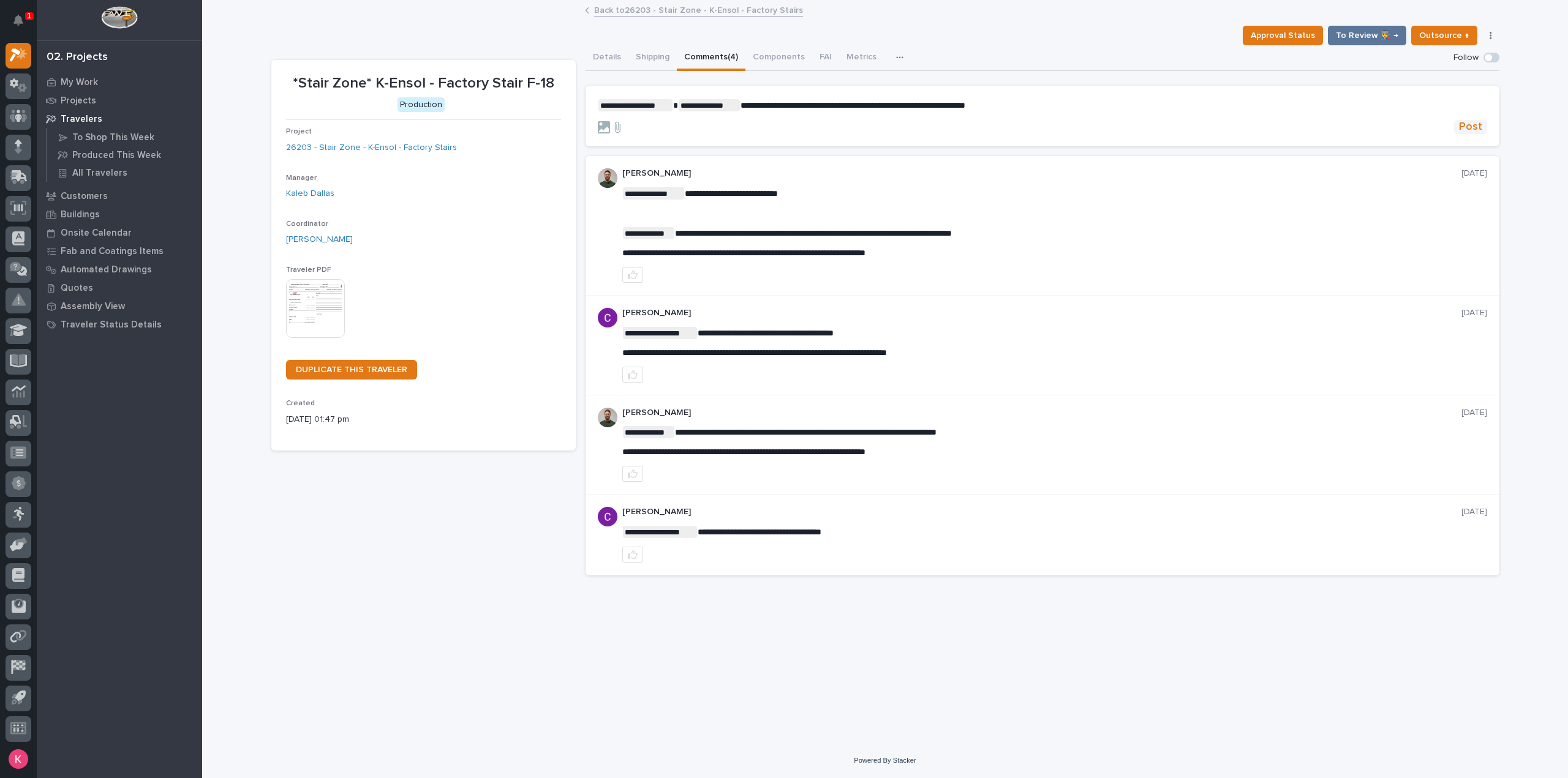
drag, startPoint x: 1475, startPoint y: 125, endPoint x: 1470, endPoint y: 131, distance: 7.8
click at [1475, 125] on span "Post" at bounding box center [1470, 127] width 23 height 14
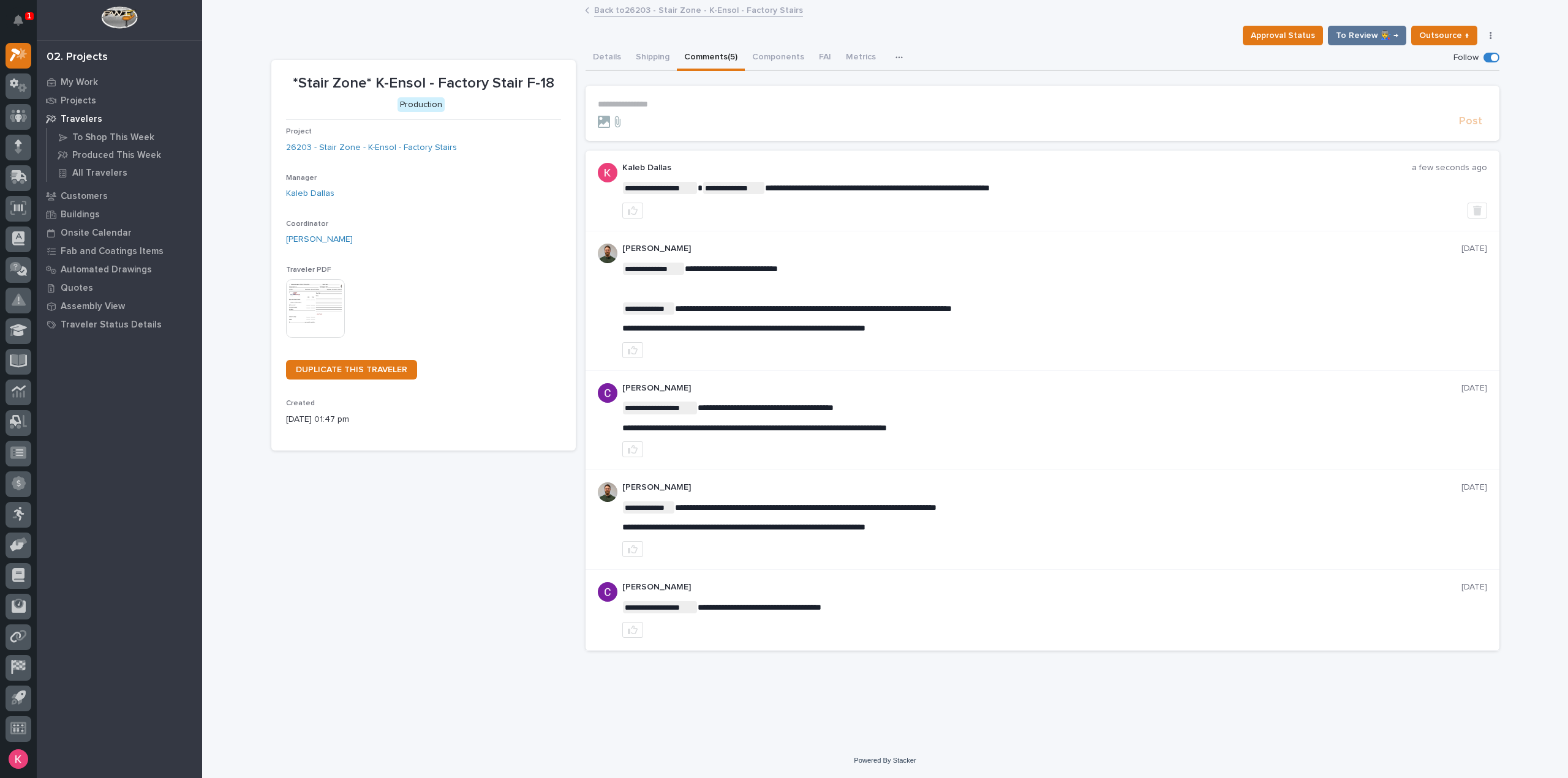
click at [690, 16] on link "Back to 26203 - Stair Zone - K-Ensol - Factory Stairs" at bounding box center [697, 10] width 209 height 14
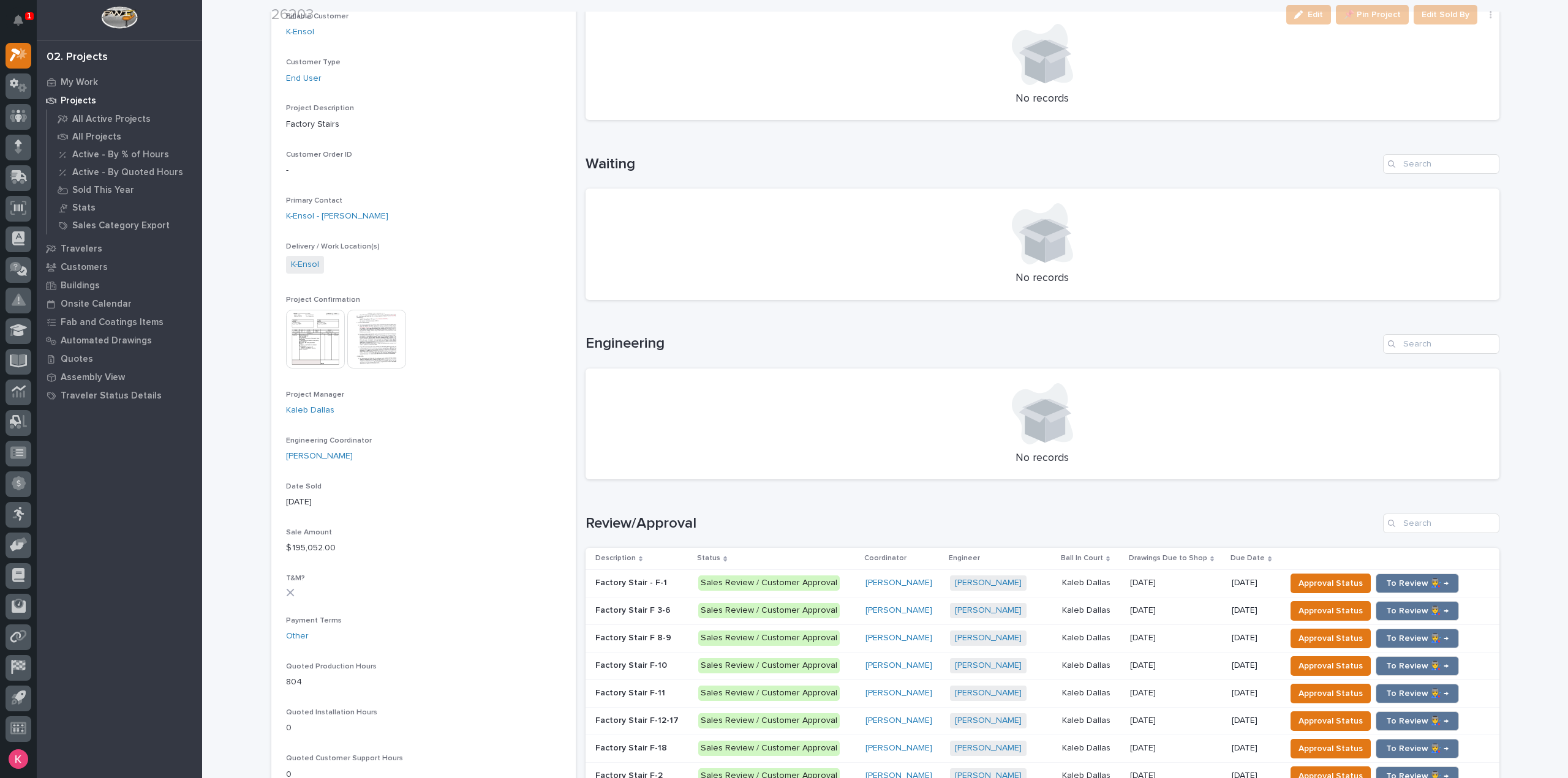
scroll to position [428, 0]
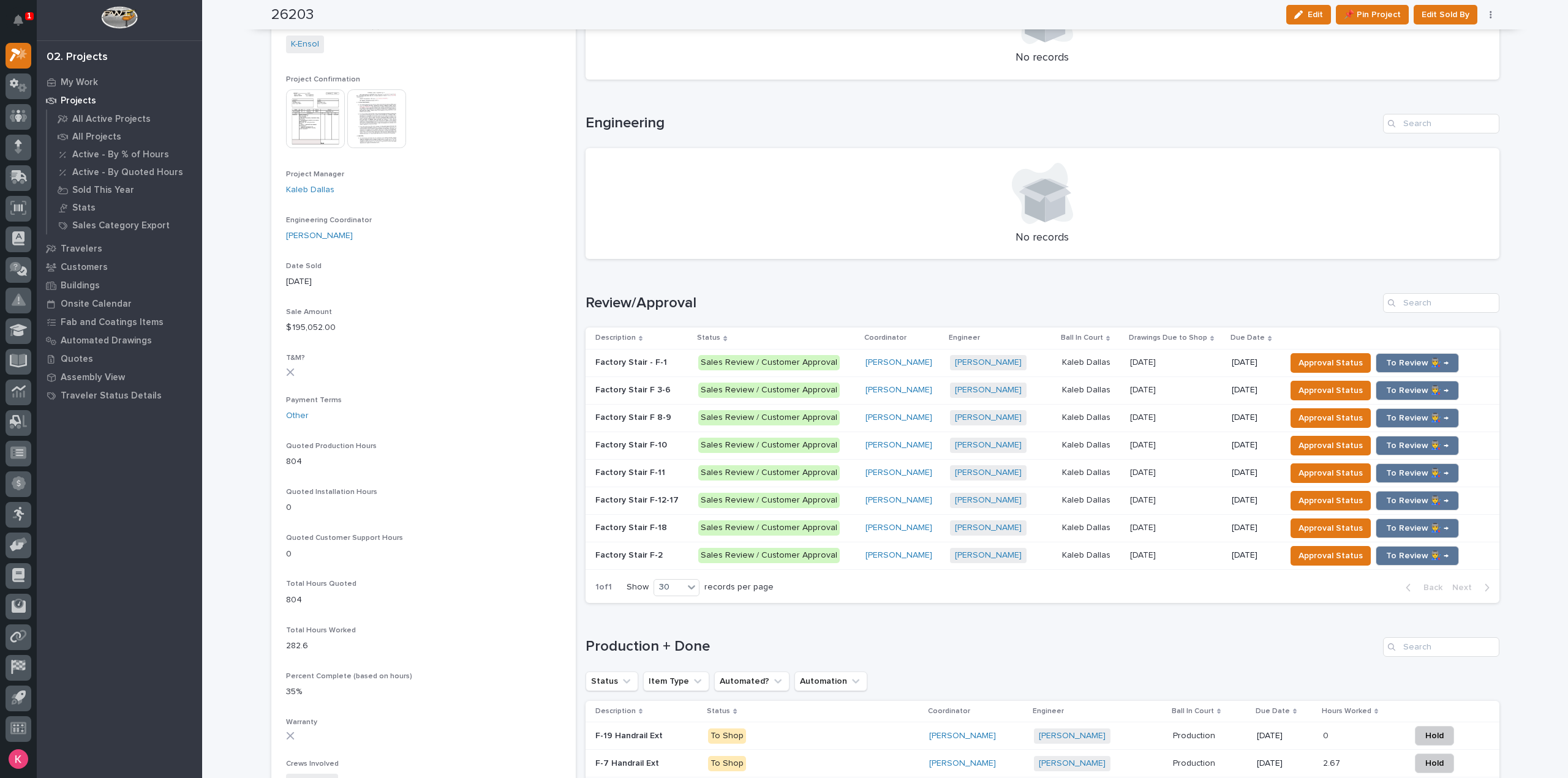
click at [839, 563] on div "Sales Review / Customer Approval" at bounding box center [777, 556] width 157 height 25
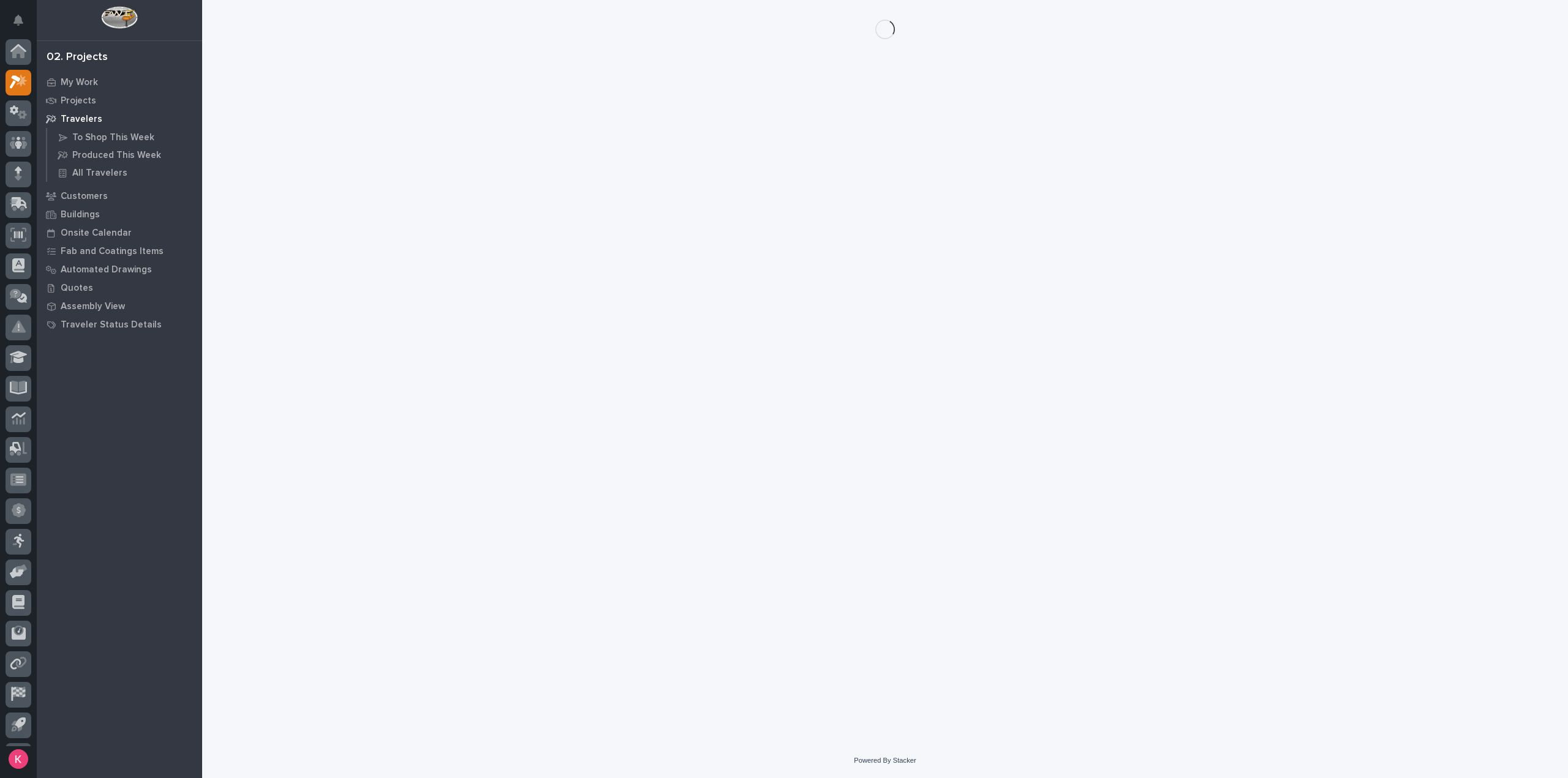
scroll to position [27, 0]
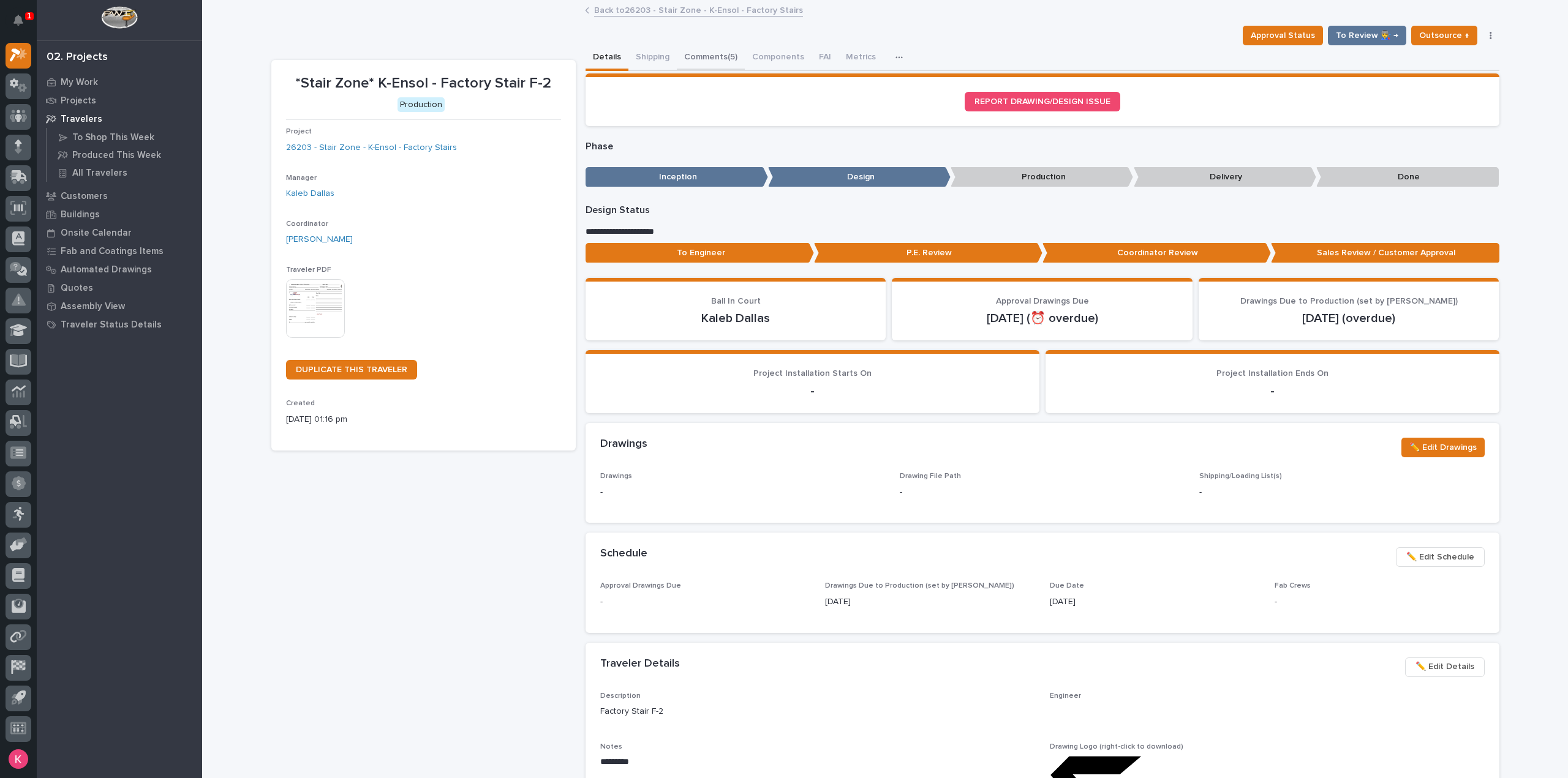
click at [711, 68] on button "Comments (5)" at bounding box center [710, 58] width 68 height 26
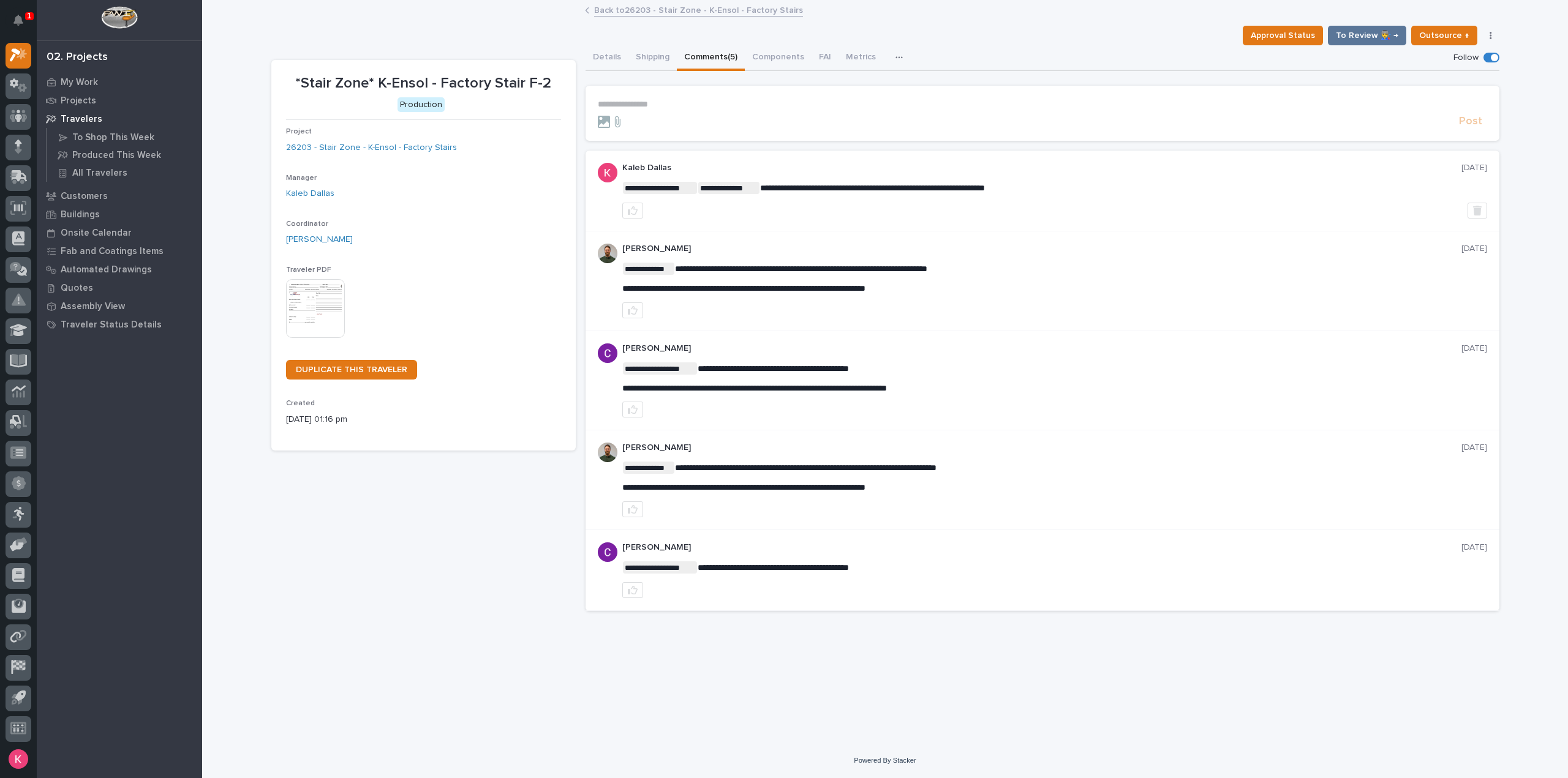
click at [614, 11] on link "Back to 26203 - Stair Zone - K-Ensol - Factory Stairs" at bounding box center [697, 10] width 209 height 14
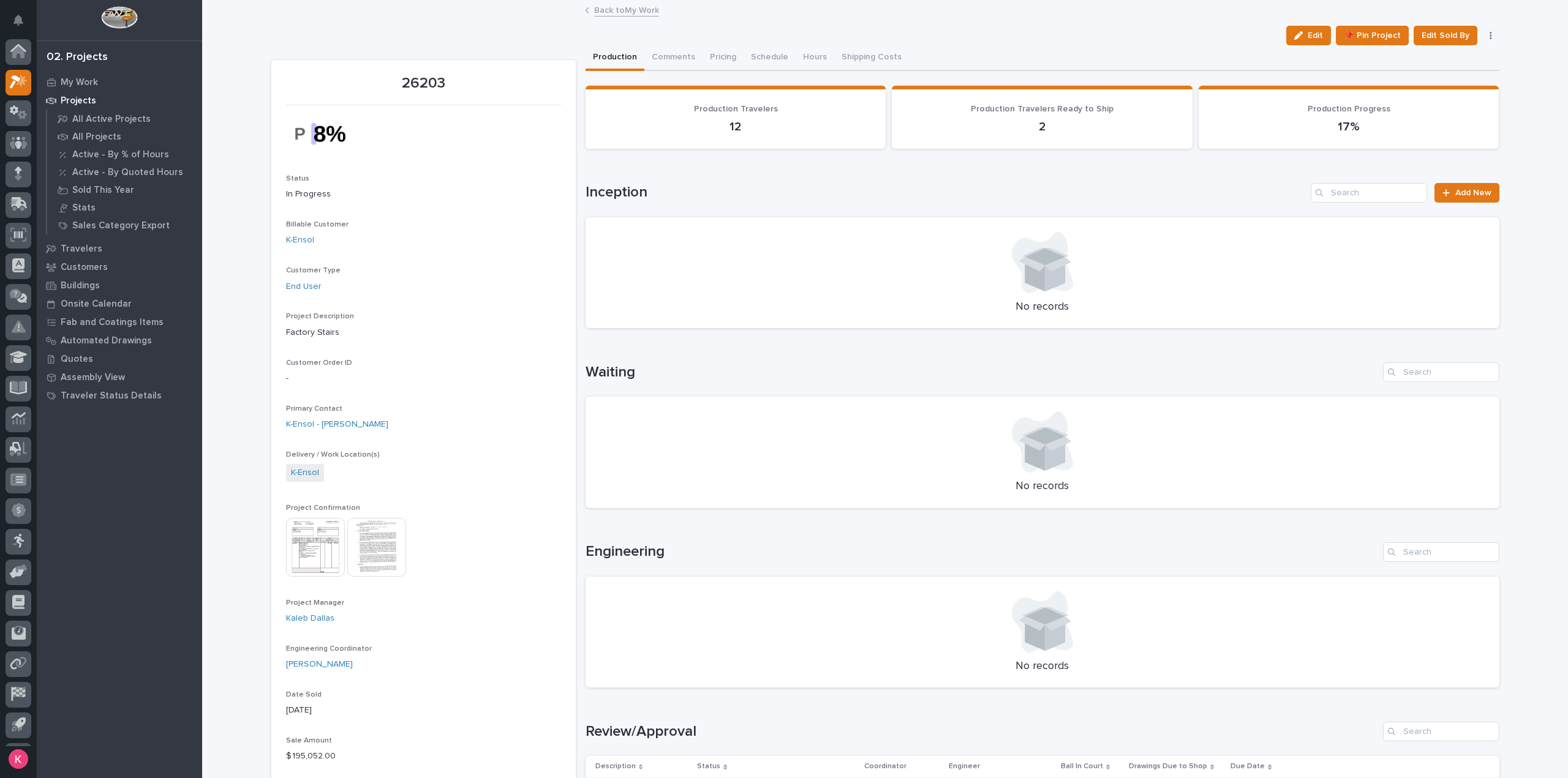
scroll to position [27, 0]
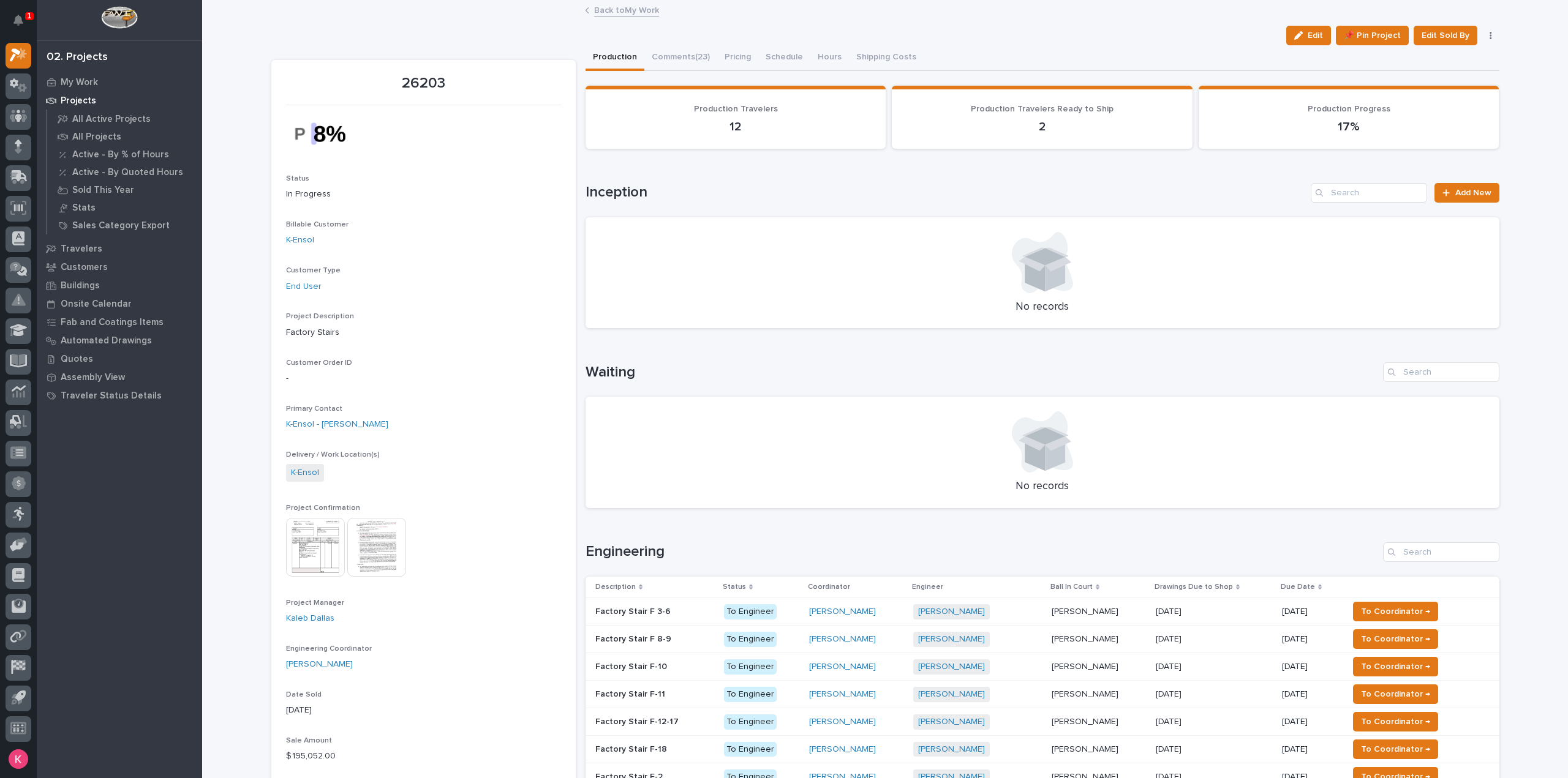
click at [26, 17] on div "1" at bounding box center [29, 16] width 9 height 8
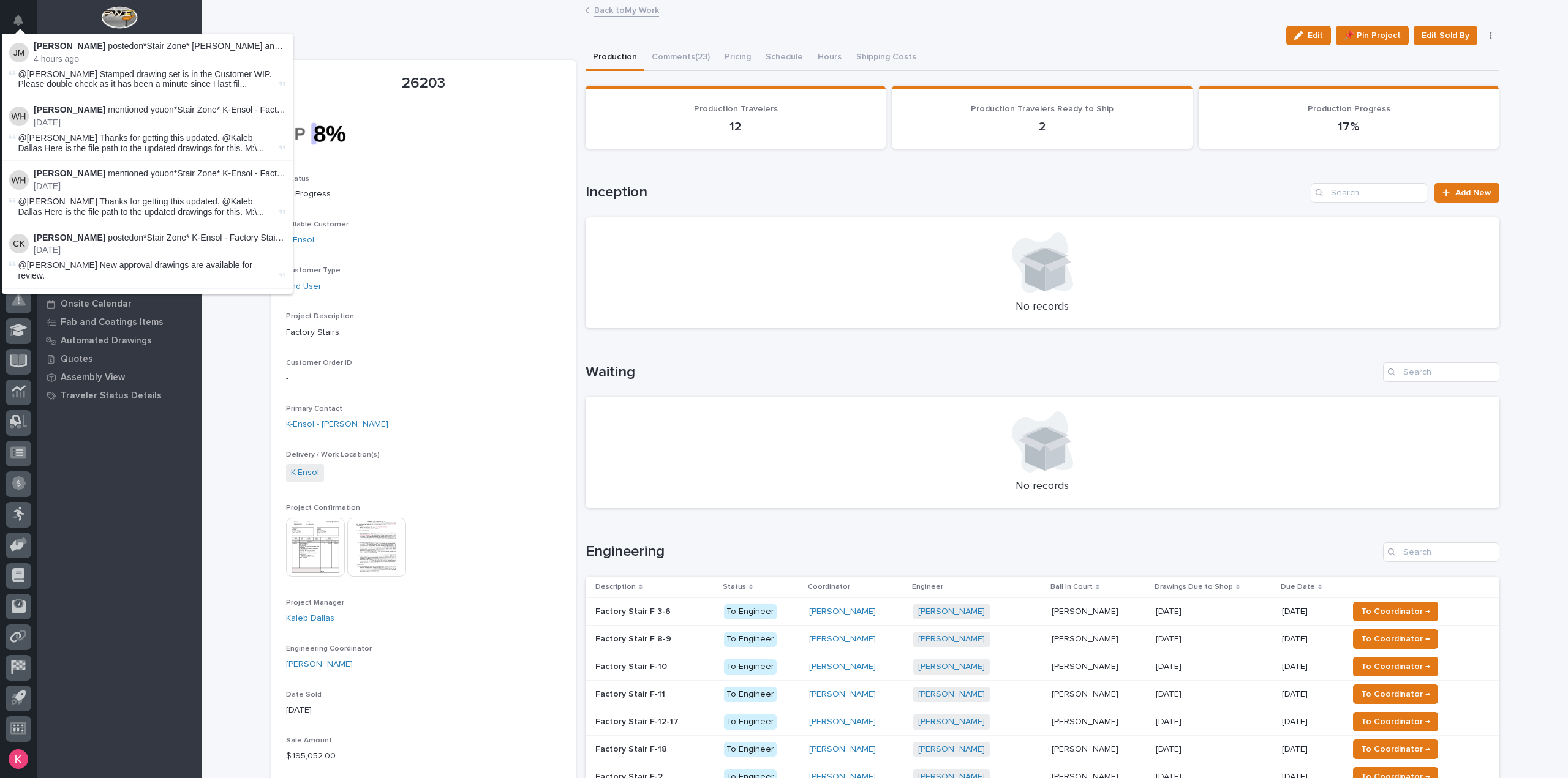
click at [123, 548] on div "My Work Projects All Active Projects All Projects Active - By % of Hours Active…" at bounding box center [119, 425] width 165 height 705
